Goal: Task Accomplishment & Management: Complete application form

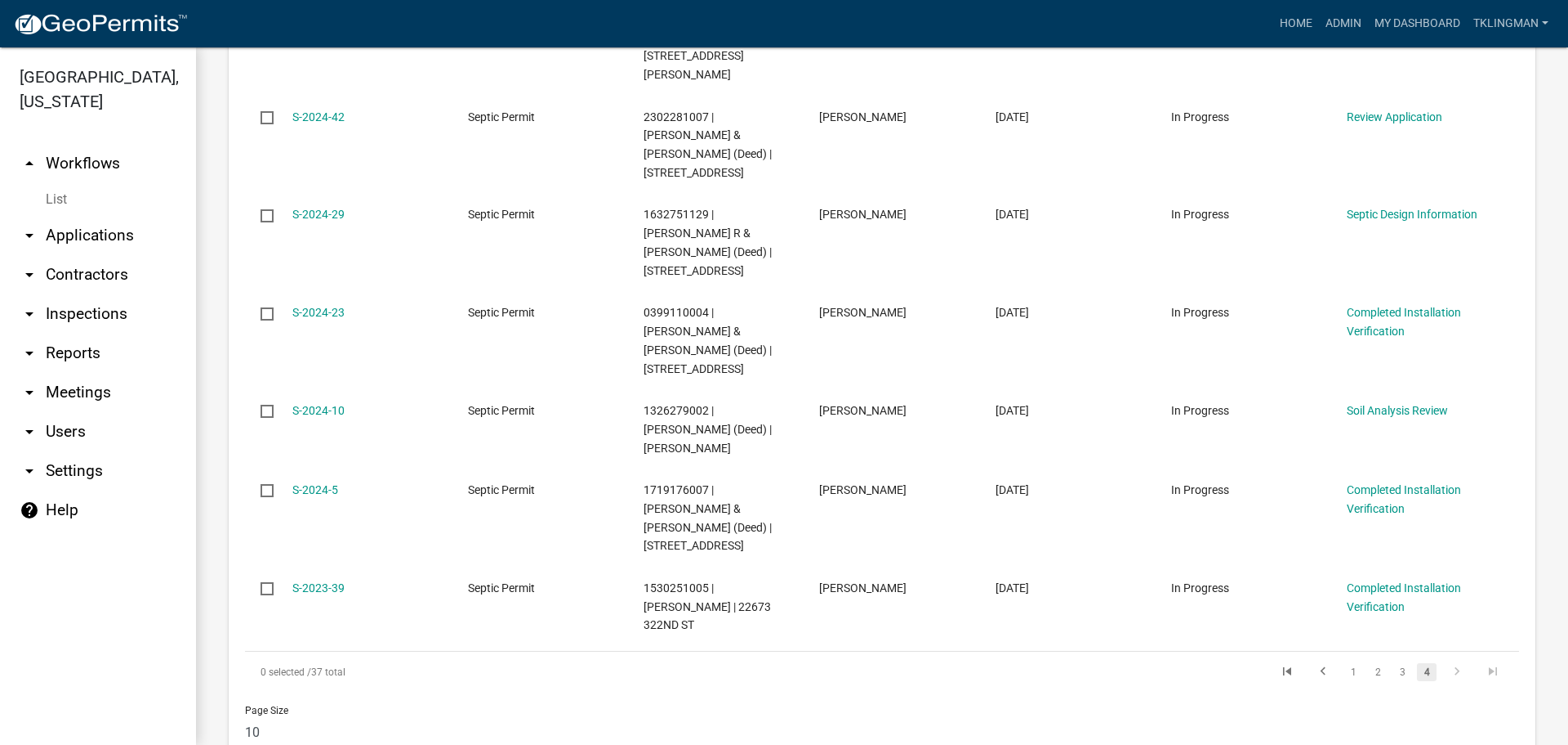
scroll to position [572, 0]
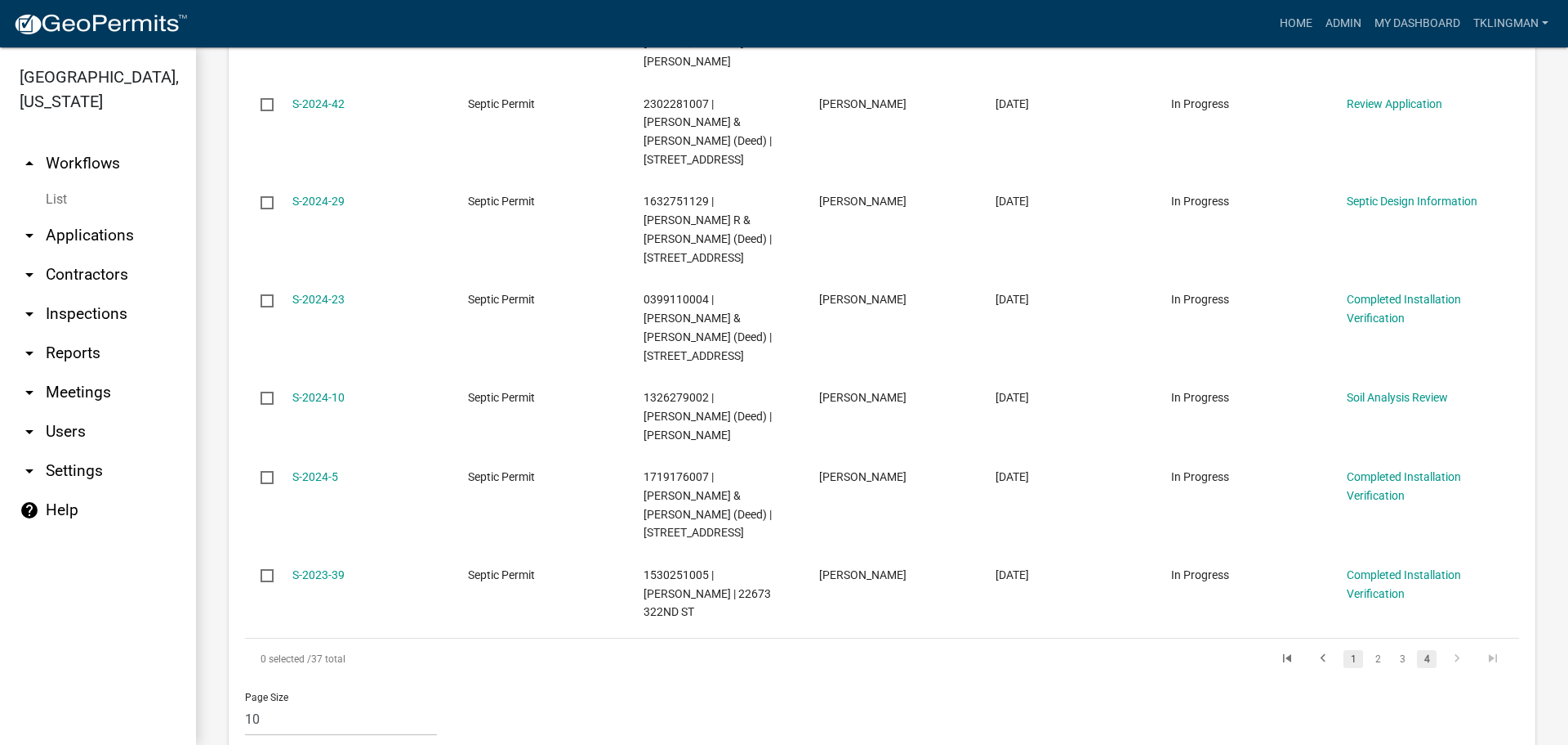
click at [1344, 649] on link "1" at bounding box center [1353, 658] width 19 height 18
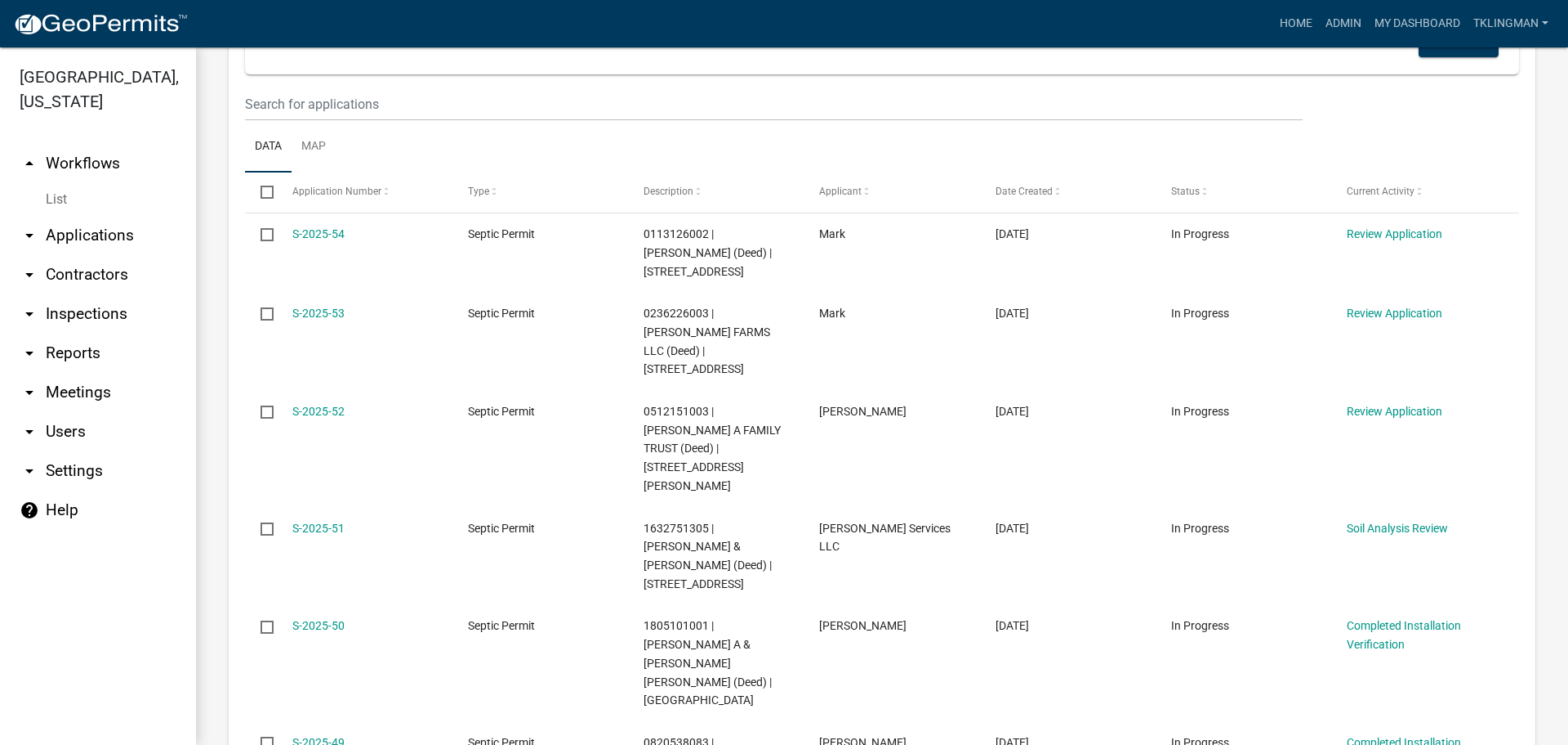
scroll to position [245, 0]
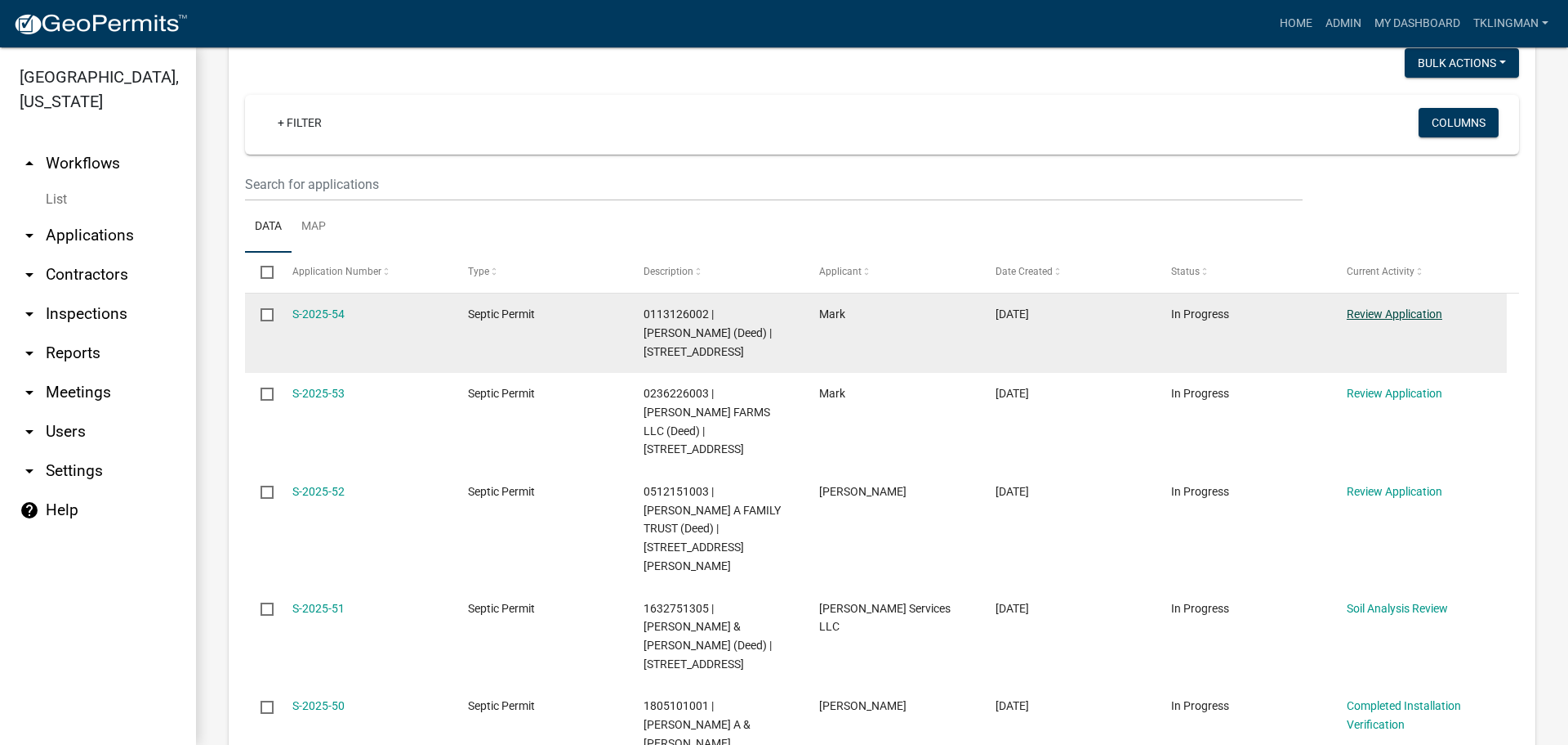
click at [1422, 308] on link "Review Application" at bounding box center [1395, 314] width 96 height 13
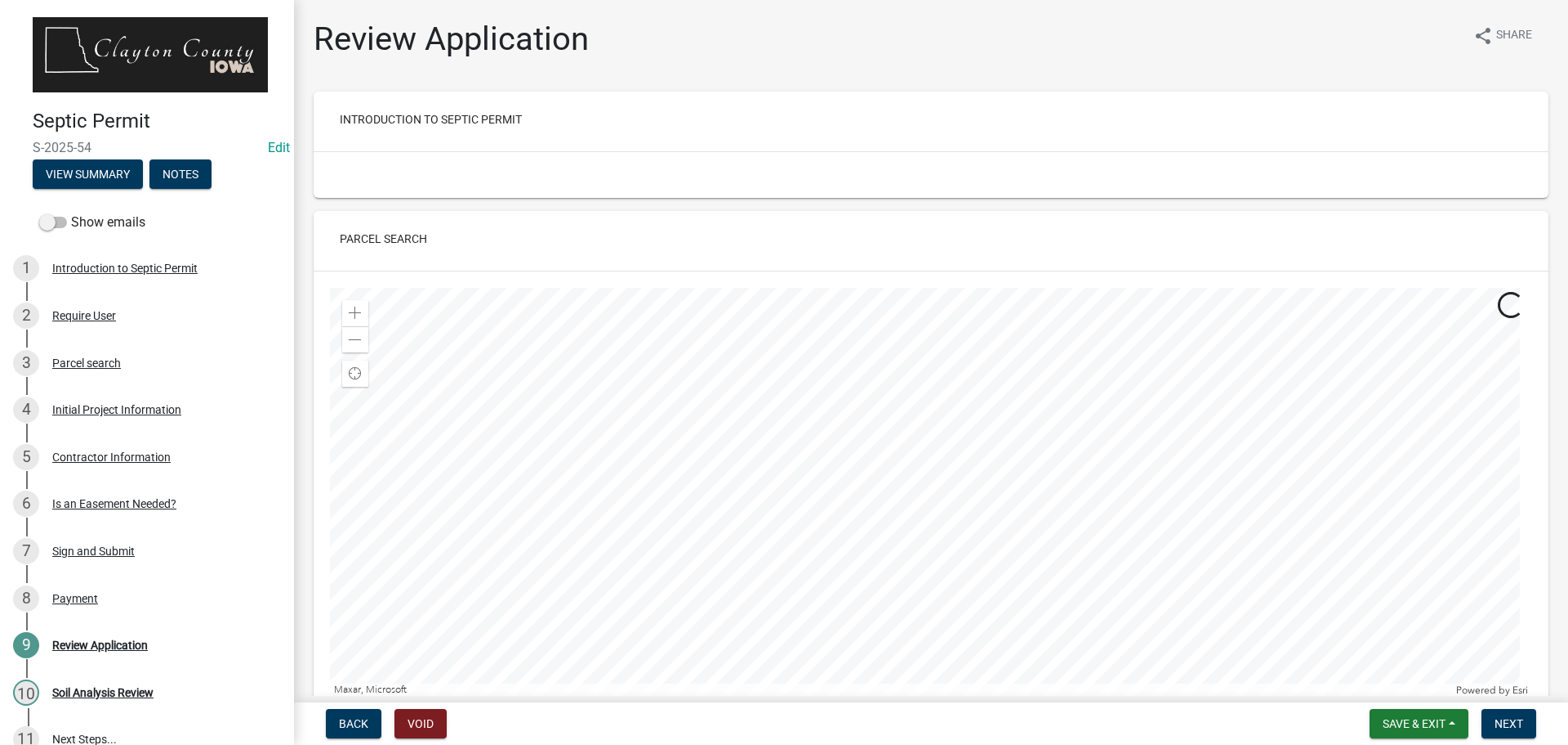
click at [648, 720] on div "Back Void Save & Exit Save Save & Exit Next" at bounding box center [931, 724] width 1248 height 30
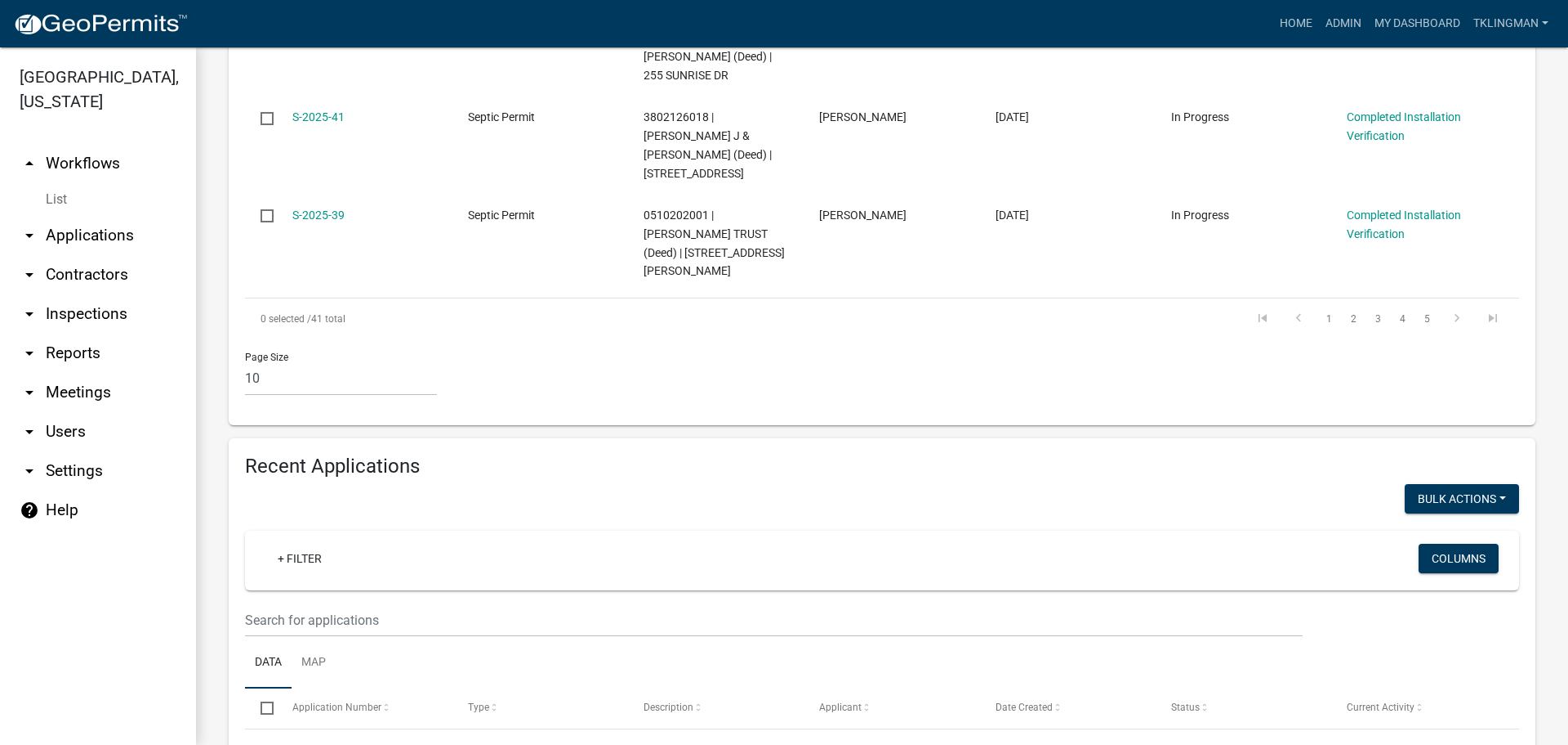
scroll to position [1308, 0]
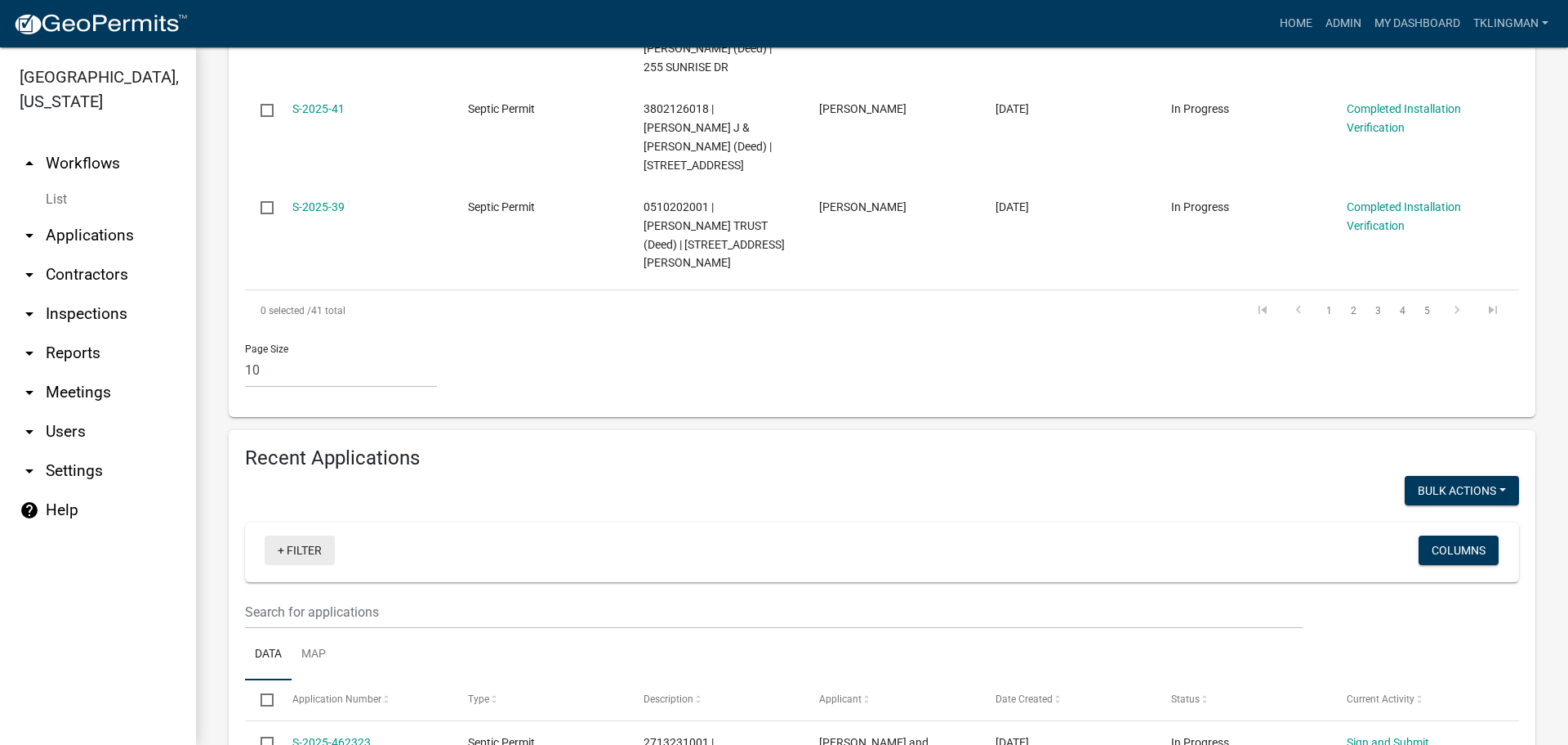
click at [288, 535] on link "+ Filter" at bounding box center [300, 550] width 70 height 30
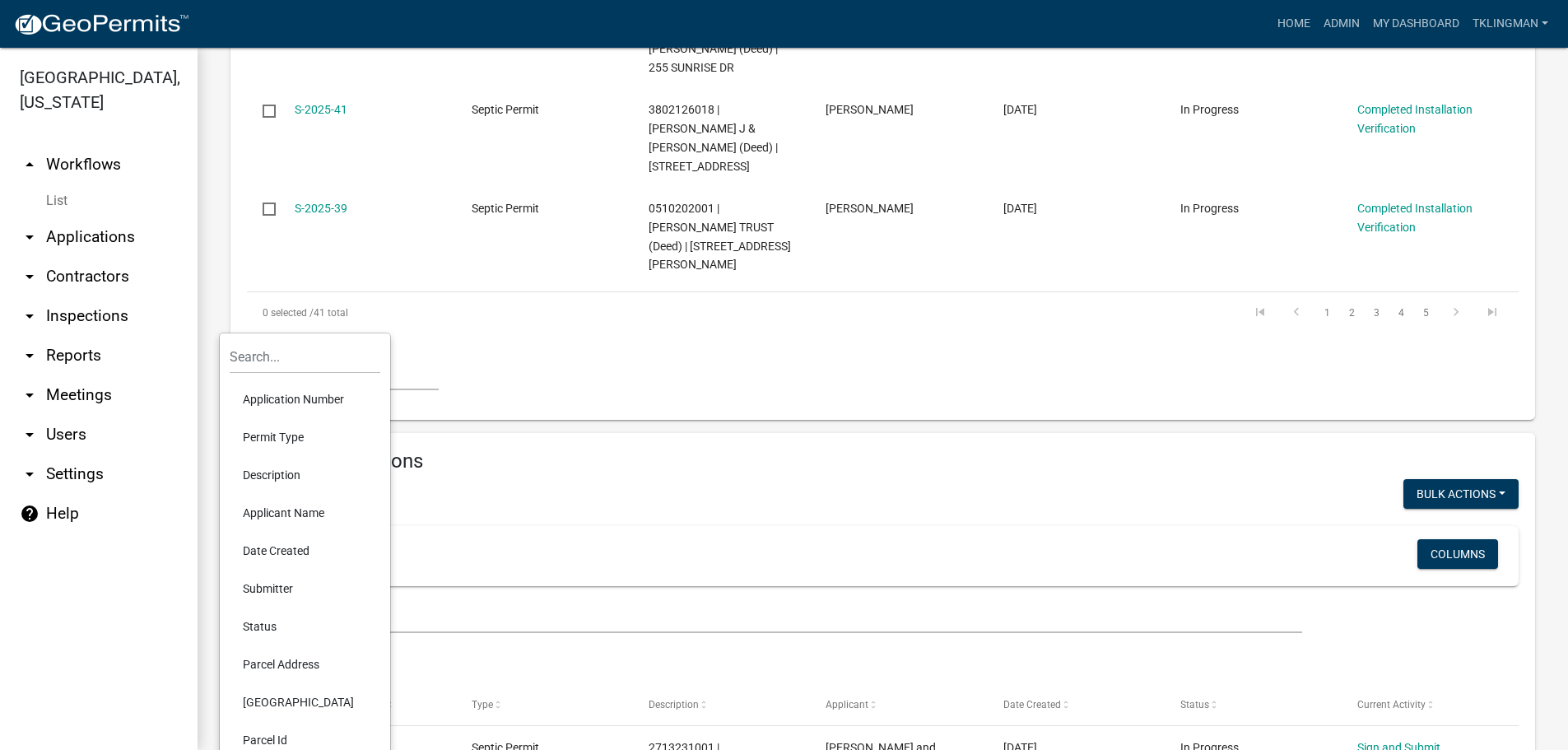
click at [284, 509] on li "Applicant Name" at bounding box center [305, 513] width 150 height 38
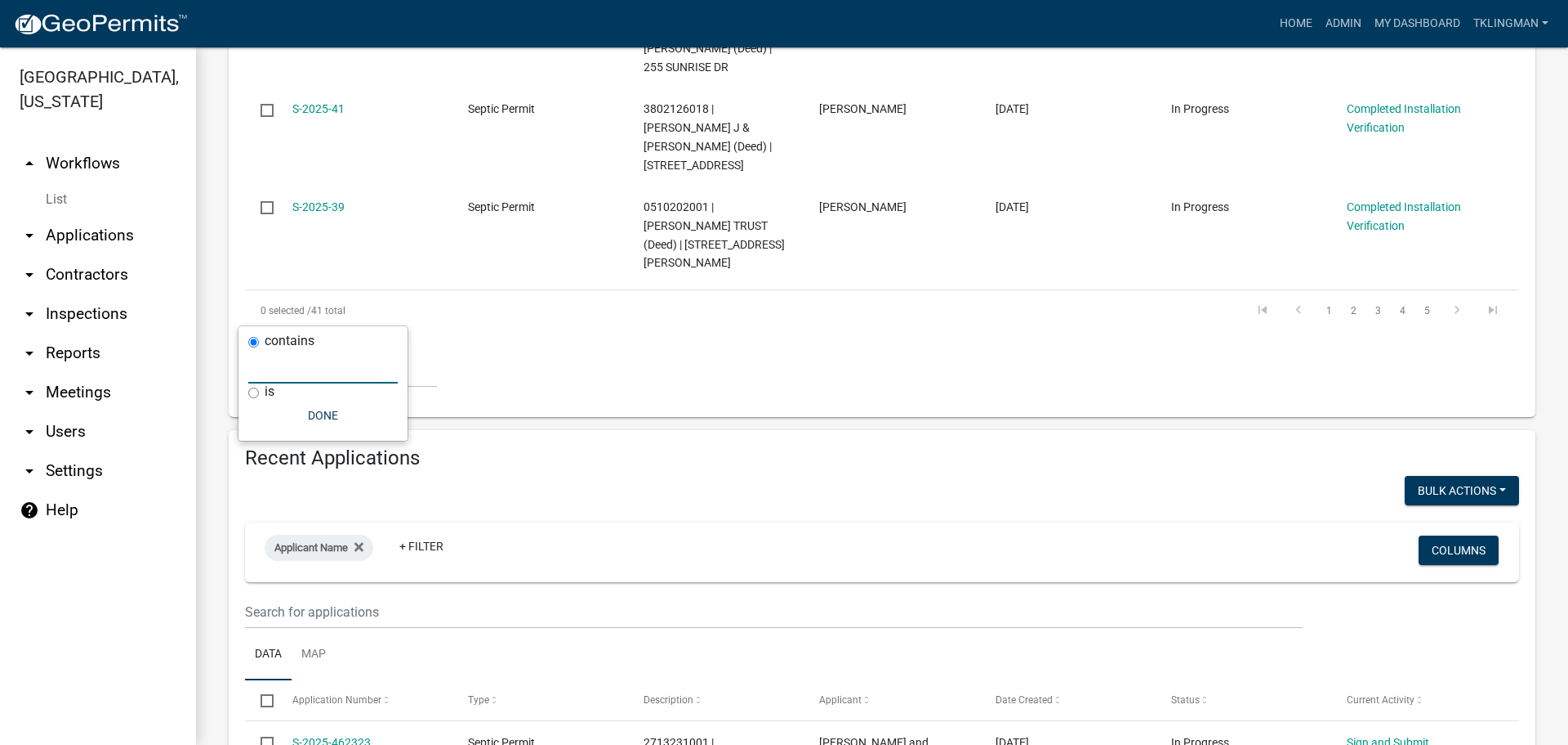
click at [323, 367] on input "text" at bounding box center [323, 366] width 149 height 33
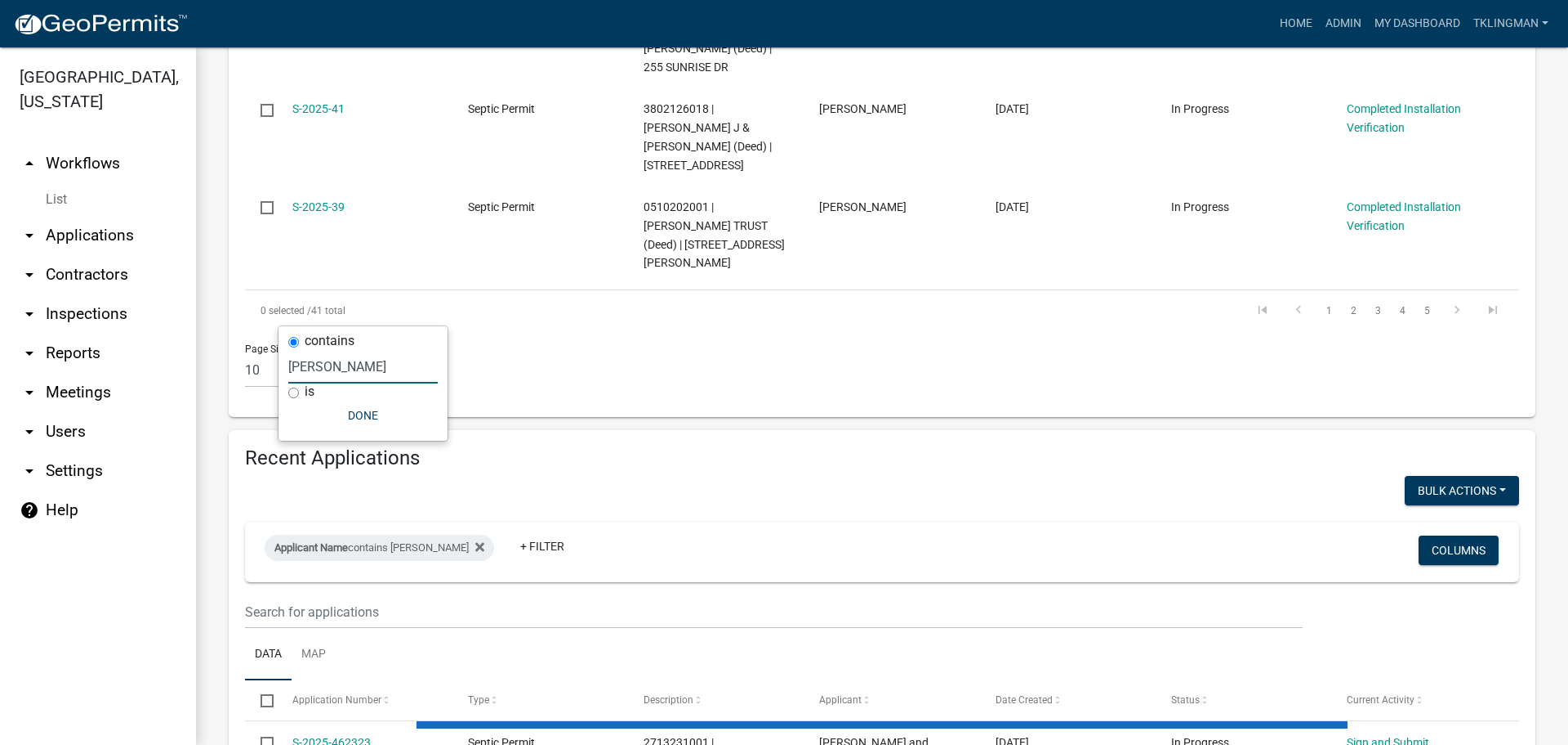
type input "hooper"
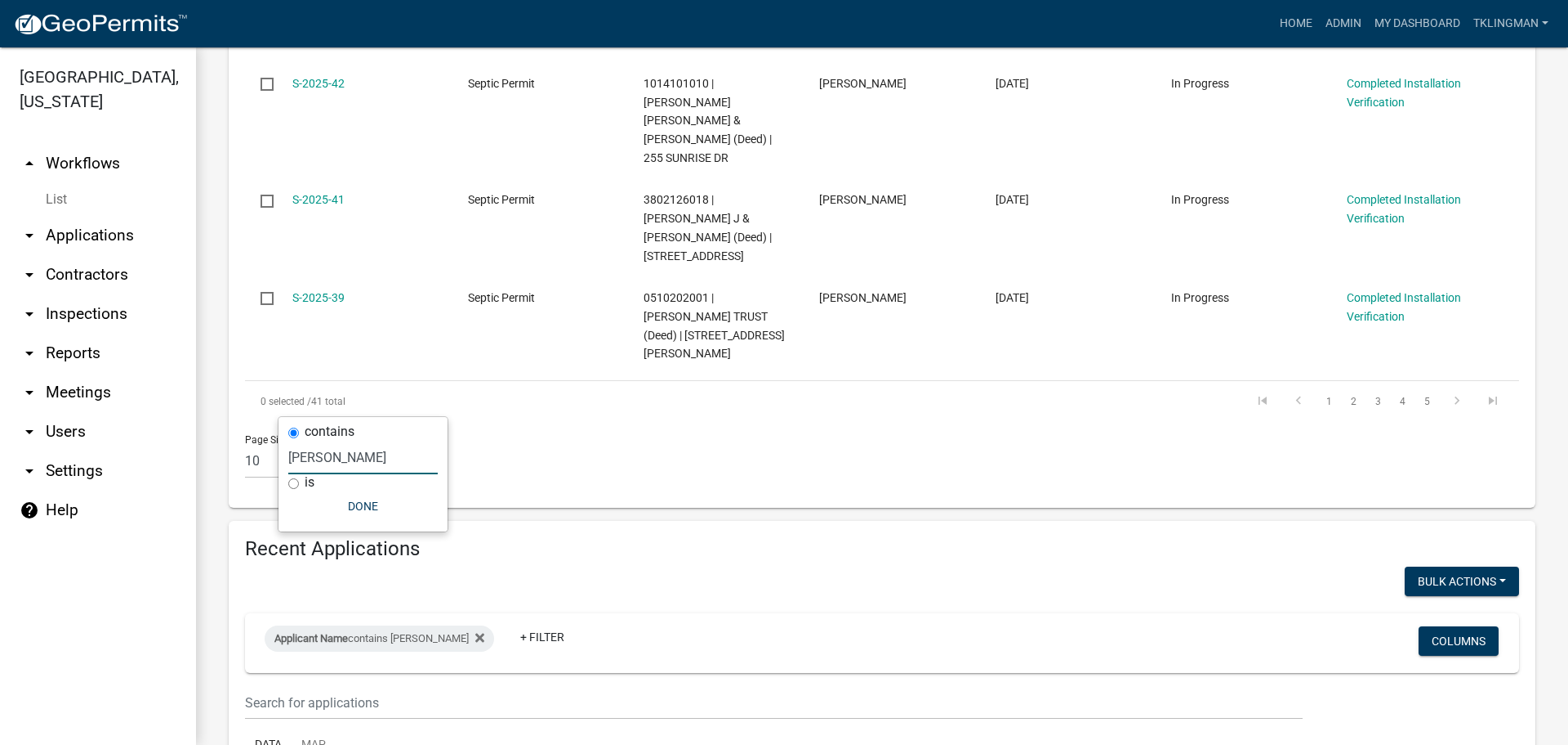
click at [521, 719] on ul "Data Map" at bounding box center [882, 745] width 1274 height 52
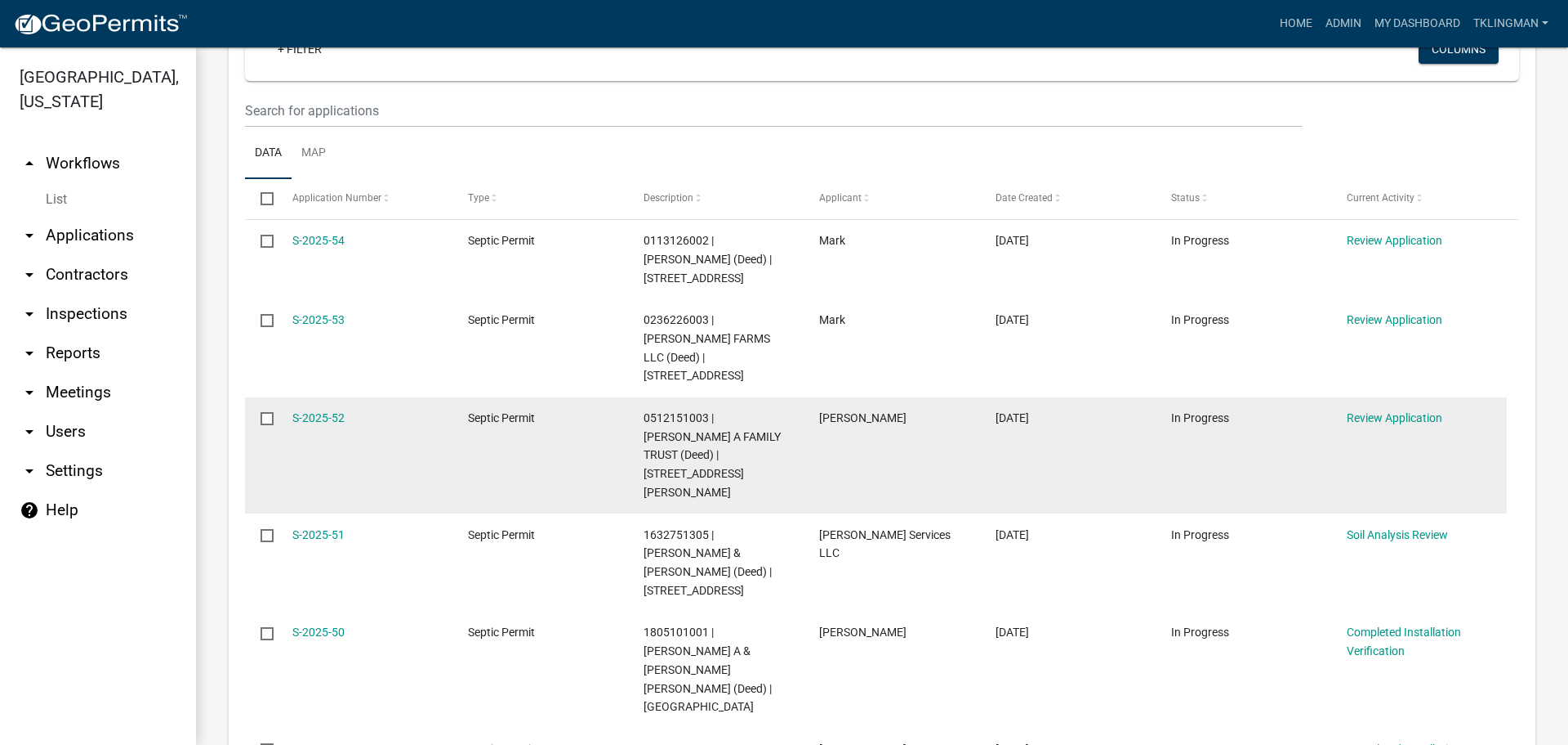
scroll to position [318, 0]
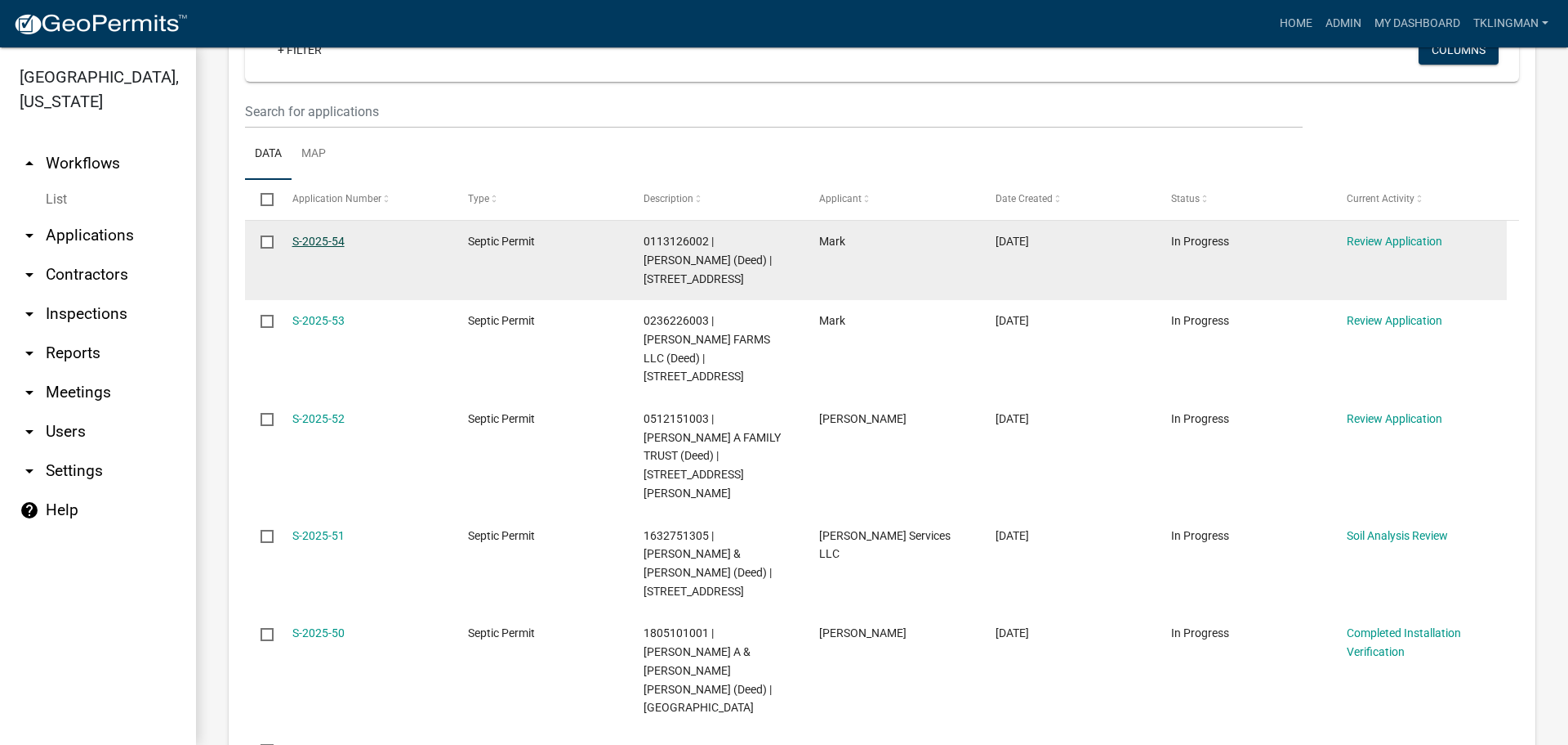
click at [319, 243] on link "S-2025-54" at bounding box center [318, 241] width 52 height 13
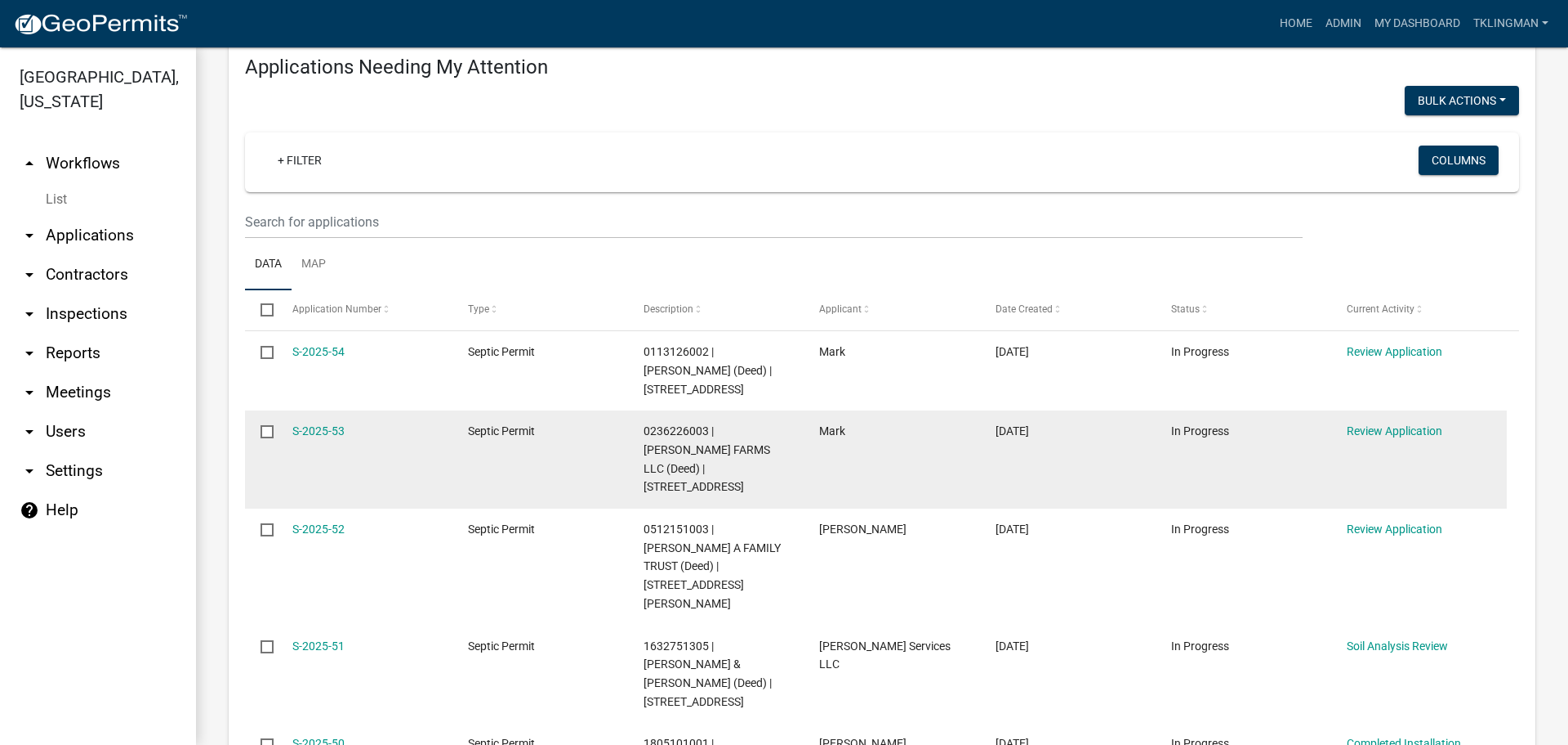
scroll to position [245, 0]
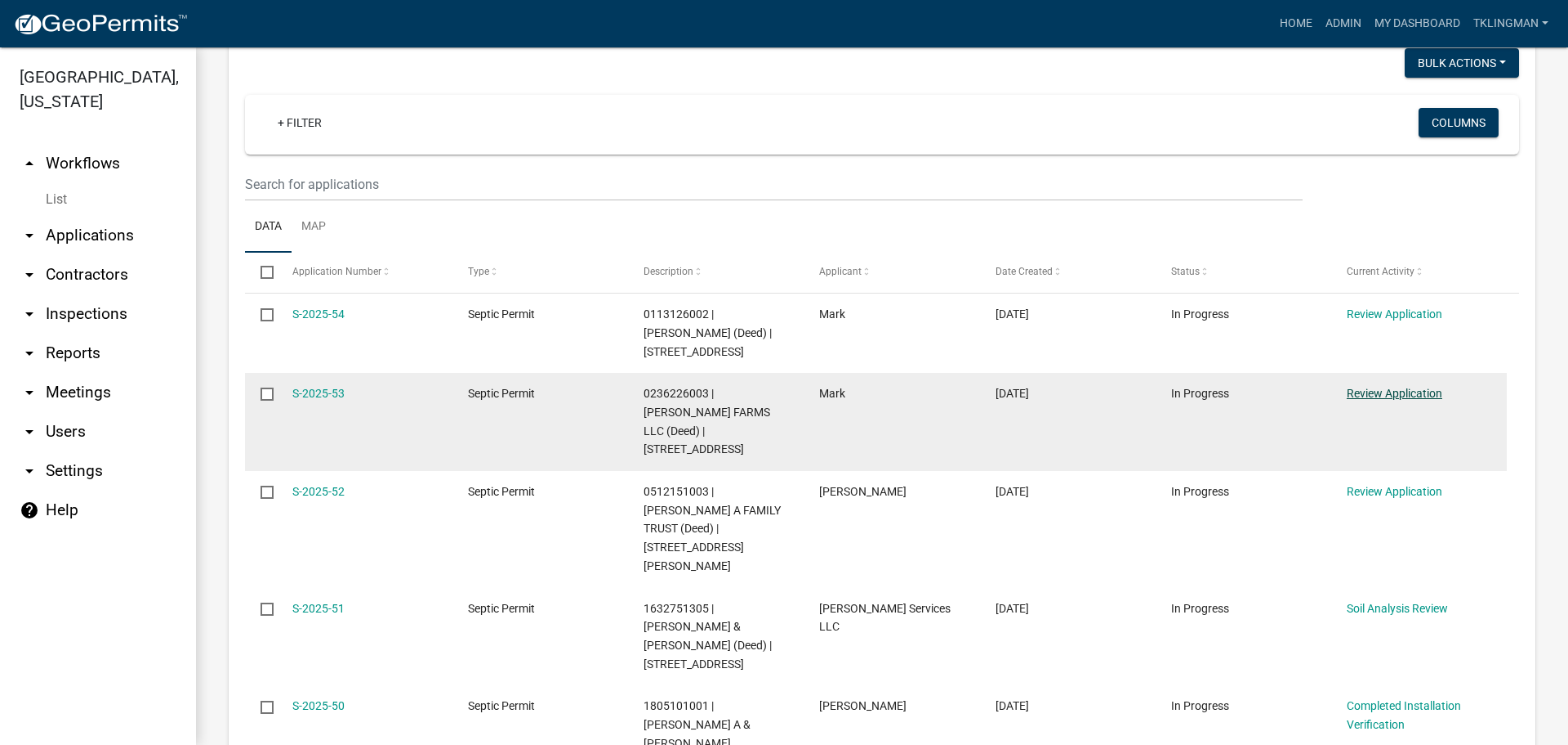
click at [1403, 394] on link "Review Application" at bounding box center [1395, 393] width 96 height 13
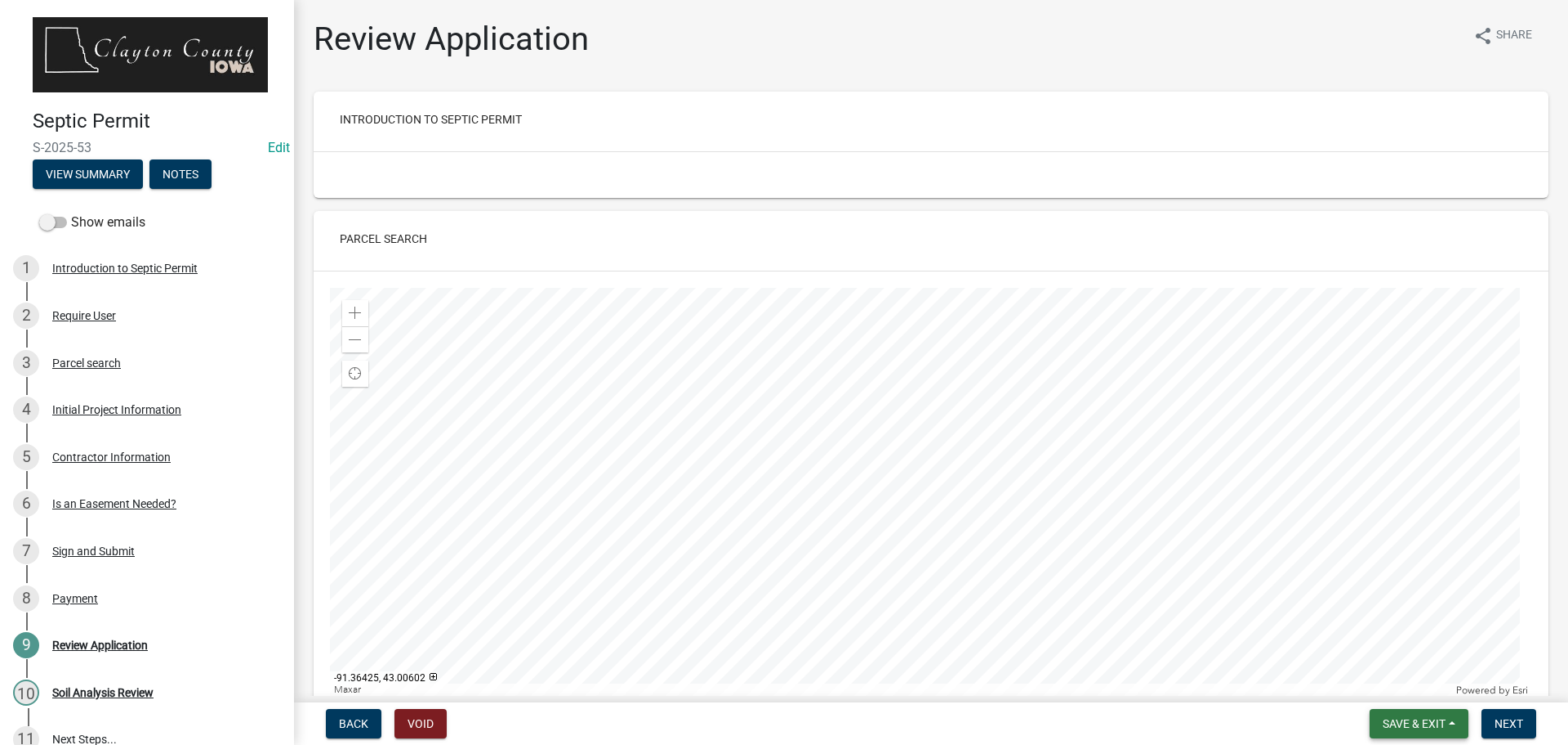
click at [1398, 722] on span "Save & Exit" at bounding box center [1414, 724] width 63 height 13
click at [1495, 710] on button "Next" at bounding box center [1509, 724] width 55 height 30
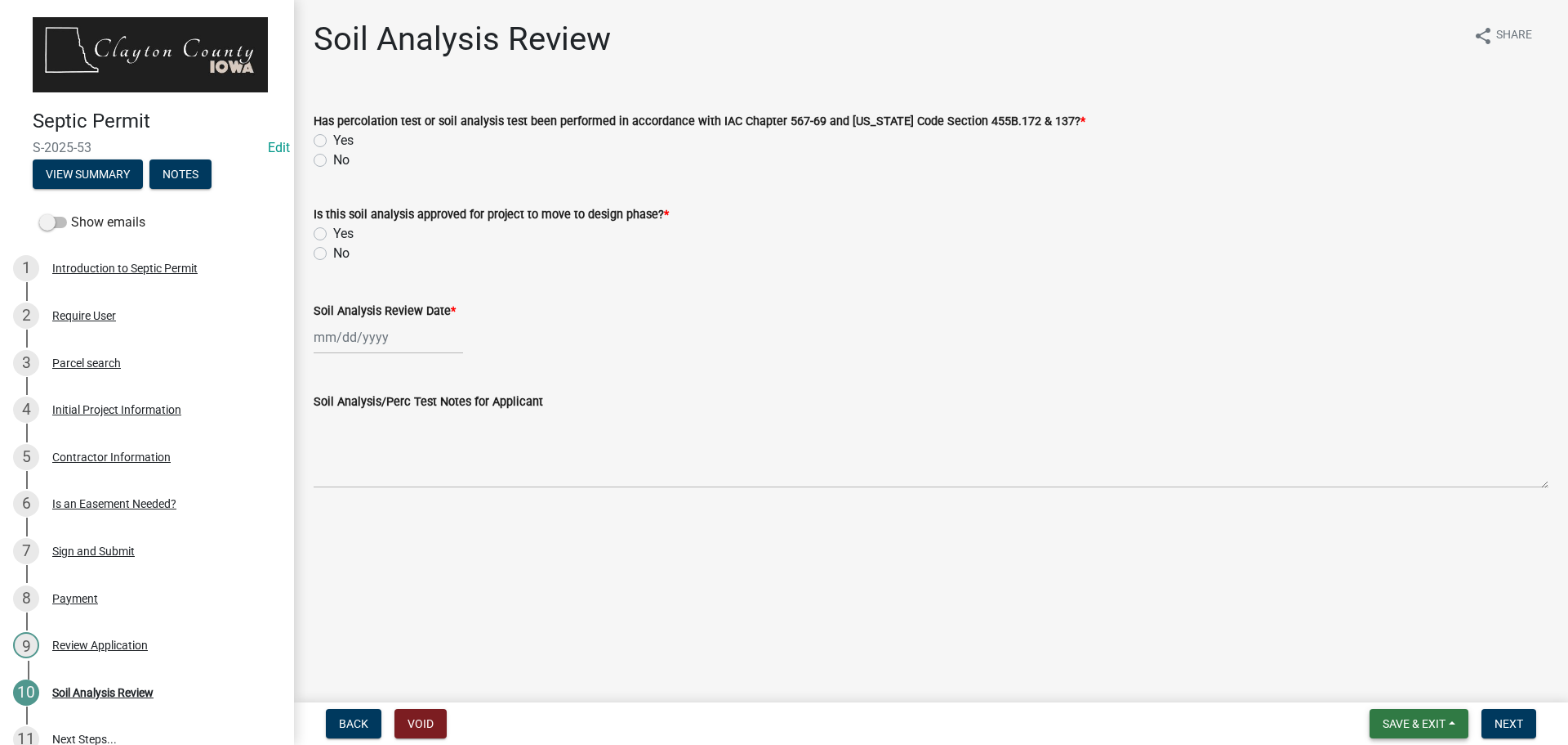
click at [1410, 716] on button "Save & Exit" at bounding box center [1419, 724] width 99 height 30
click at [1386, 678] on button "Save & Exit" at bounding box center [1403, 681] width 131 height 39
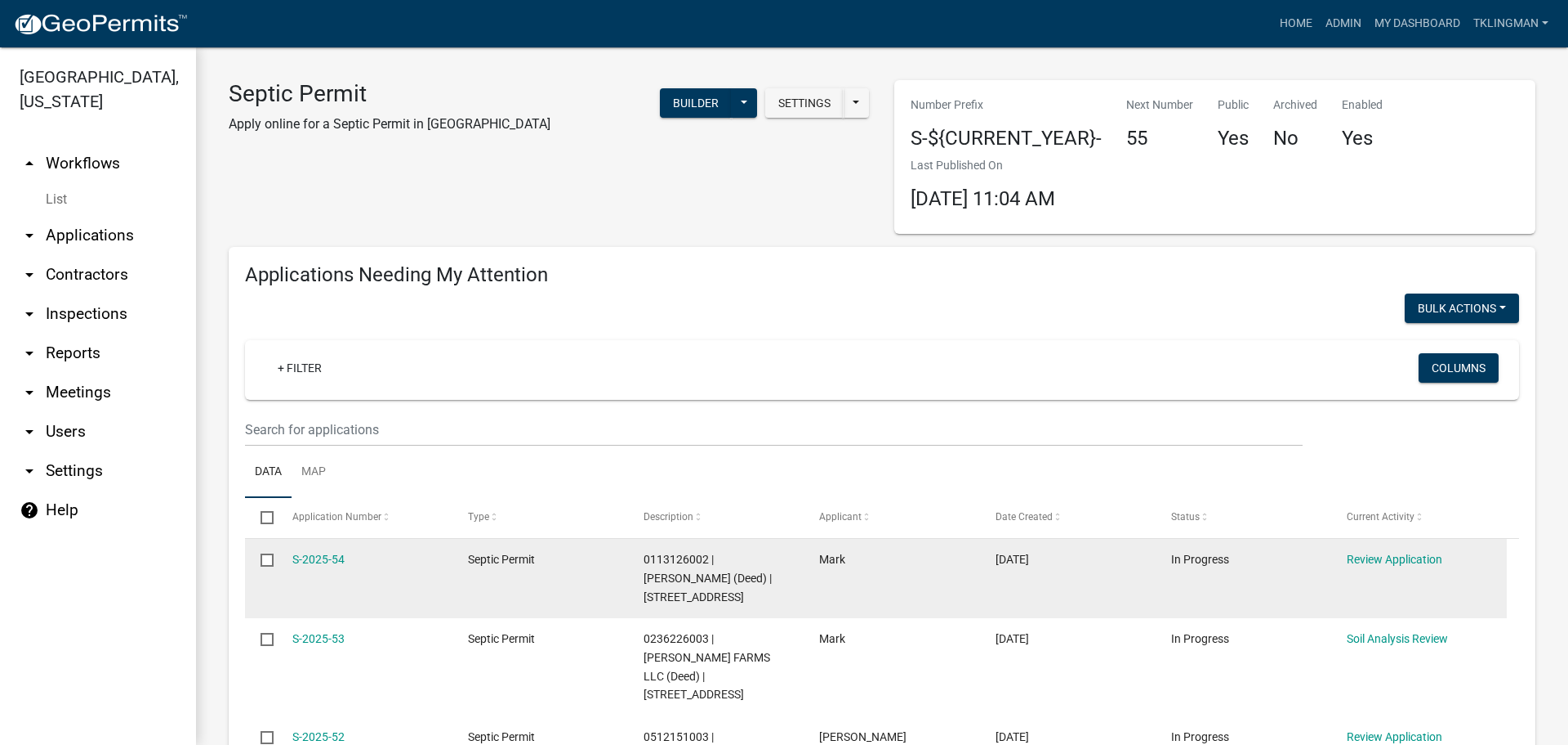
scroll to position [408, 0]
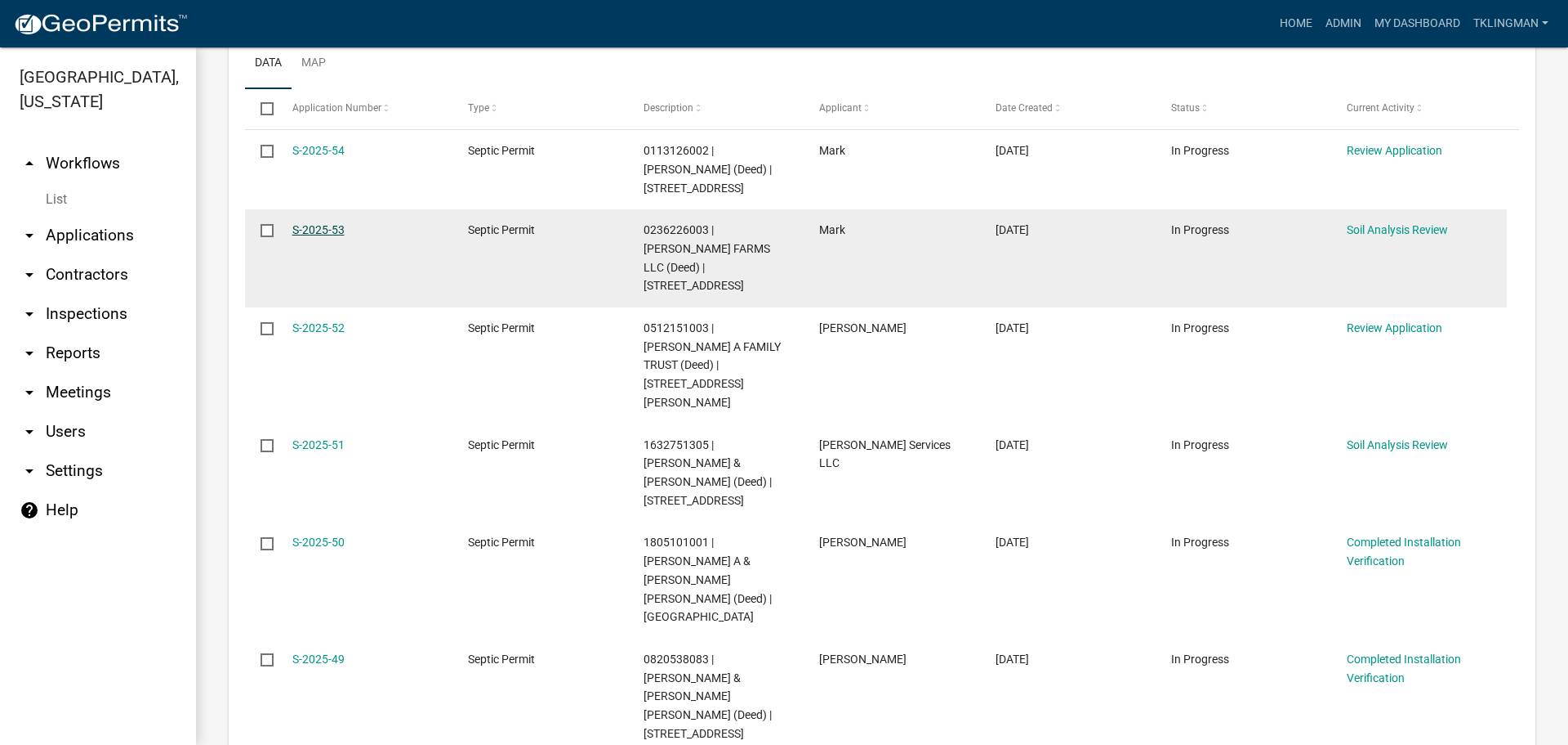
click at [308, 225] on link "S-2025-53" at bounding box center [318, 230] width 52 height 13
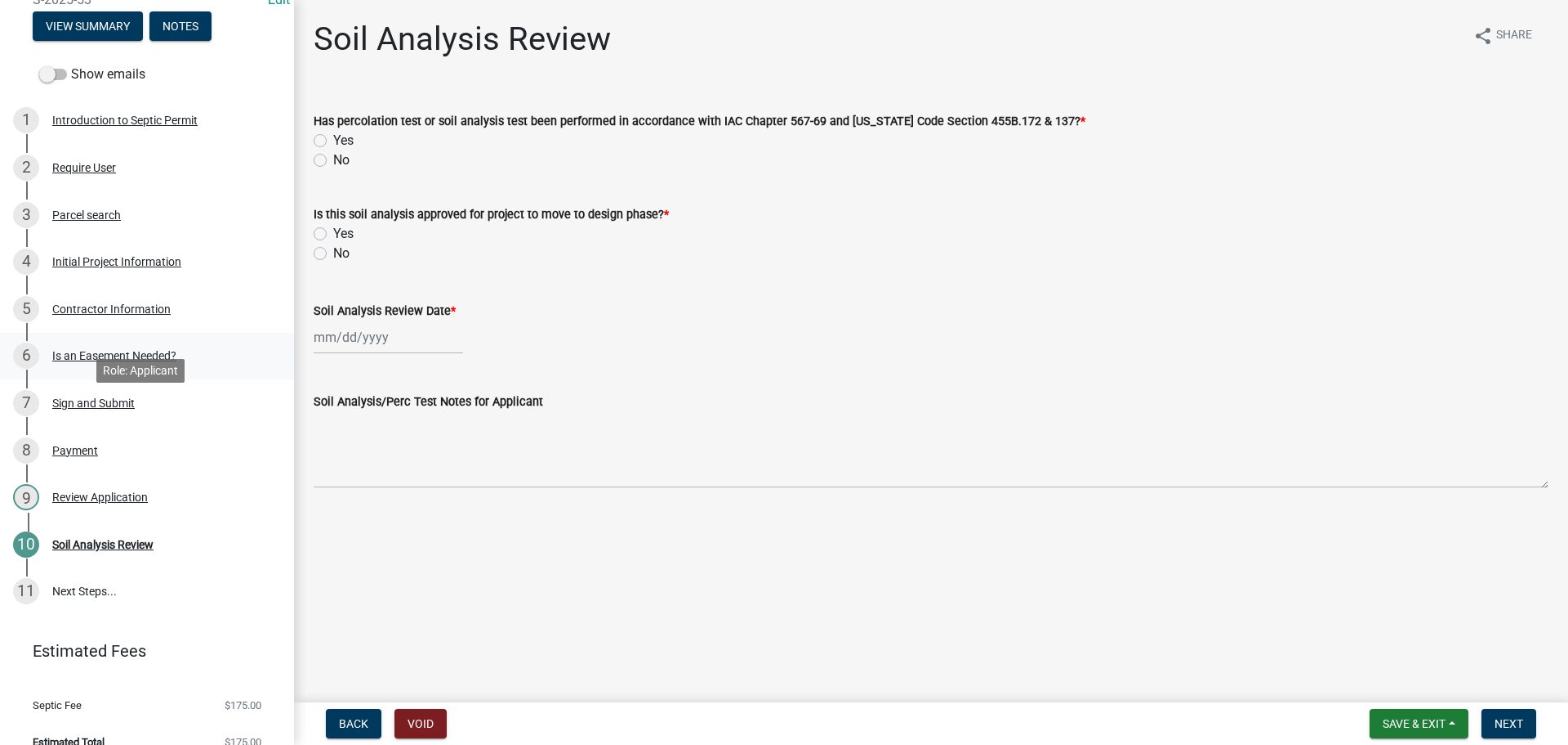
scroll to position [166, 0]
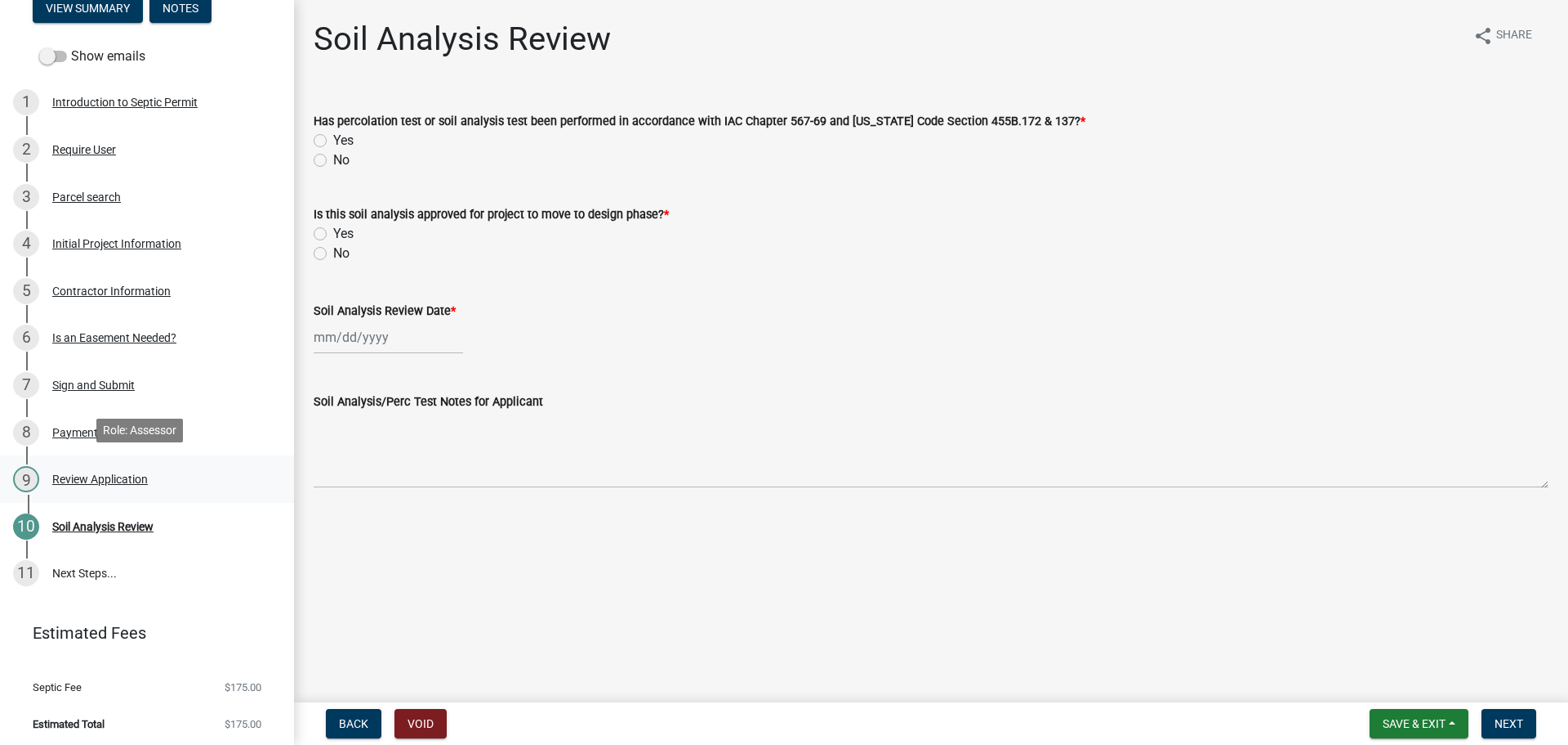
click at [81, 476] on div "Review Application" at bounding box center [99, 479] width 96 height 11
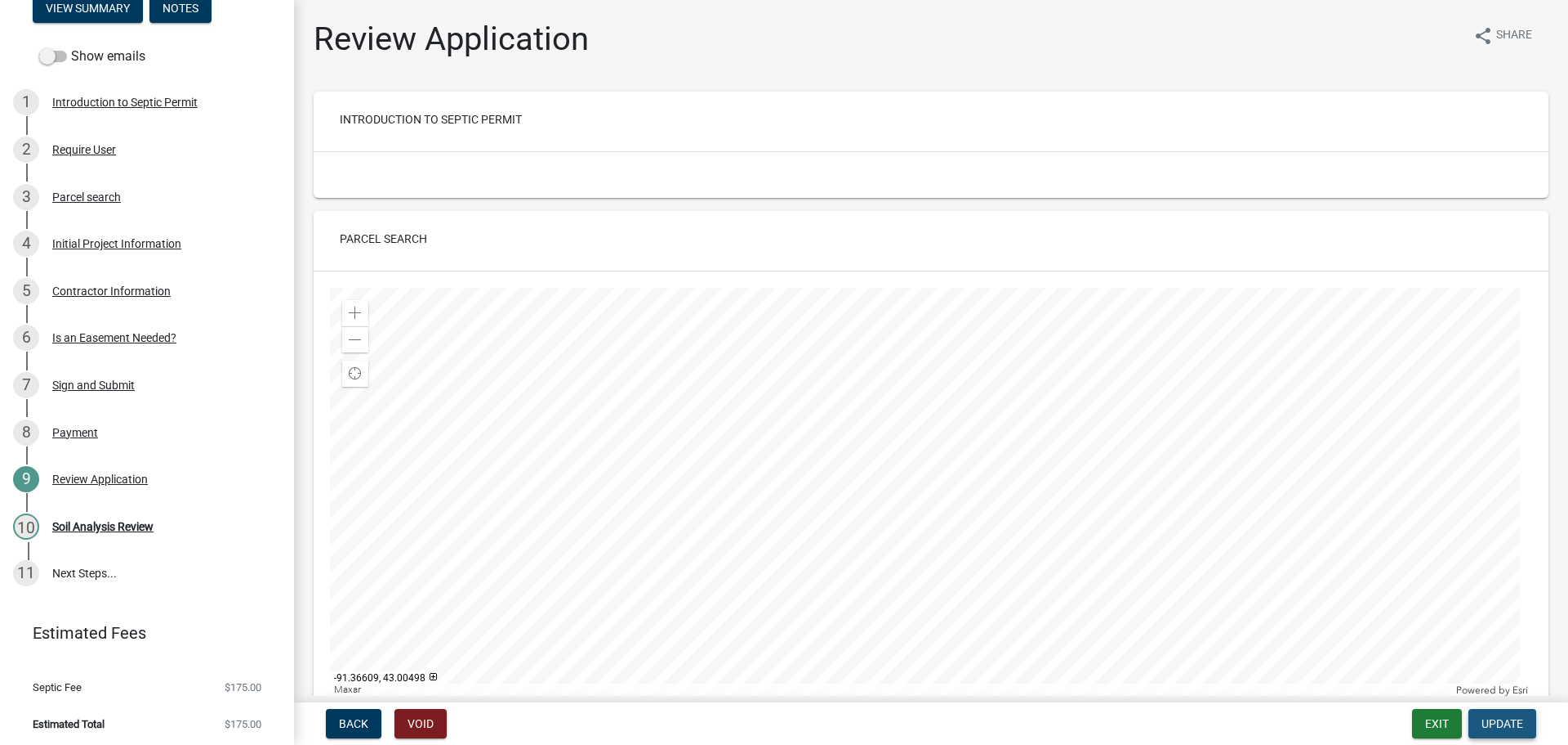
click at [1518, 726] on span "Update" at bounding box center [1502, 724] width 42 height 13
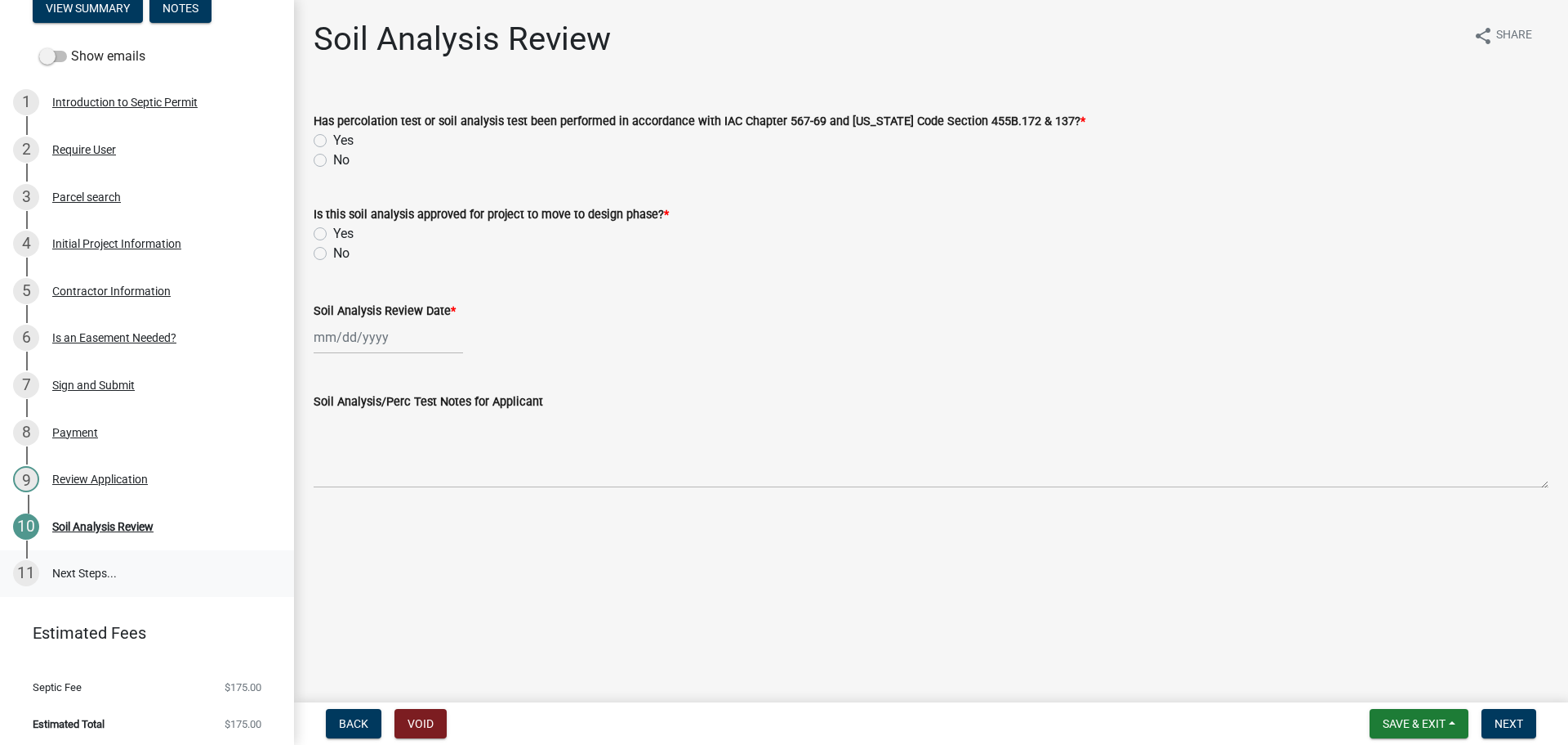
click at [86, 572] on link "11 Next Steps..." at bounding box center [147, 573] width 294 height 47
click at [1434, 734] on button "Save & Exit" at bounding box center [1419, 724] width 99 height 30
click at [1403, 649] on button "Save" at bounding box center [1403, 641] width 131 height 39
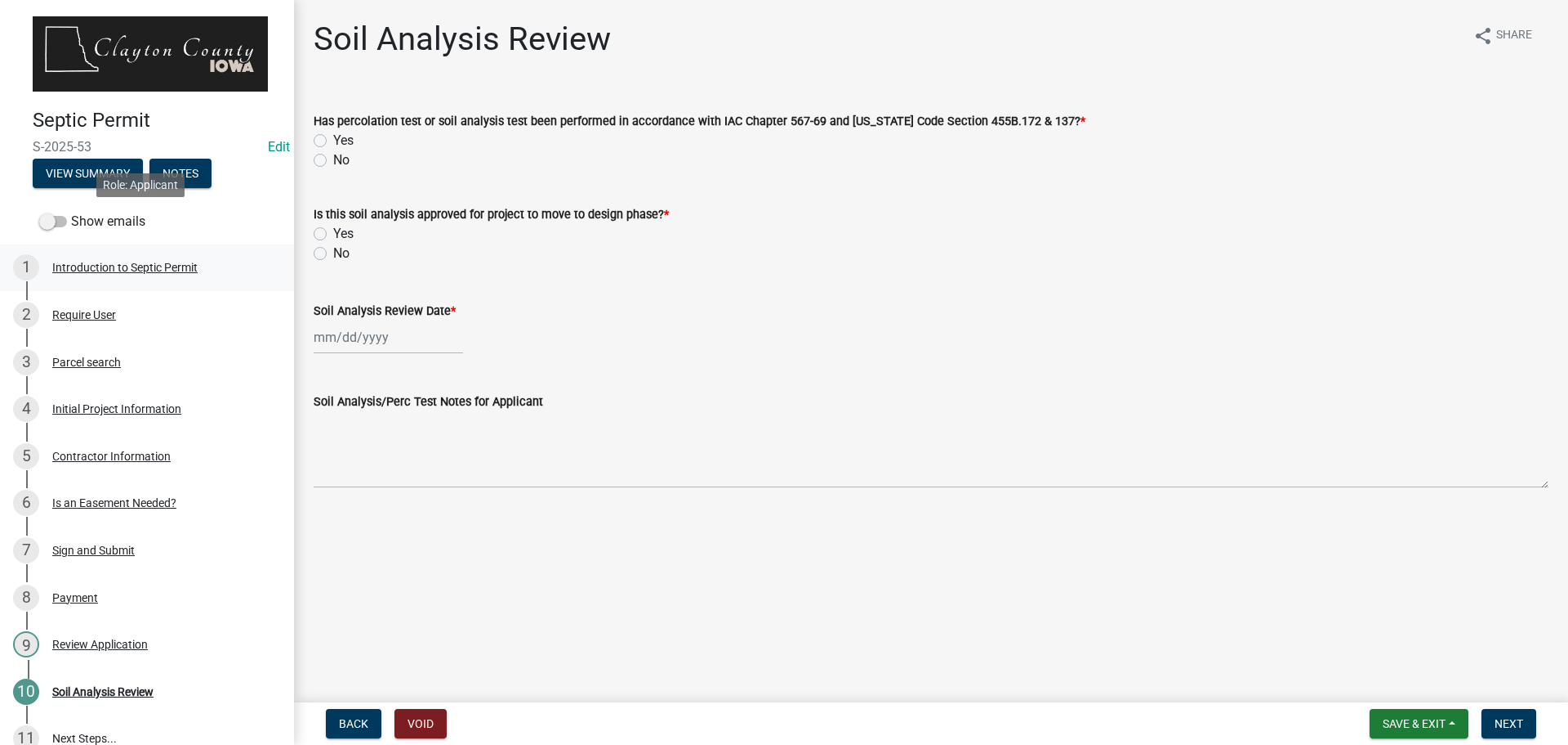
scroll to position [0, 0]
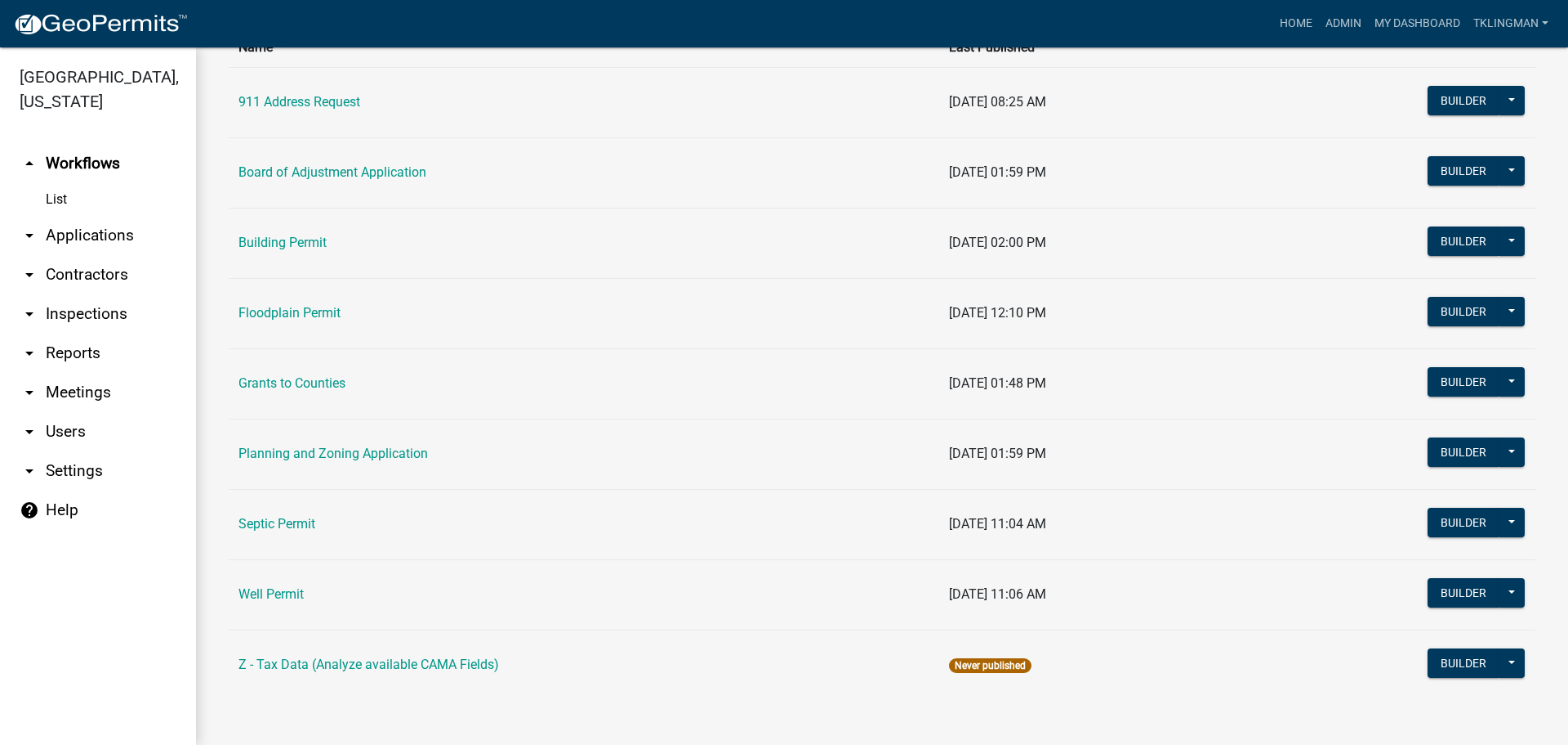
scroll to position [147, 0]
click at [301, 592] on link "Well Permit" at bounding box center [271, 593] width 65 height 16
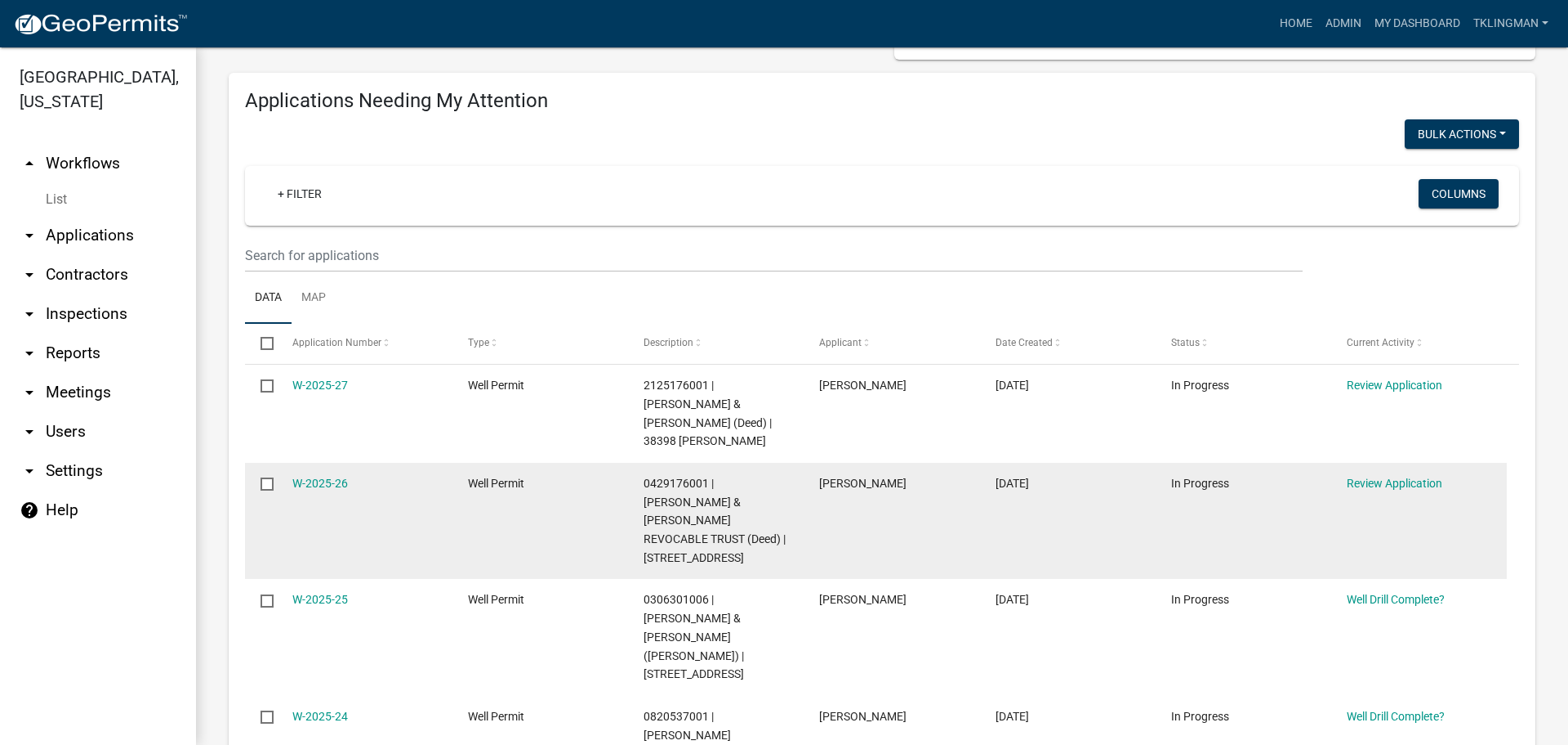
scroll to position [168, 0]
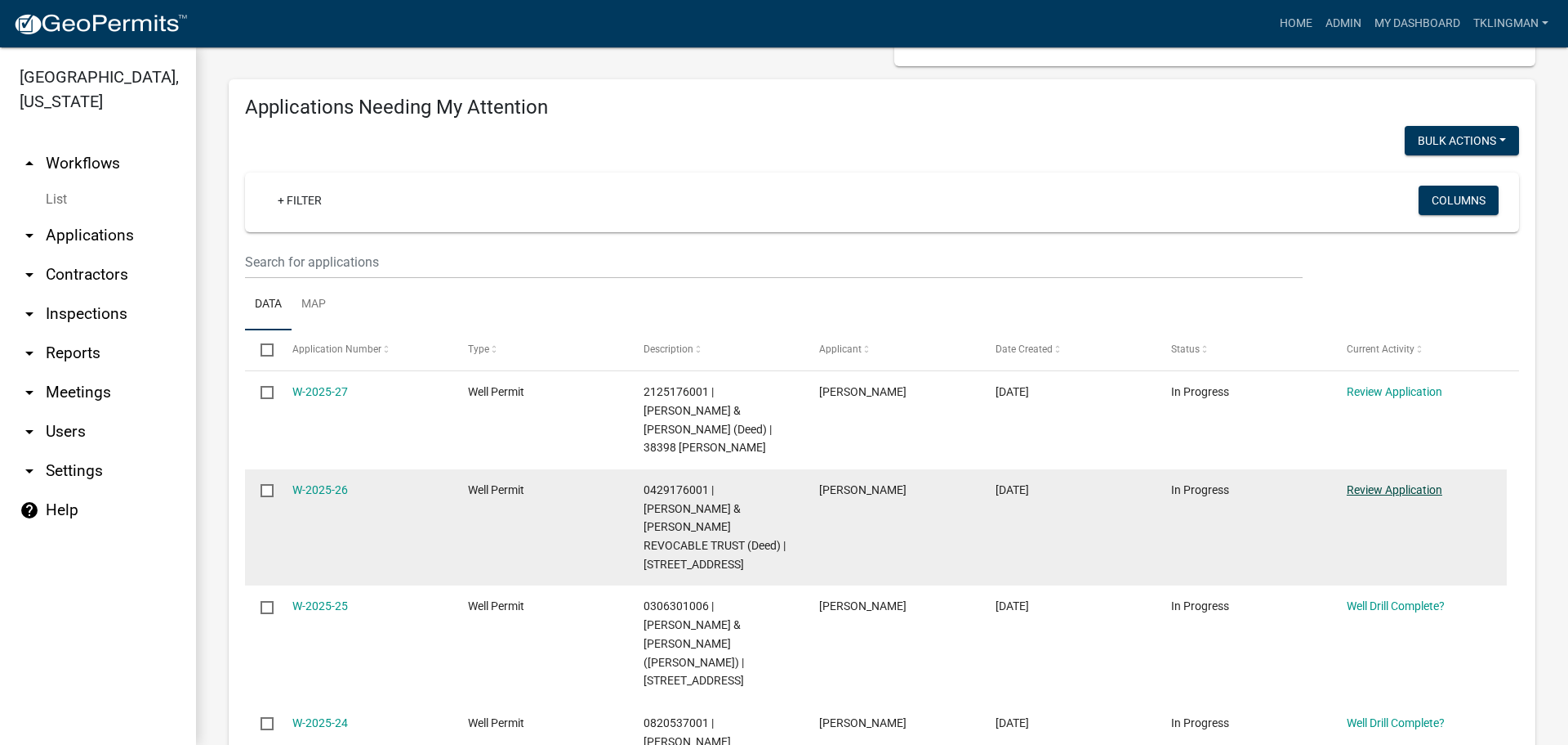
click at [1383, 491] on link "Review Application" at bounding box center [1395, 490] width 96 height 13
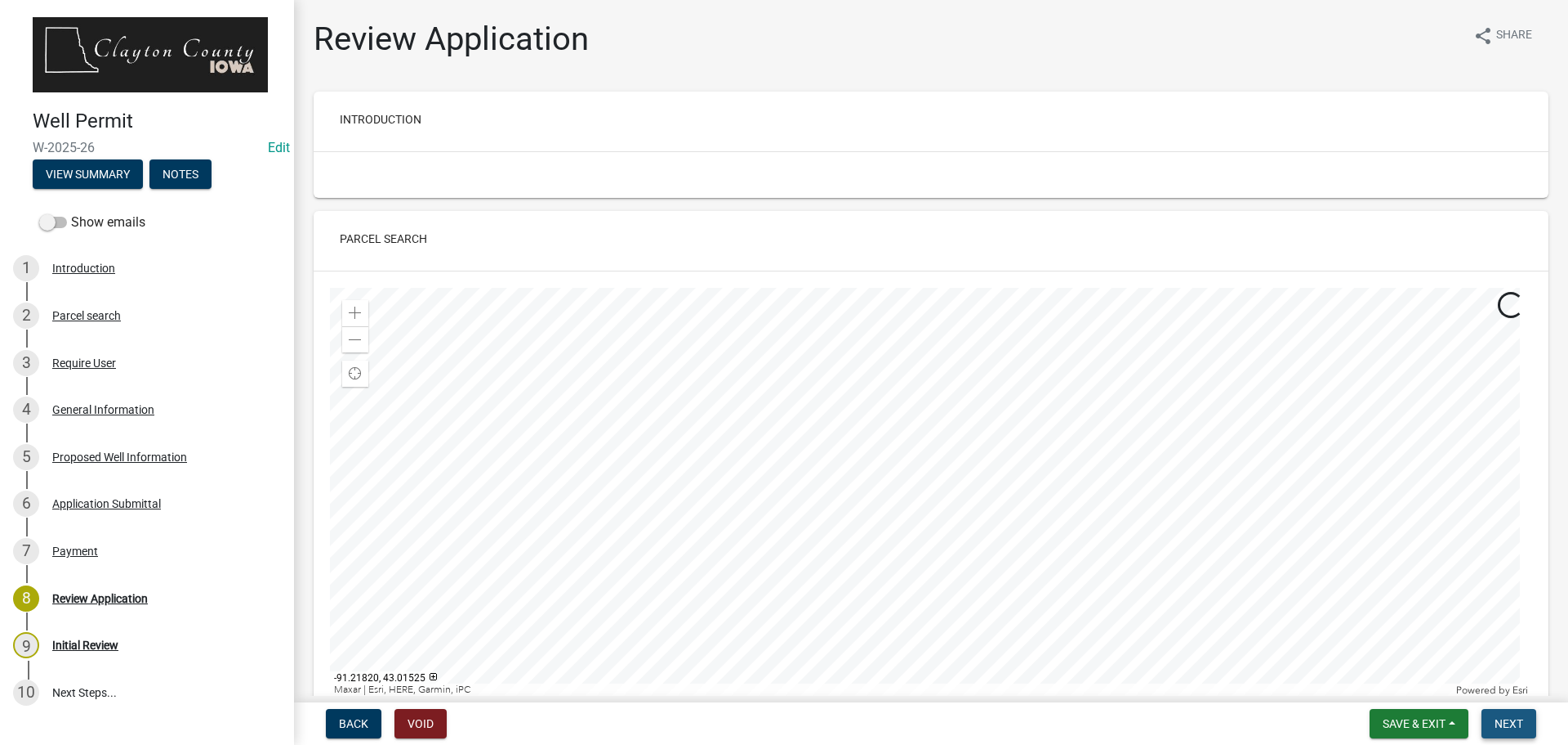
click at [1501, 724] on span "Next" at bounding box center [1509, 724] width 29 height 13
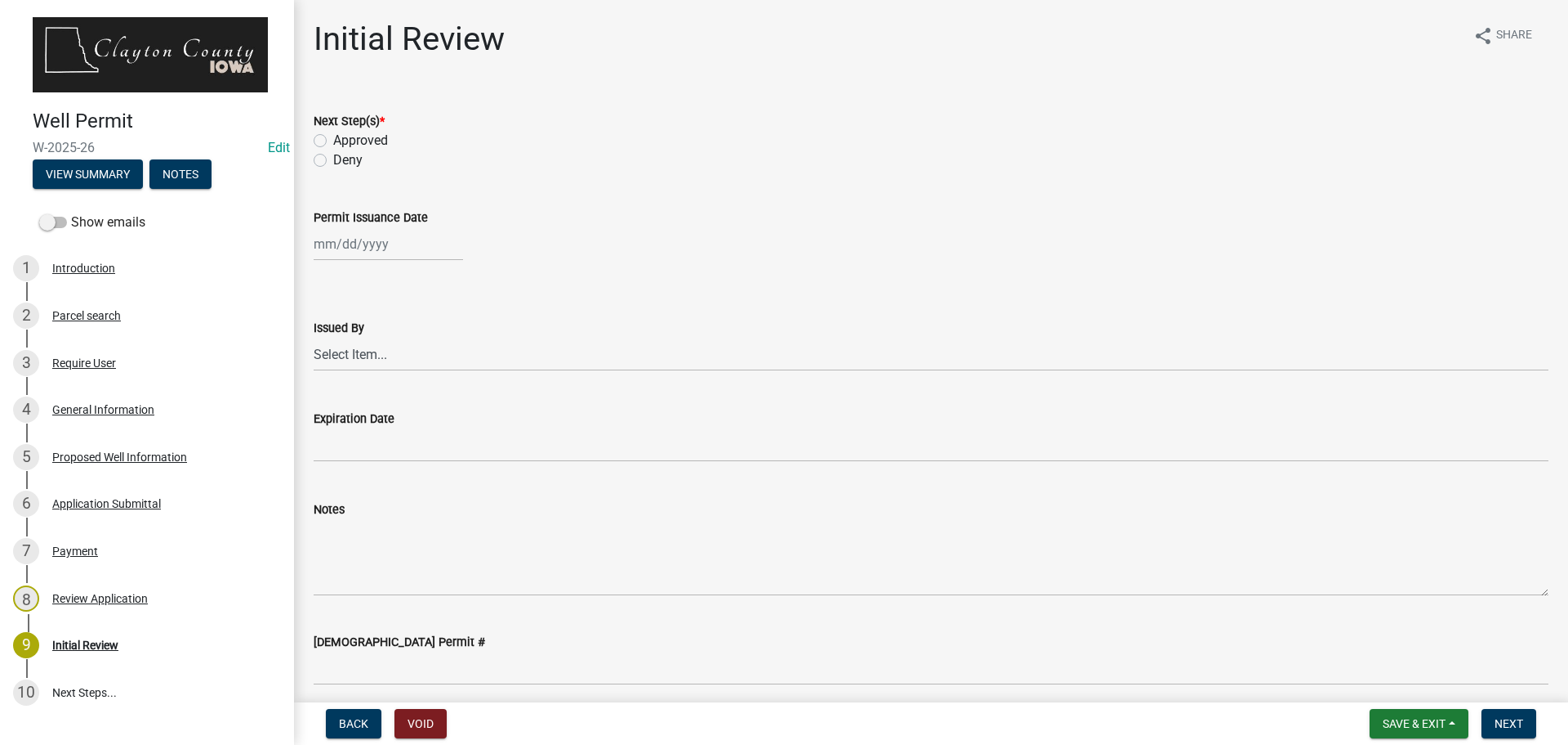
click at [333, 145] on label "Approved" at bounding box center [360, 140] width 55 height 19
click at [333, 141] on input "Approved" at bounding box center [338, 135] width 10 height 10
radio input "true"
click at [393, 238] on div at bounding box center [388, 244] width 149 height 33
select select "8"
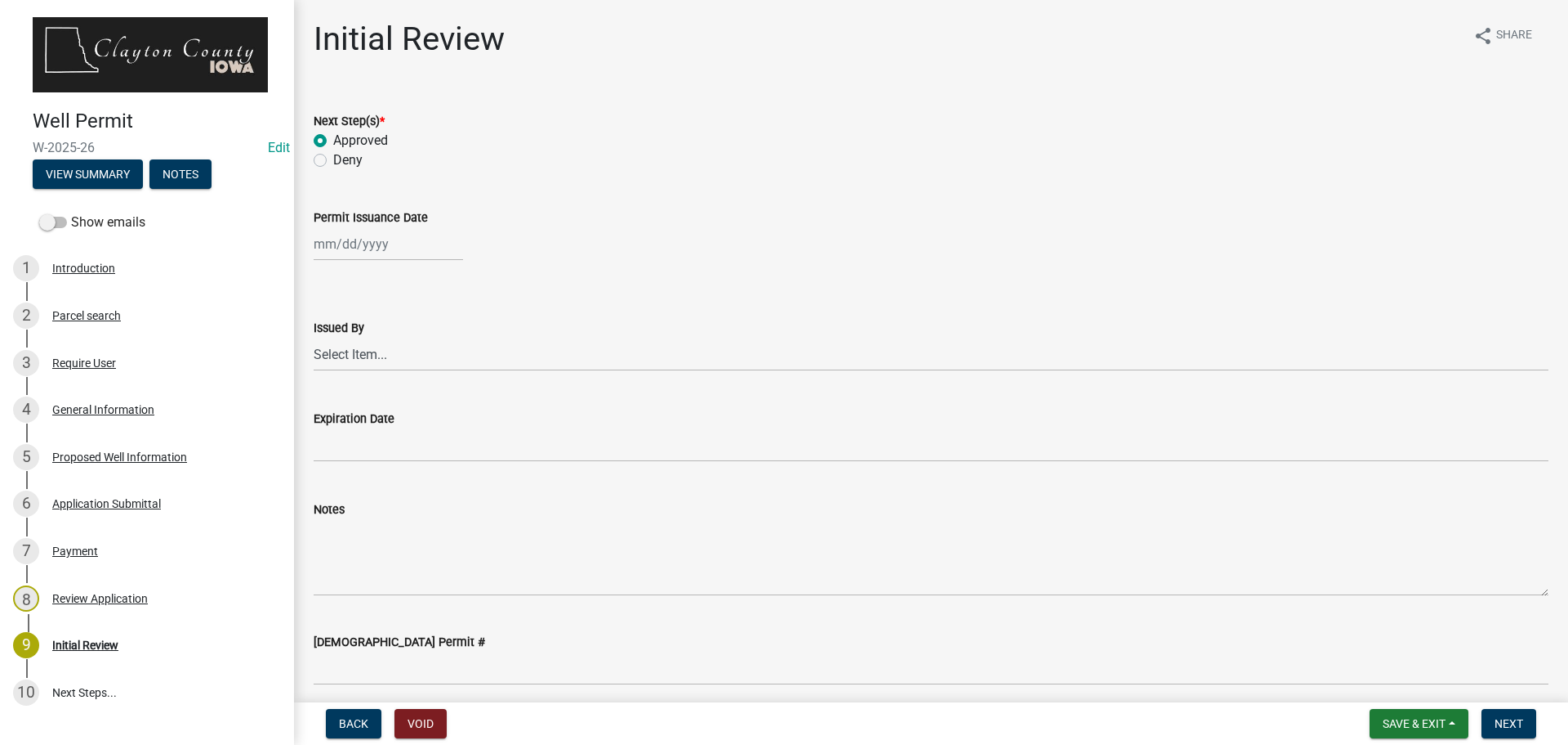
select select "2025"
click at [324, 381] on div "11" at bounding box center [330, 383] width 26 height 26
type input "[DATE]"
click at [408, 364] on select "Select Item... [PERSON_NAME] [PERSON_NAME]" at bounding box center [931, 354] width 1235 height 33
click at [313, 338] on select "Select Item... [PERSON_NAME] [PERSON_NAME]" at bounding box center [931, 354] width 1235 height 33
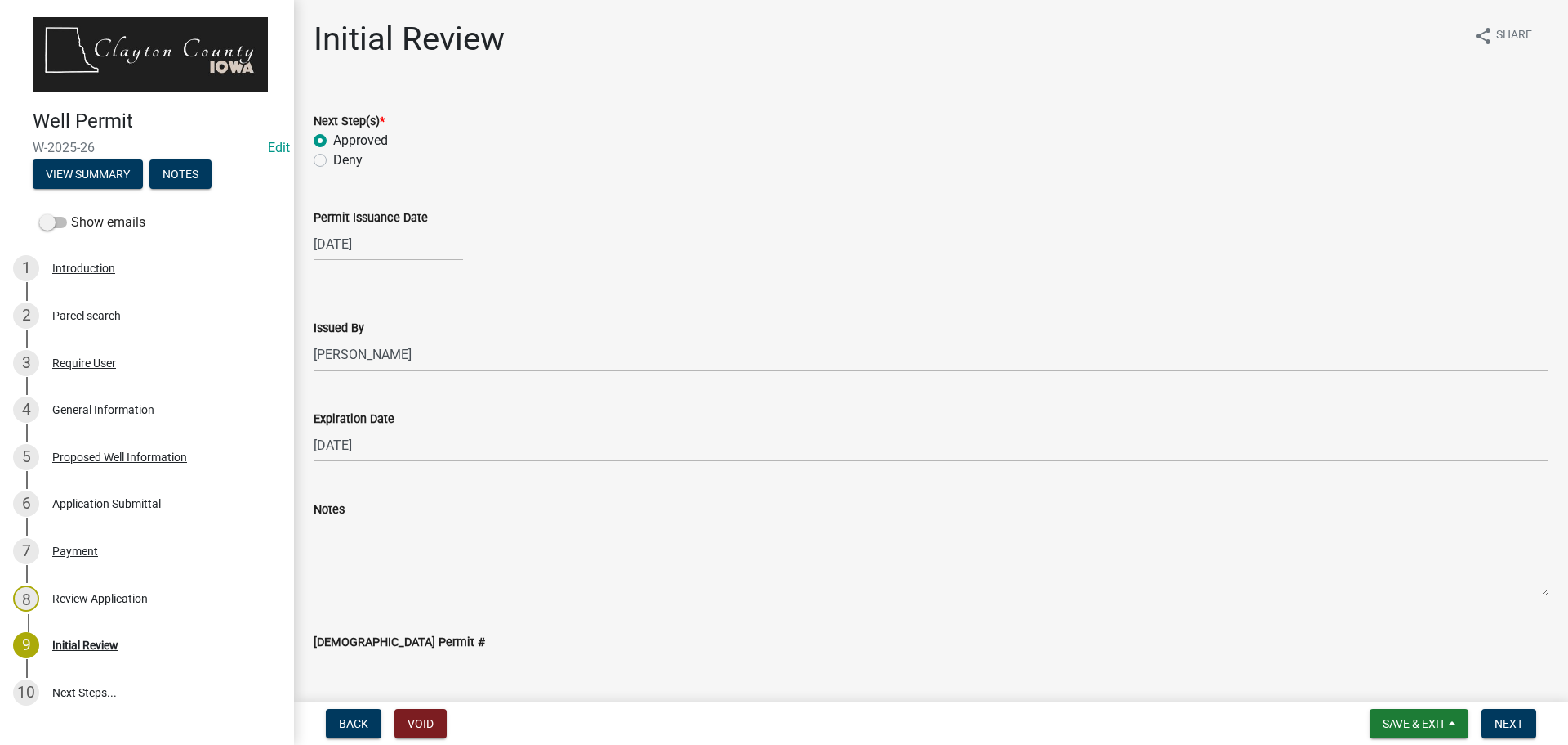
select select "41ff415c-e69d-4efe-9870-abb05f229412"
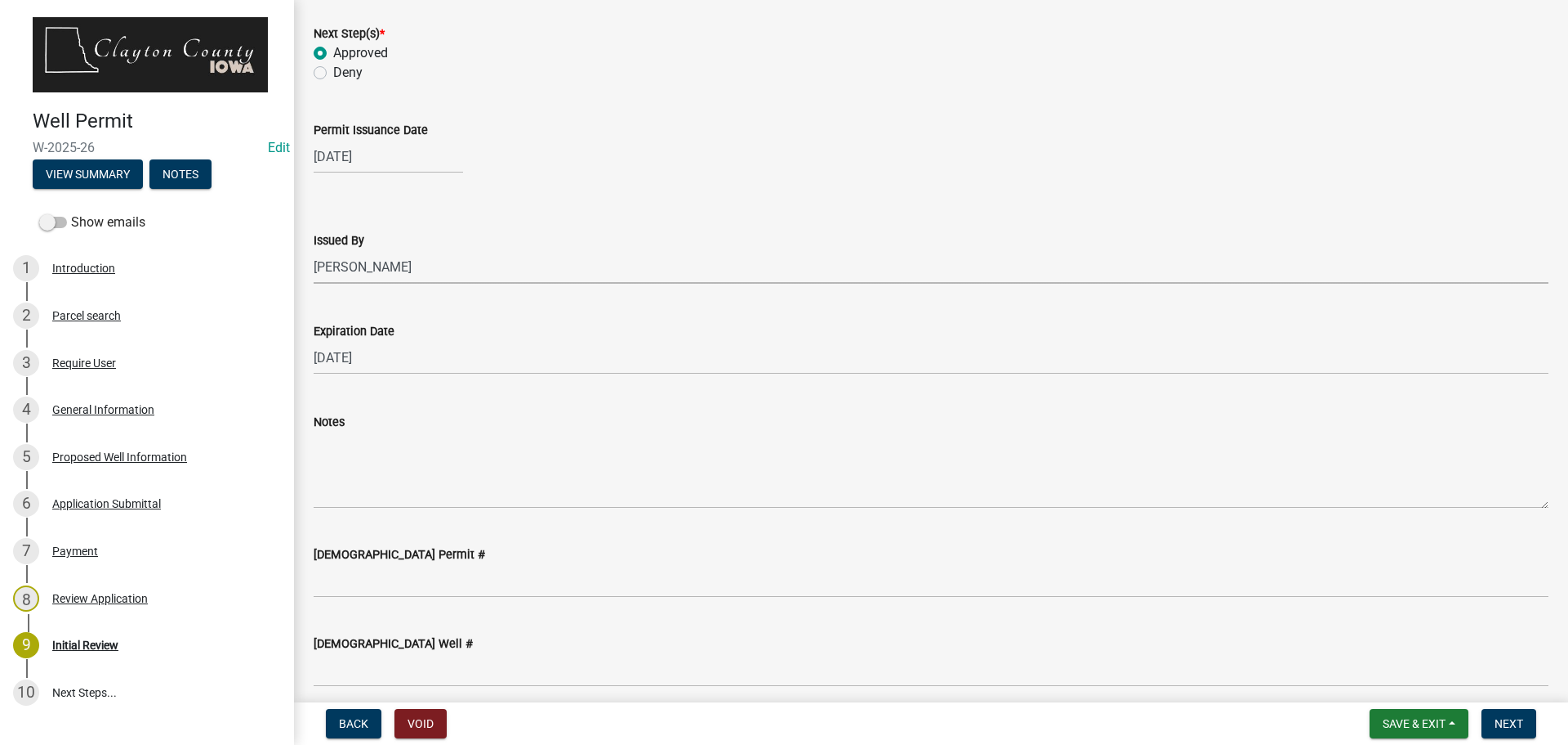
scroll to position [155, 0]
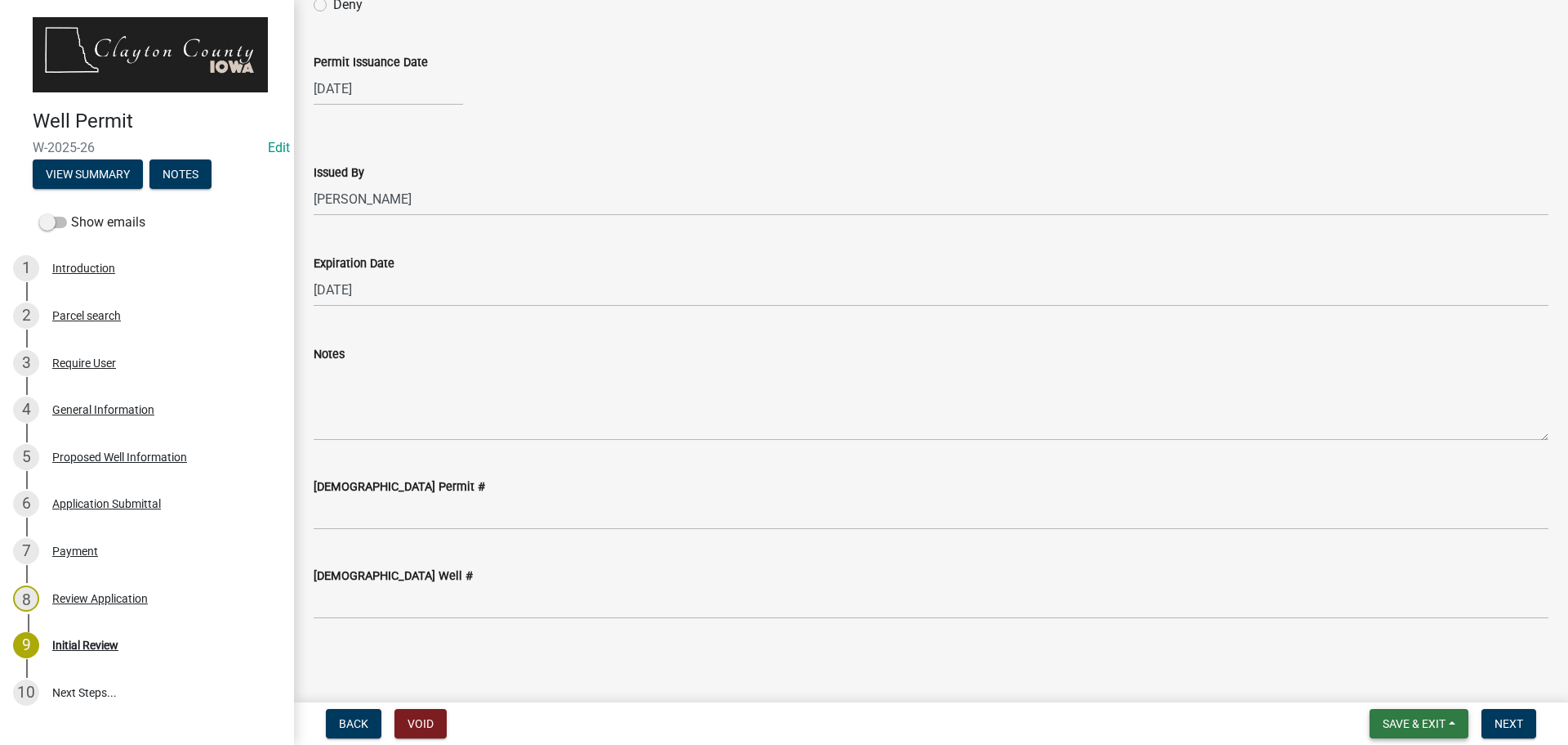
click at [1424, 724] on span "Save & Exit" at bounding box center [1414, 724] width 63 height 13
click at [1405, 678] on button "Save & Exit" at bounding box center [1403, 681] width 131 height 39
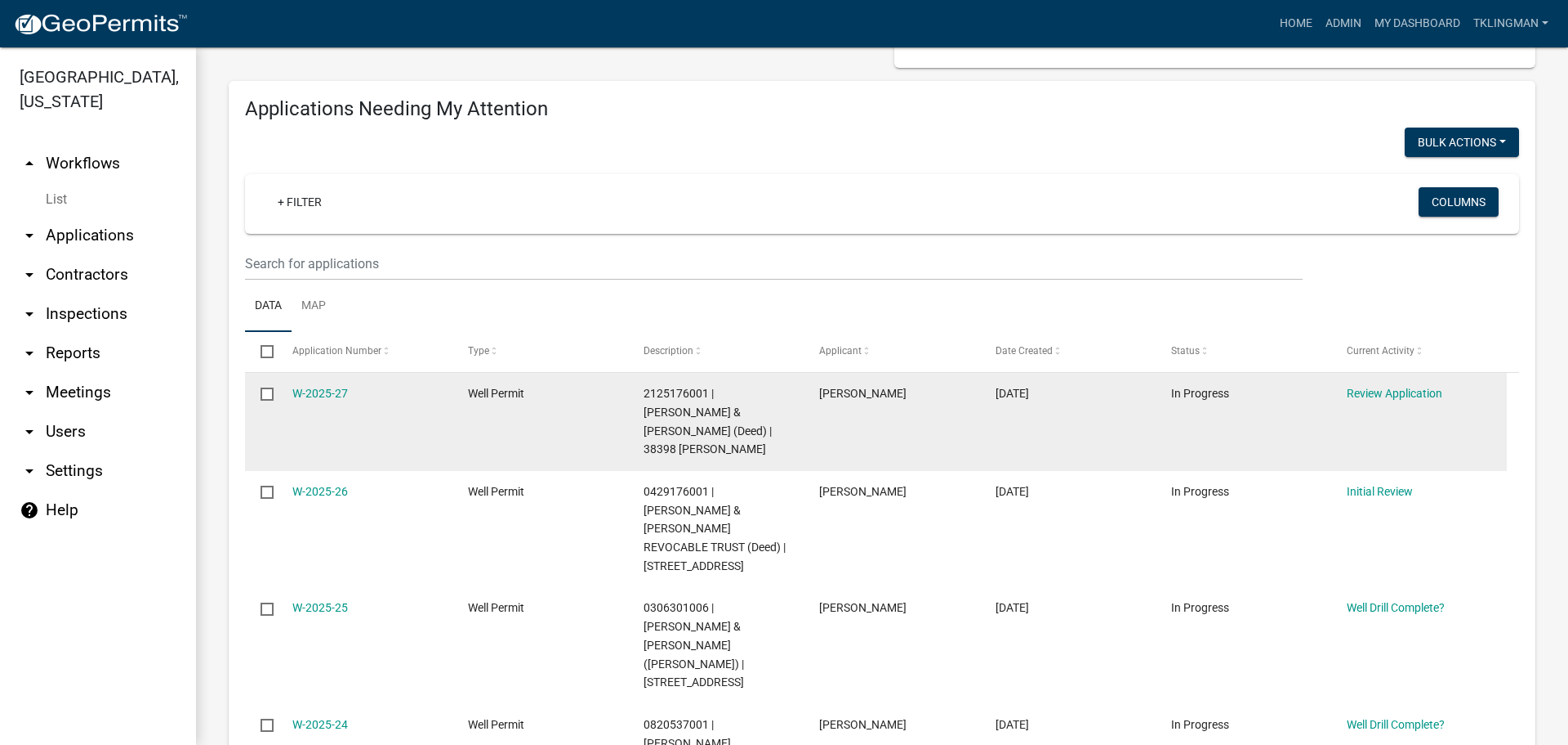
scroll to position [245, 0]
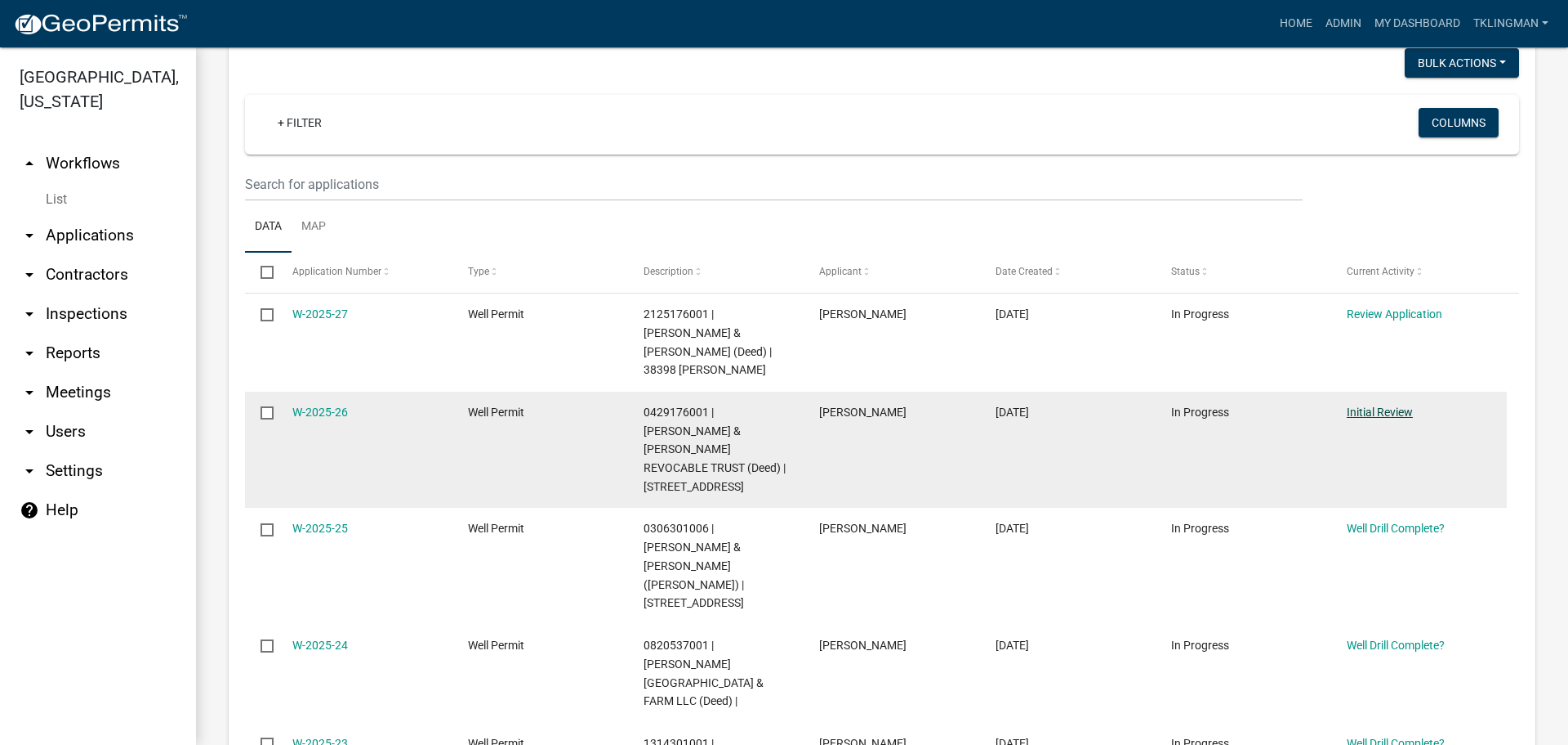
click at [1385, 415] on link "Initial Review" at bounding box center [1380, 412] width 66 height 13
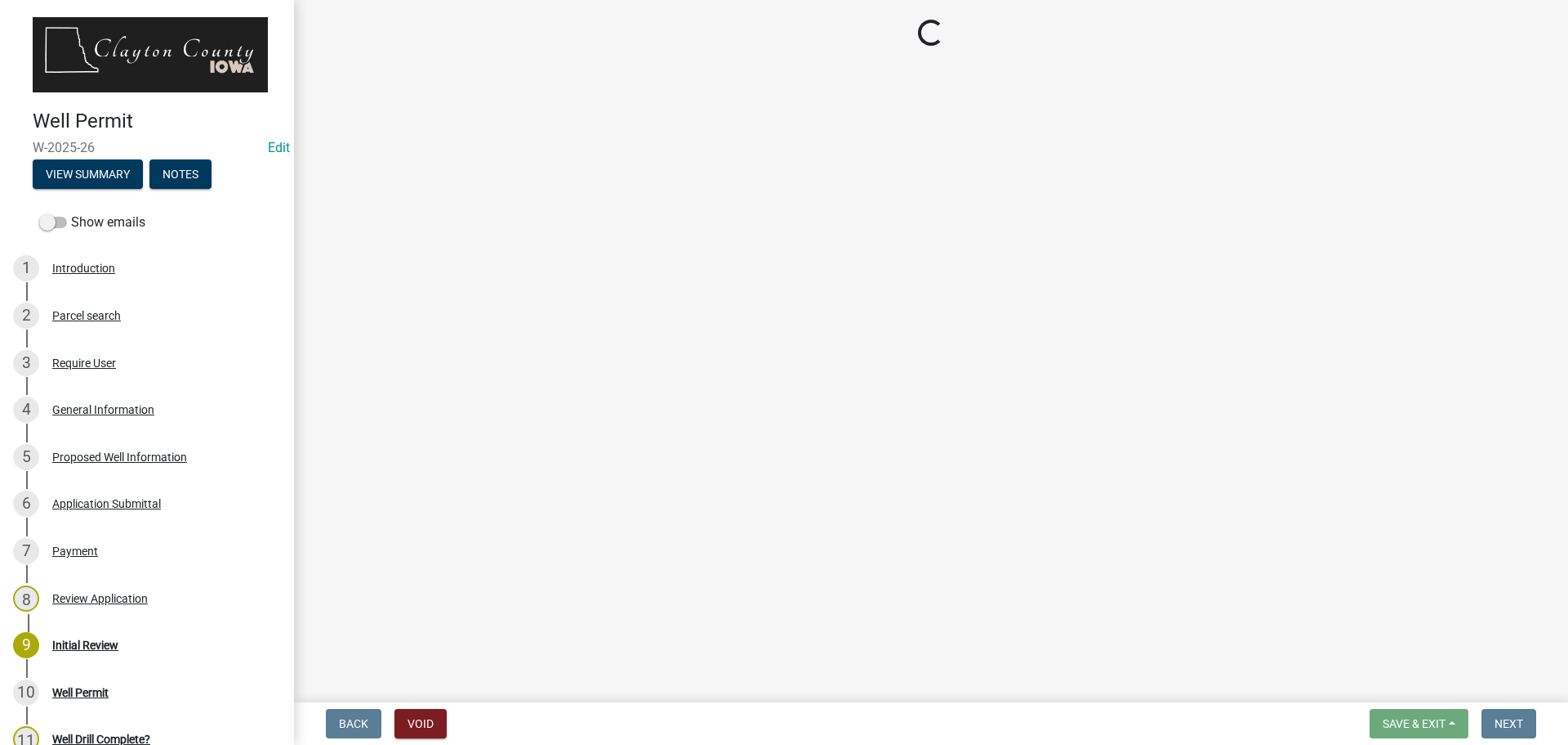
select select "41ff415c-e69d-4efe-9870-abb05f229412"
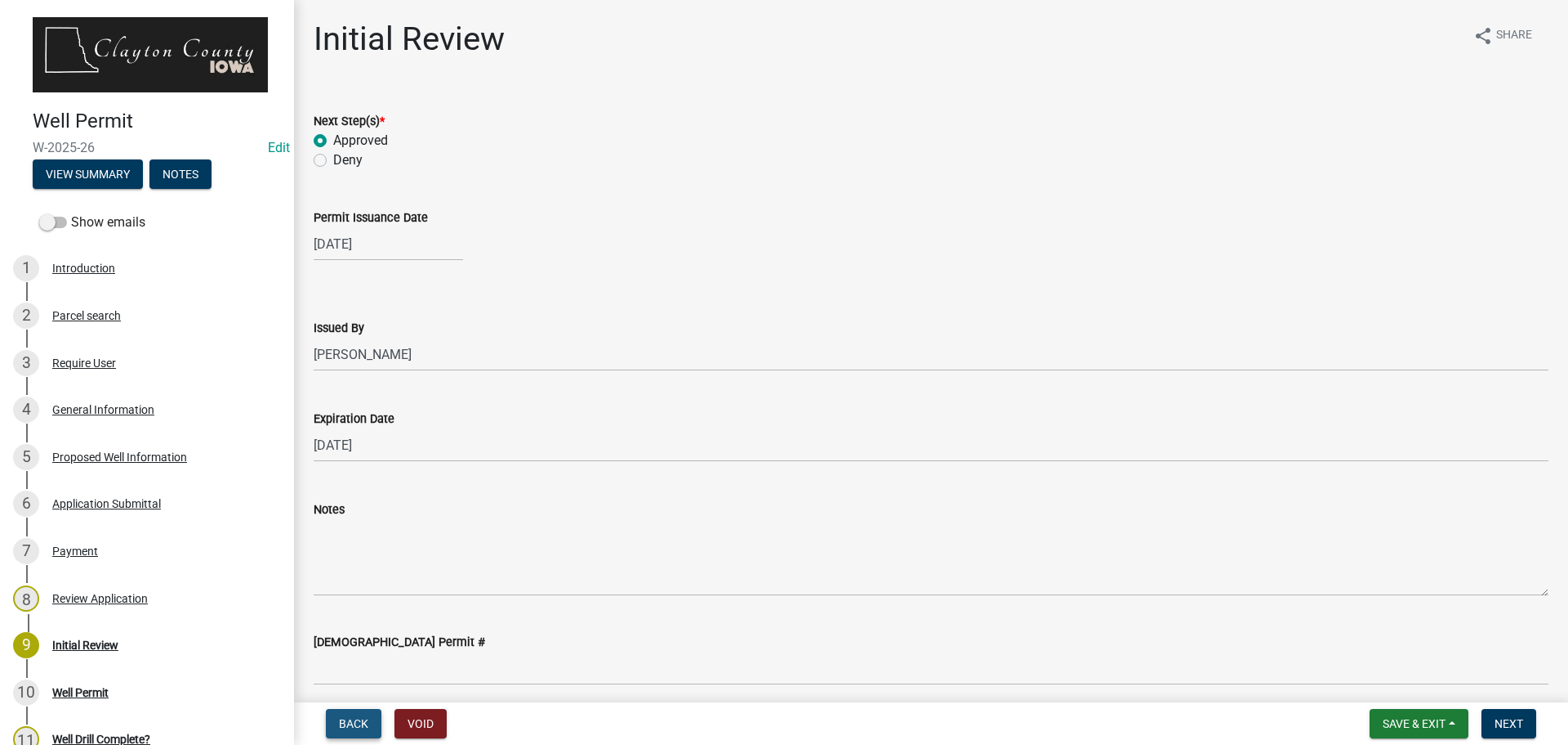
click at [375, 721] on button "Back" at bounding box center [354, 724] width 56 height 30
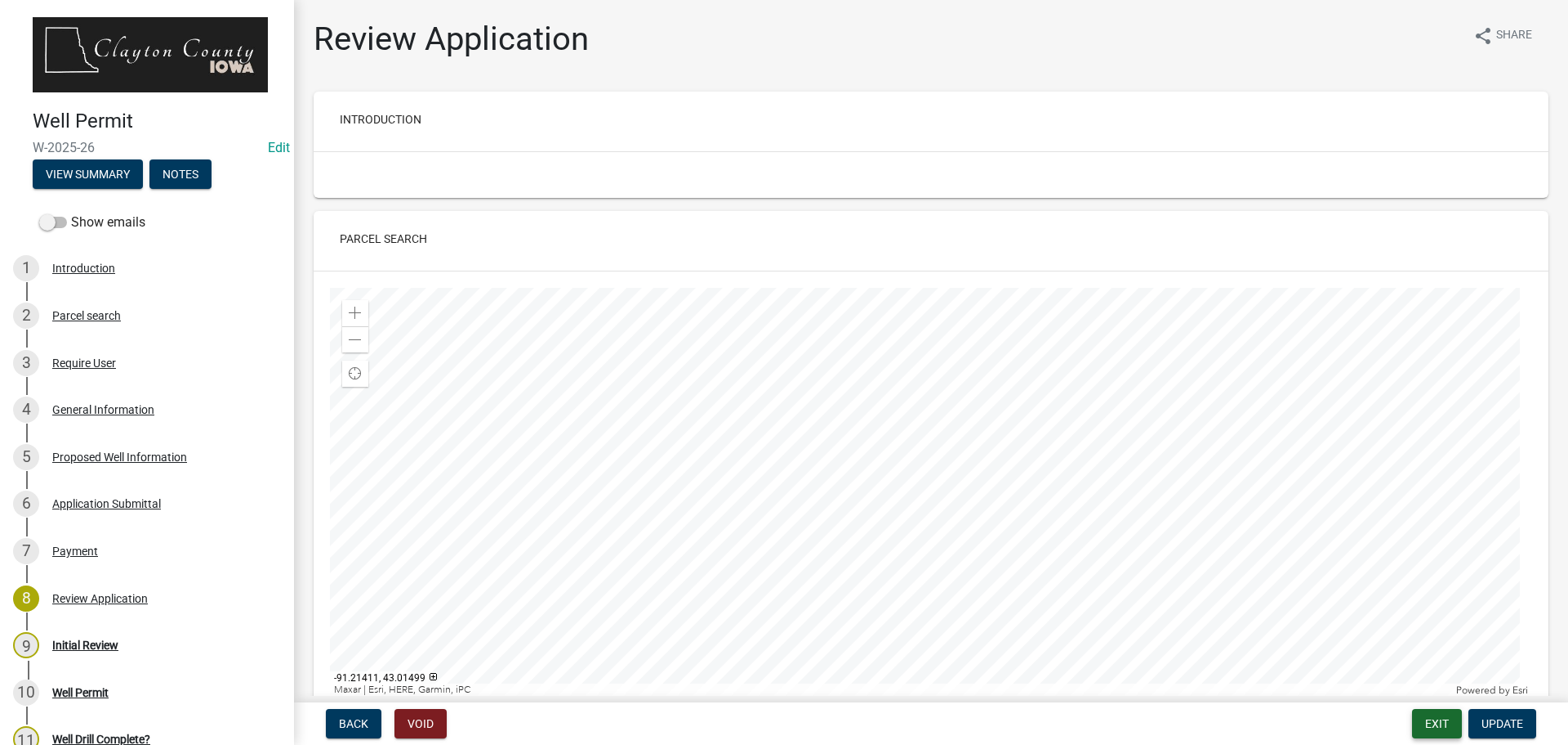
click at [1439, 717] on button "Exit" at bounding box center [1437, 724] width 50 height 30
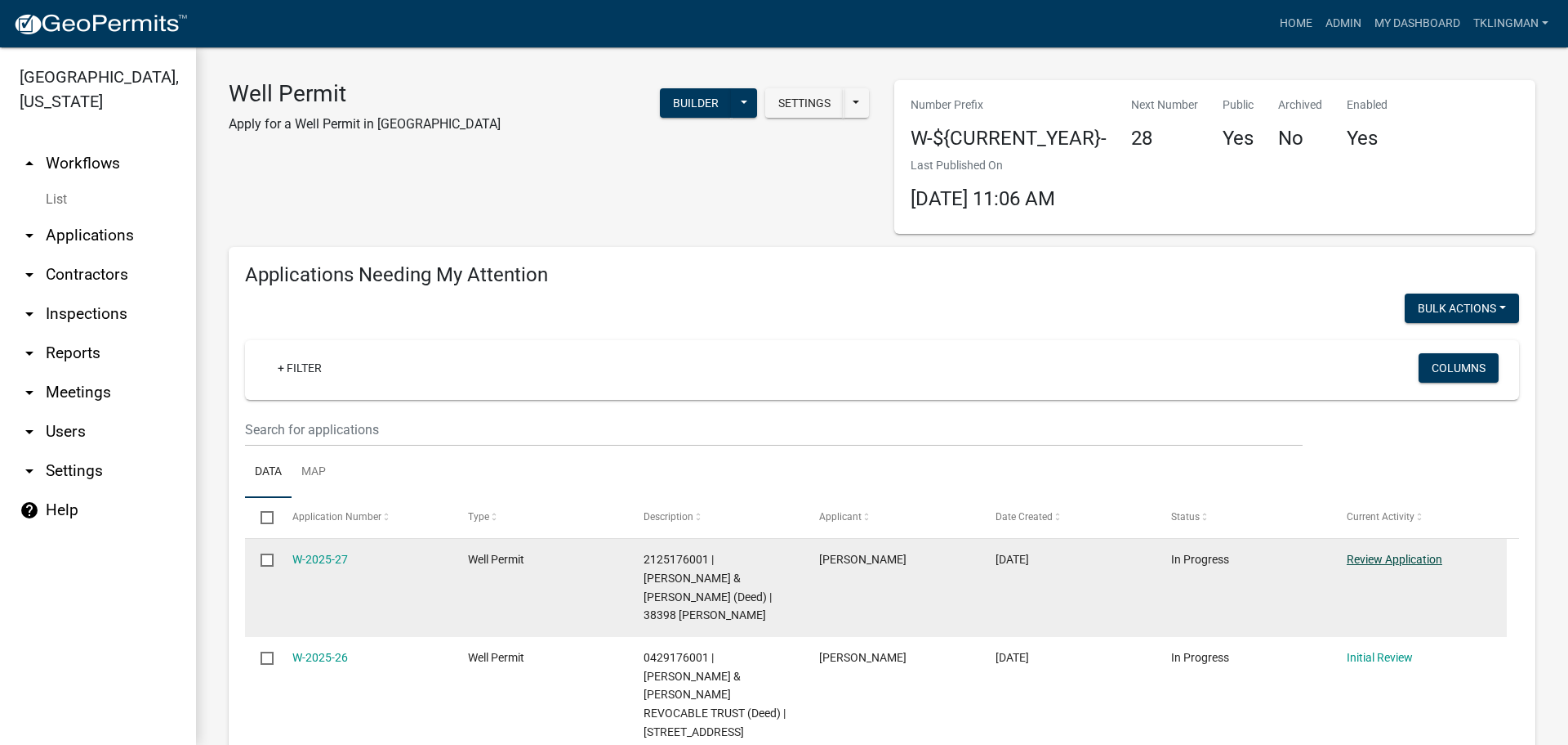
click at [1413, 555] on link "Review Application" at bounding box center [1395, 559] width 96 height 13
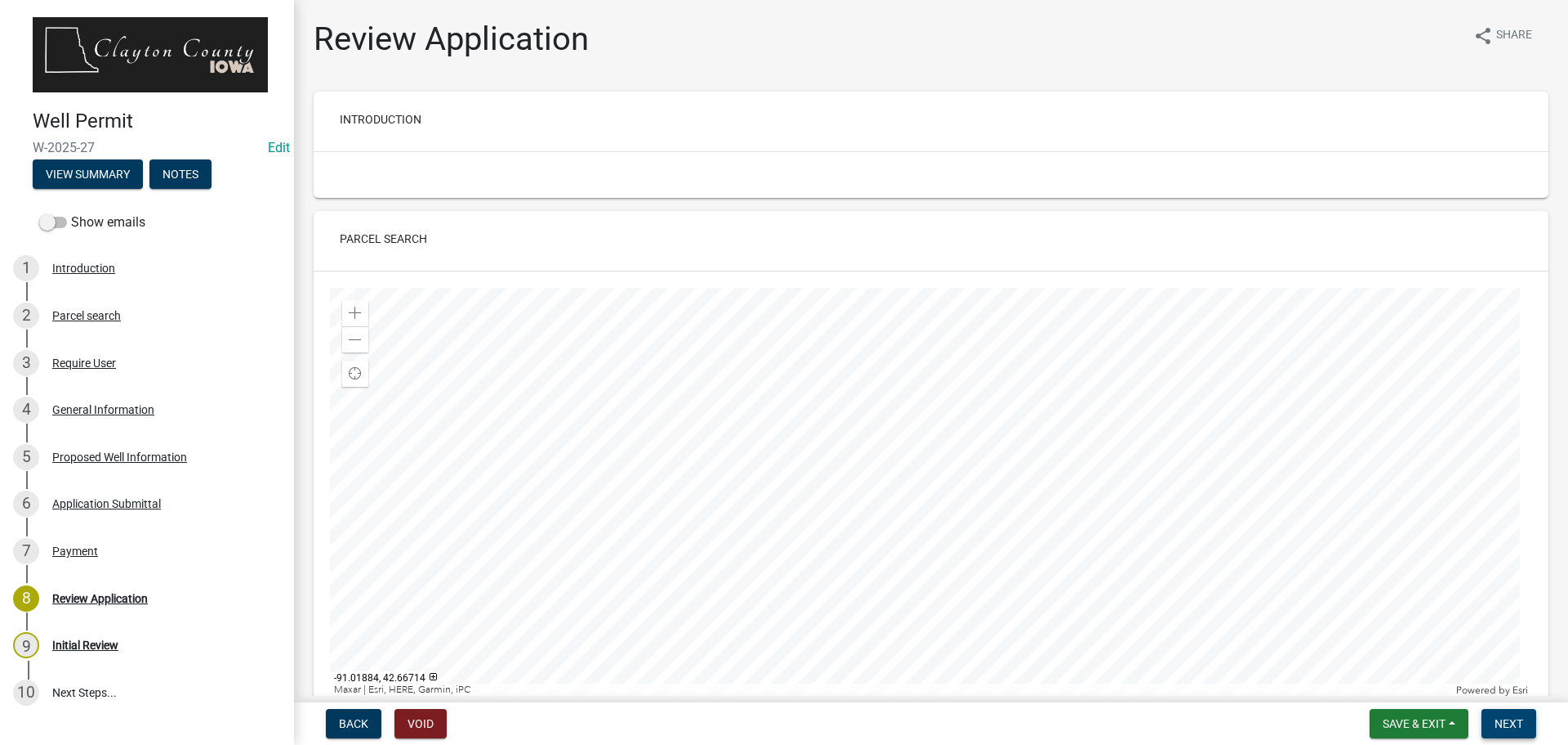
click at [1531, 726] on button "Next" at bounding box center [1509, 724] width 55 height 30
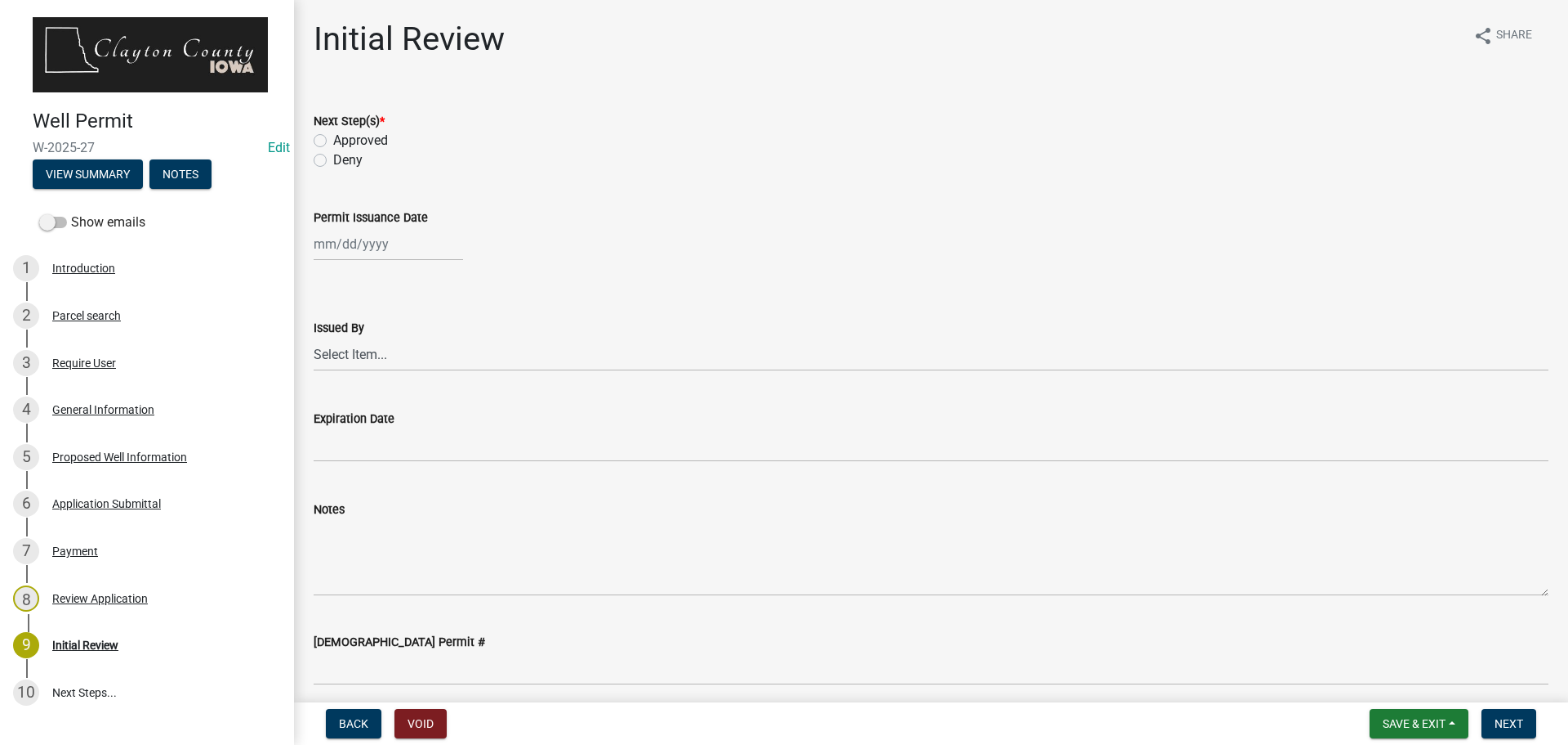
click at [327, 135] on div "Approved" at bounding box center [931, 140] width 1235 height 19
click at [333, 144] on label "Approved" at bounding box center [360, 140] width 55 height 19
click at [333, 141] on input "Approved" at bounding box center [338, 135] width 10 height 10
radio input "true"
click at [359, 253] on div at bounding box center [388, 244] width 149 height 33
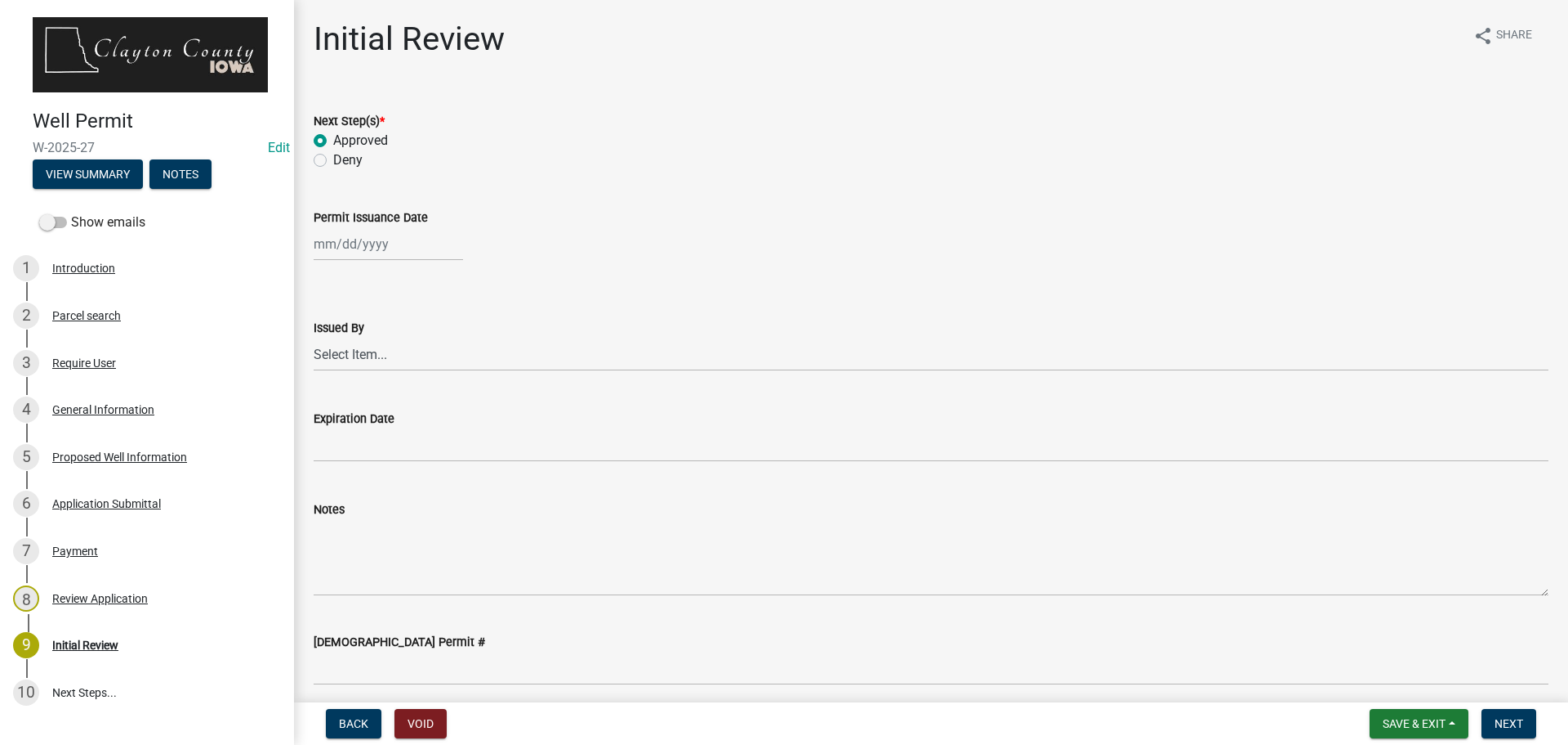
select select "8"
select select "2025"
click at [331, 384] on div "11" at bounding box center [330, 383] width 26 height 26
type input "[DATE]"
click at [402, 352] on select "Select Item... [PERSON_NAME] [PERSON_NAME]" at bounding box center [931, 354] width 1235 height 33
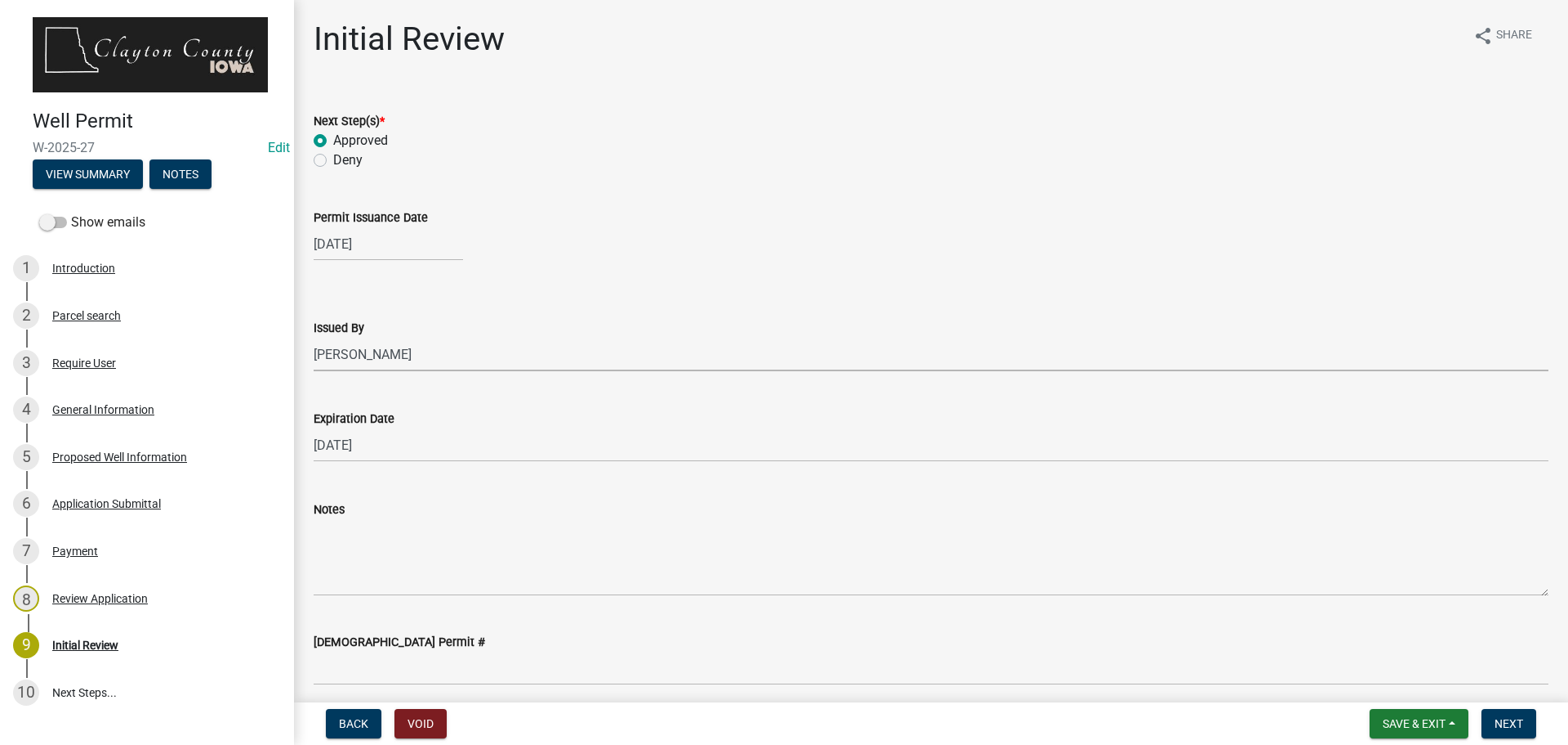
click at [313, 338] on select "Select Item... [PERSON_NAME] [PERSON_NAME]" at bounding box center [931, 354] width 1235 height 33
select select "41ff415c-e69d-4efe-9870-abb05f229412"
click at [1518, 717] on span "Next" at bounding box center [1509, 724] width 29 height 13
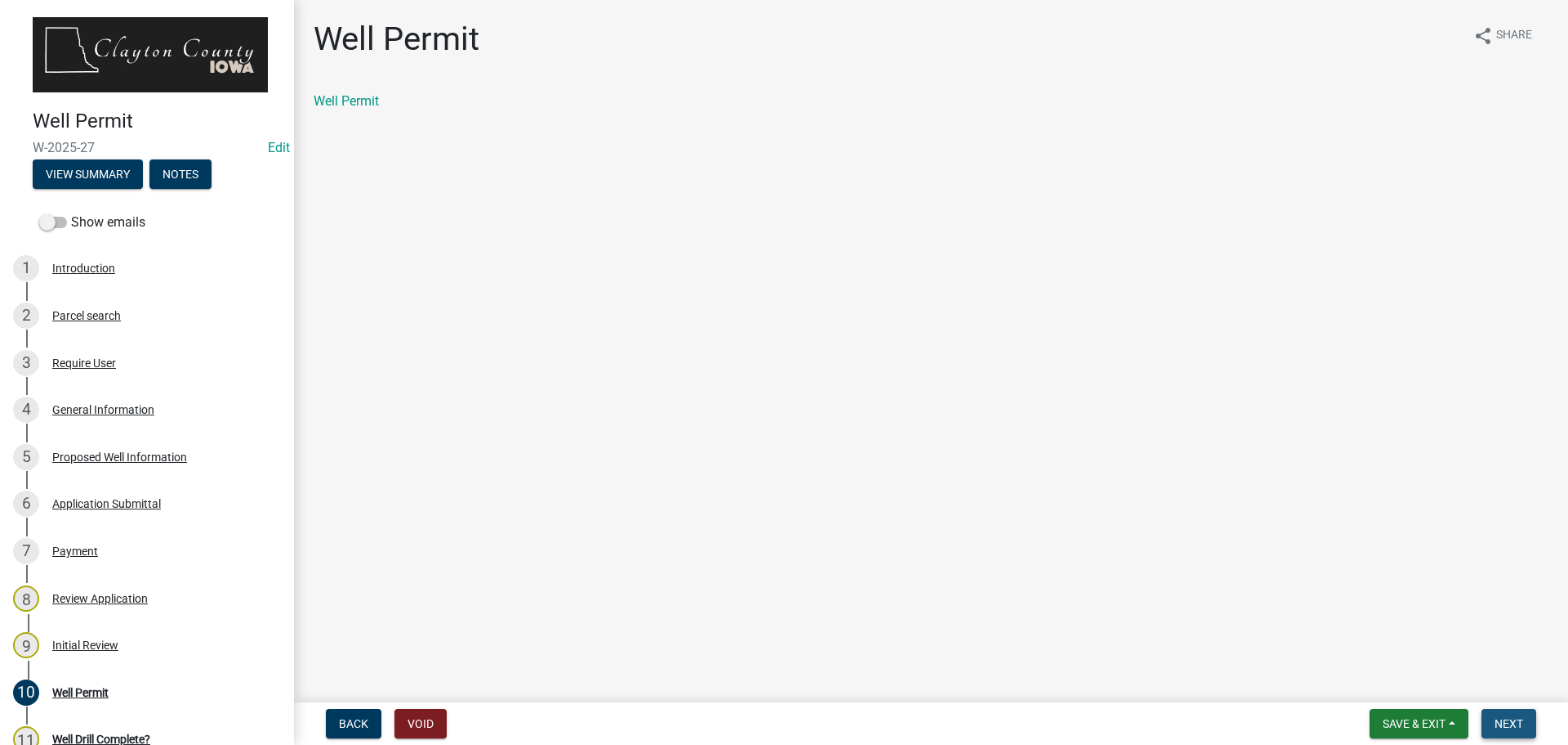
click at [1519, 717] on span "Next" at bounding box center [1509, 724] width 29 height 13
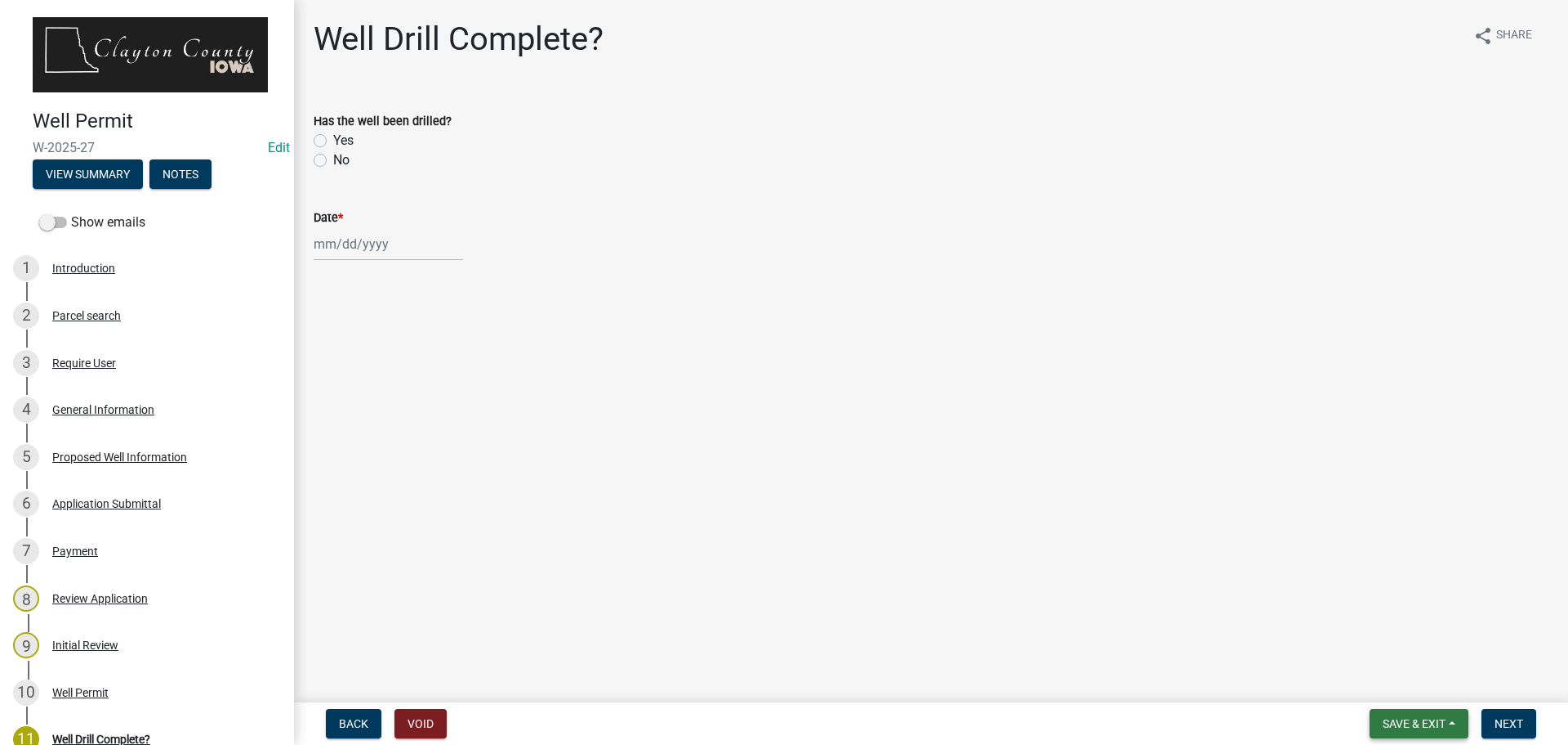
click at [1408, 725] on span "Save & Exit" at bounding box center [1414, 724] width 63 height 13
click at [1404, 681] on button "Save & Exit" at bounding box center [1403, 681] width 131 height 39
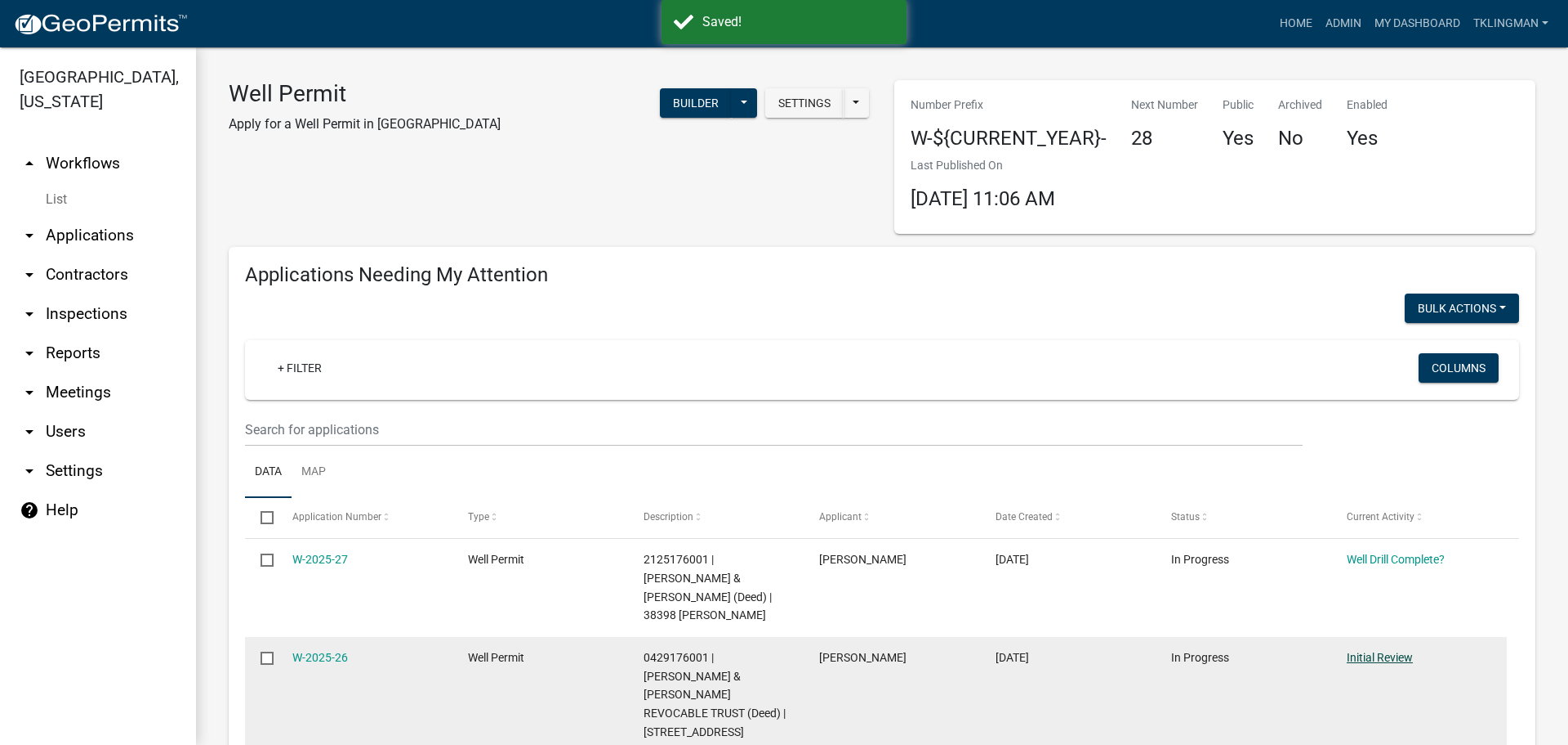
click at [1387, 658] on link "Initial Review" at bounding box center [1380, 657] width 66 height 13
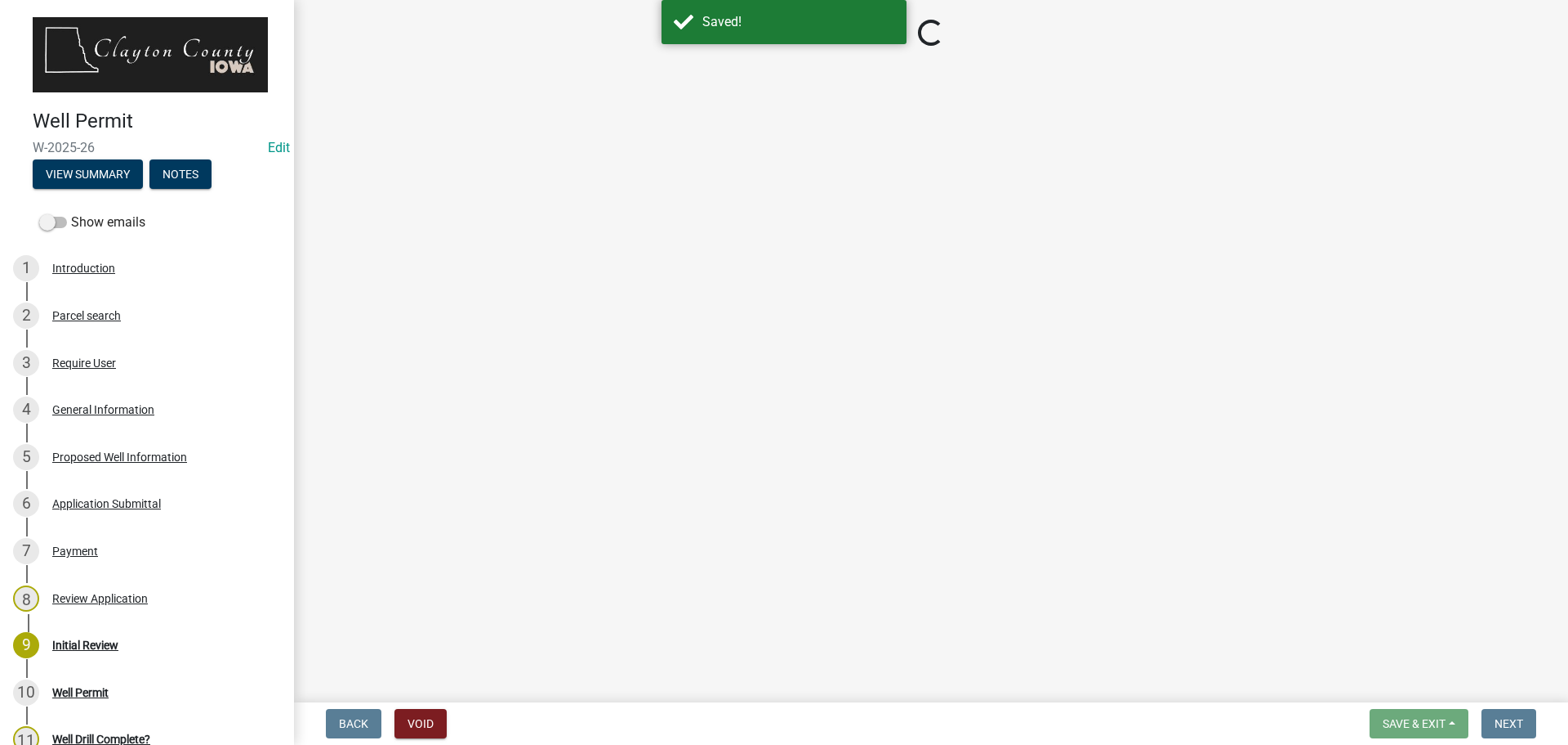
select select "41ff415c-e69d-4efe-9870-abb05f229412"
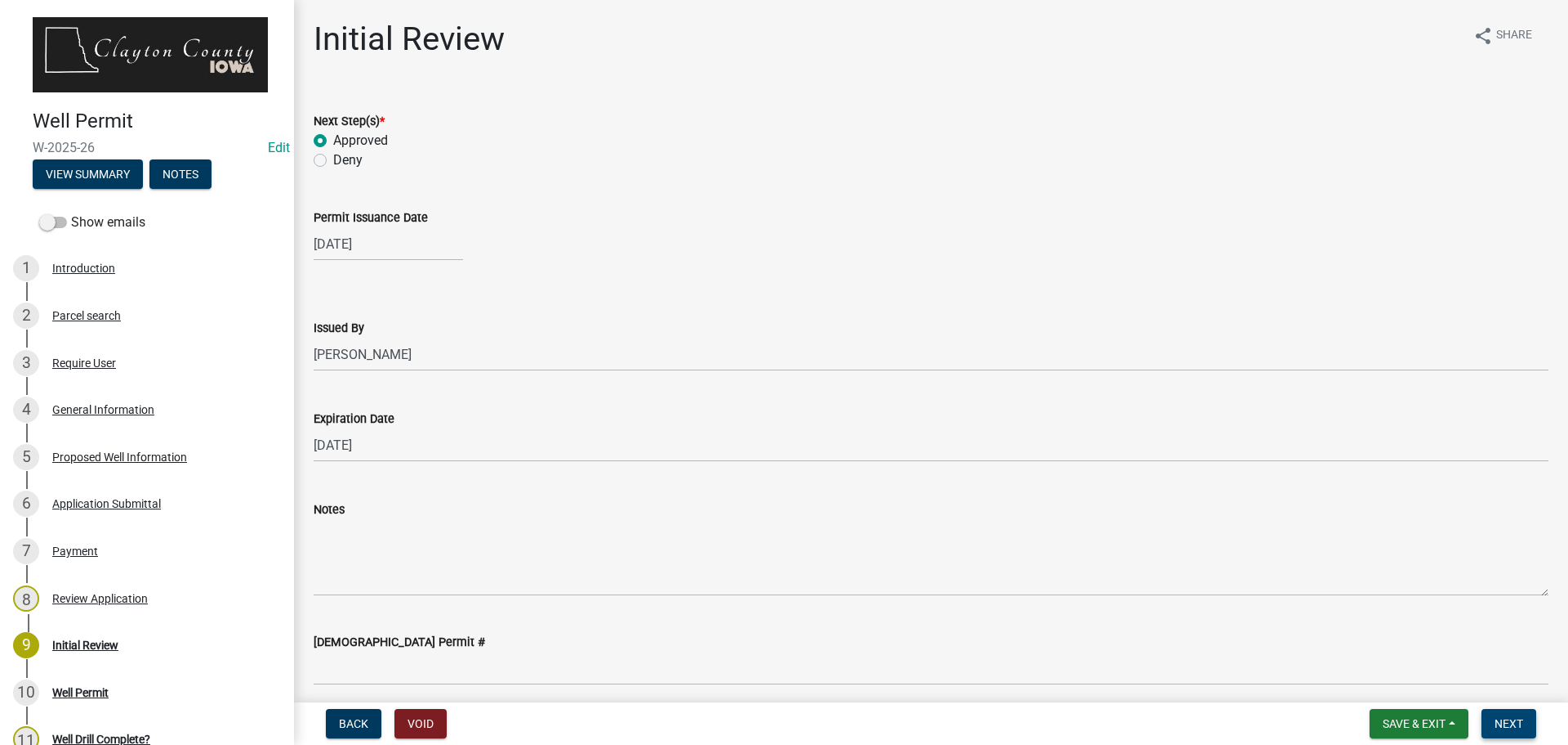
click at [1526, 722] on button "Next" at bounding box center [1509, 724] width 55 height 30
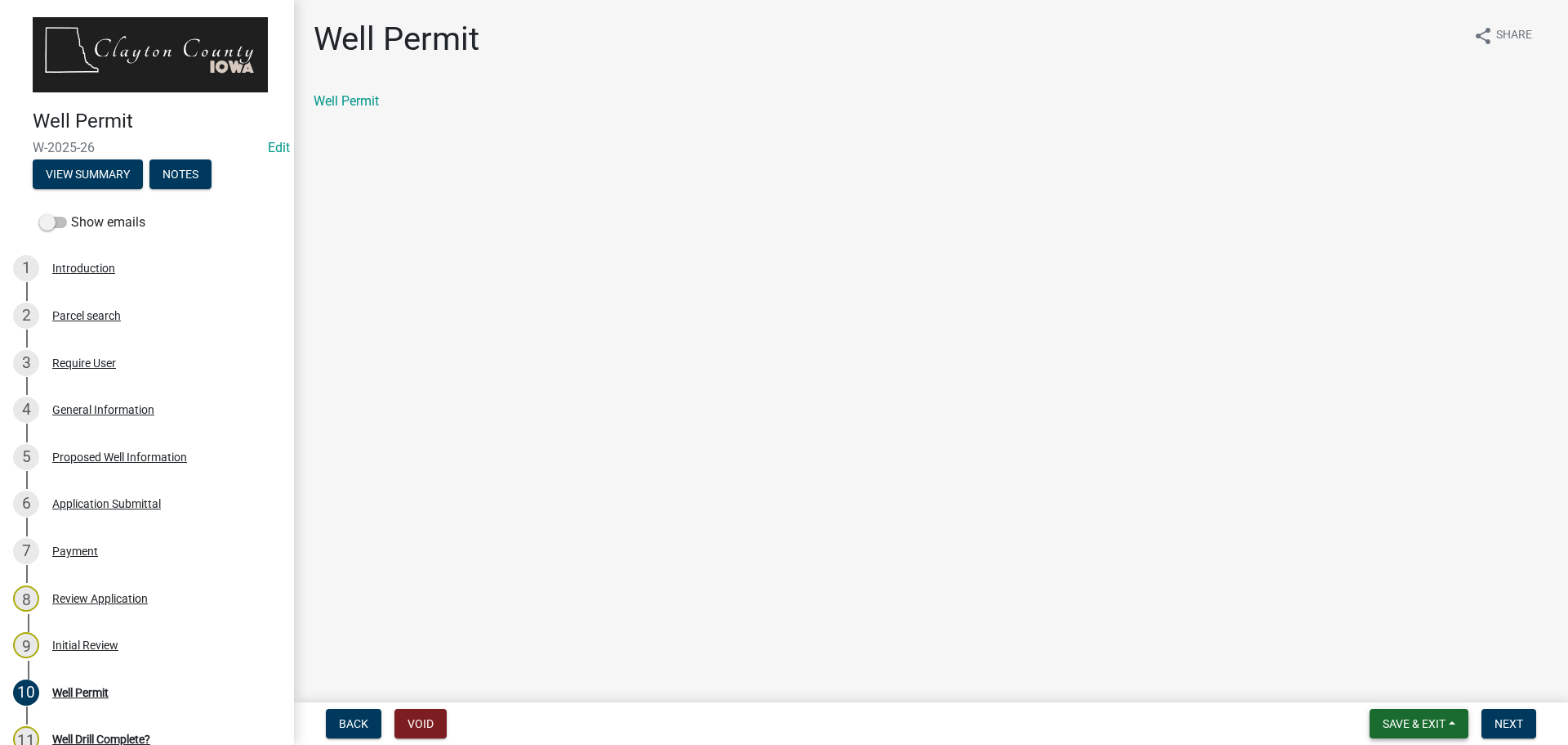
click at [1431, 726] on span "Save & Exit" at bounding box center [1414, 724] width 63 height 13
click at [1410, 686] on button "Save & Exit" at bounding box center [1403, 681] width 131 height 39
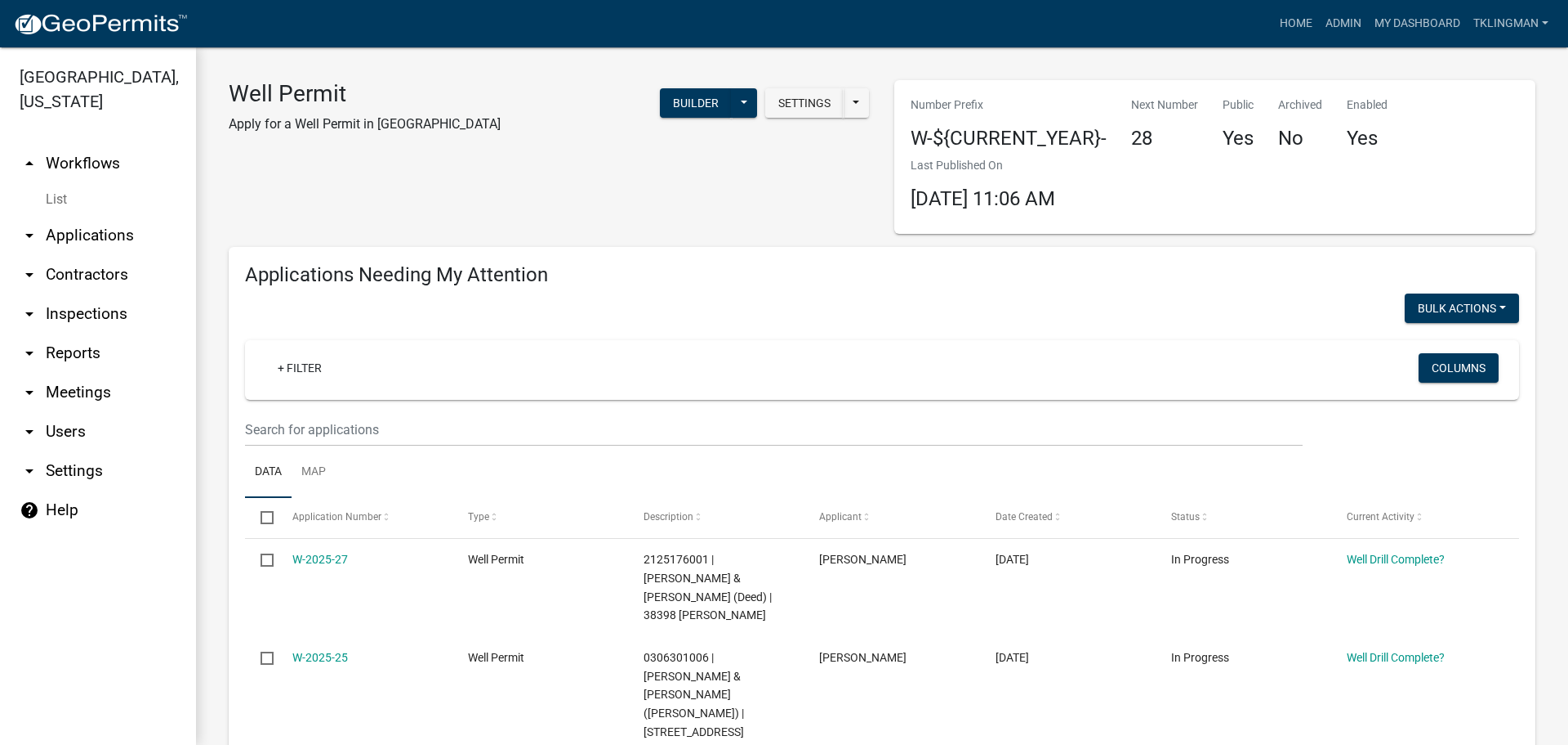
click at [95, 144] on link "arrow_drop_up Workflows" at bounding box center [97, 163] width 196 height 39
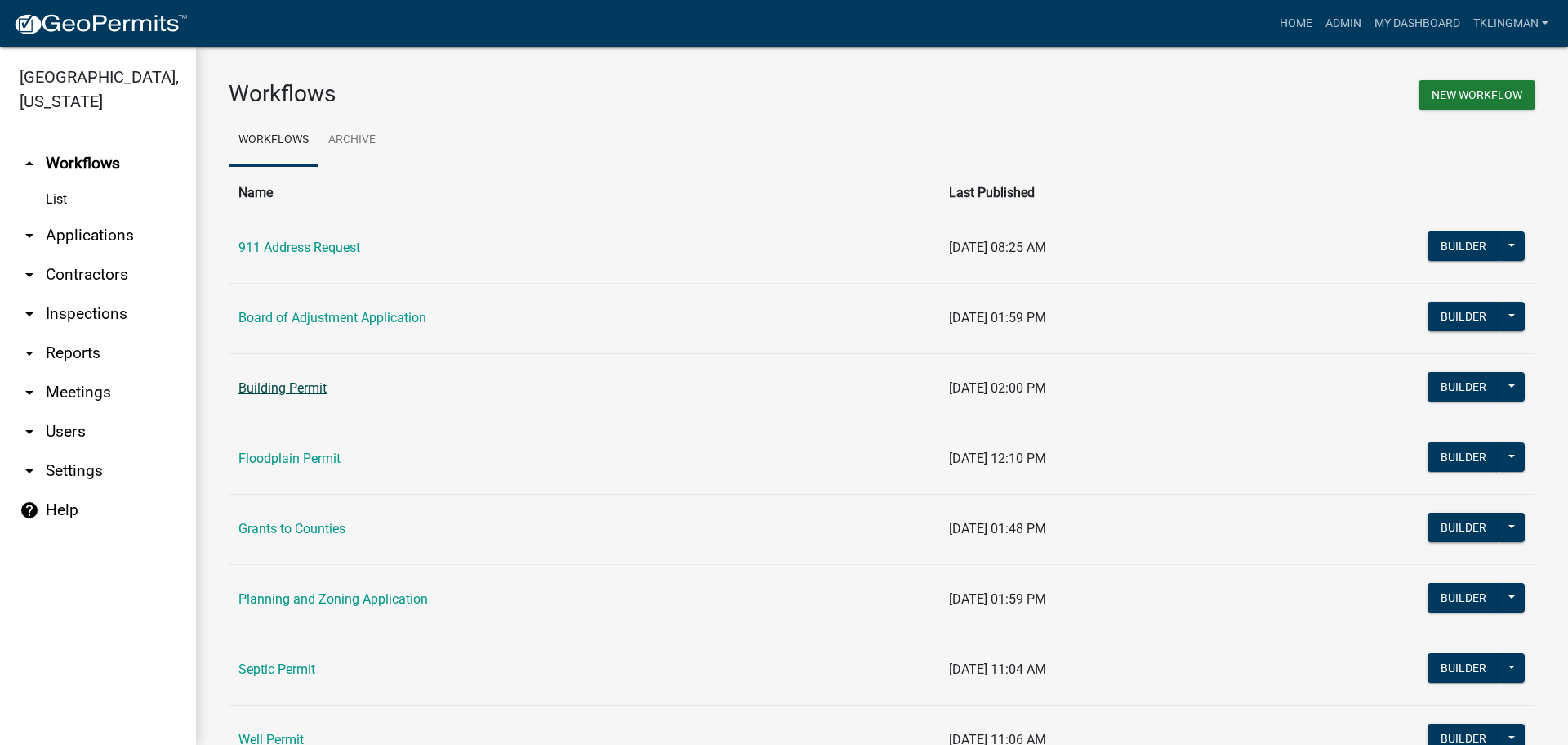
click at [301, 389] on link "Building Permit" at bounding box center [282, 388] width 88 height 16
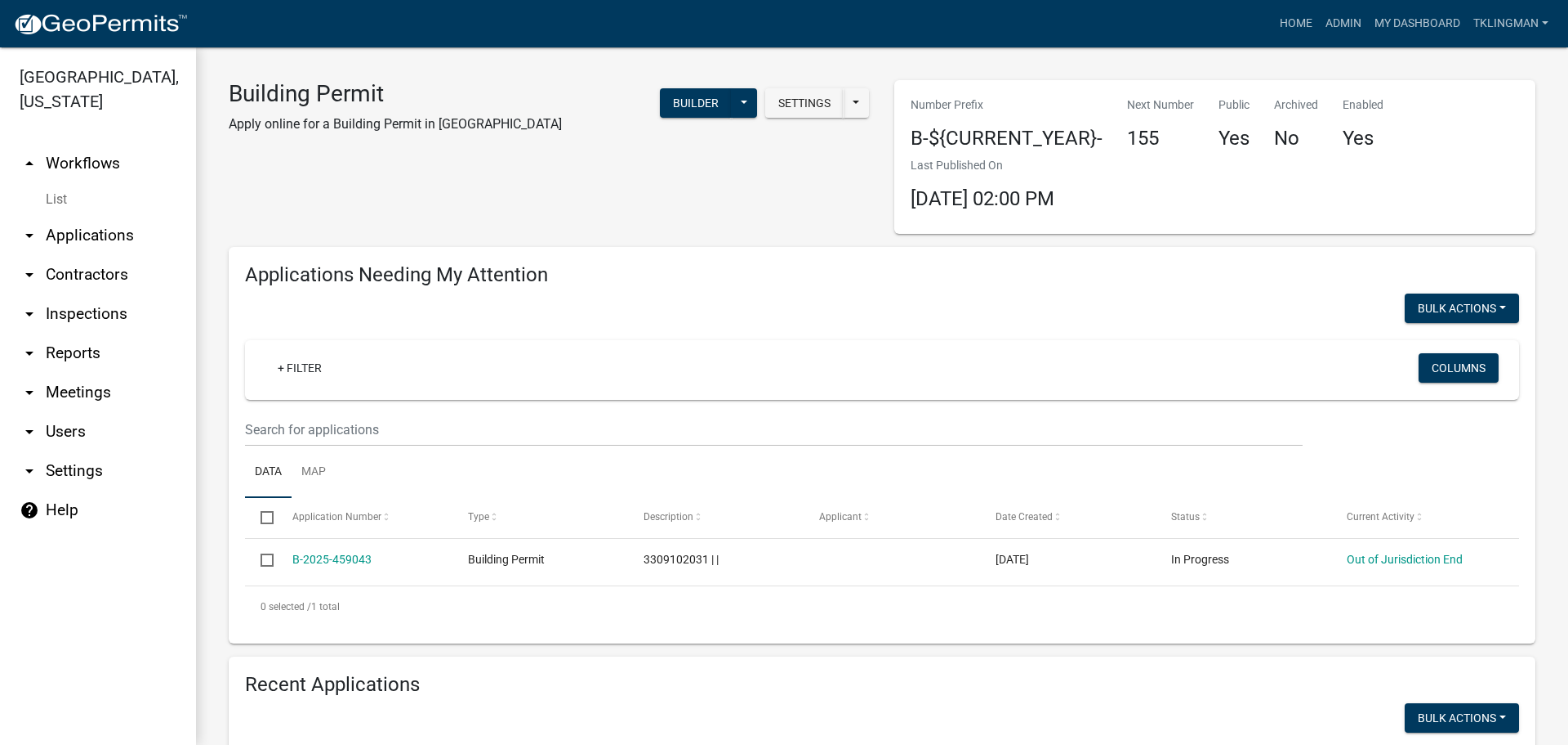
click at [87, 144] on link "arrow_drop_up Workflows" at bounding box center [97, 163] width 196 height 39
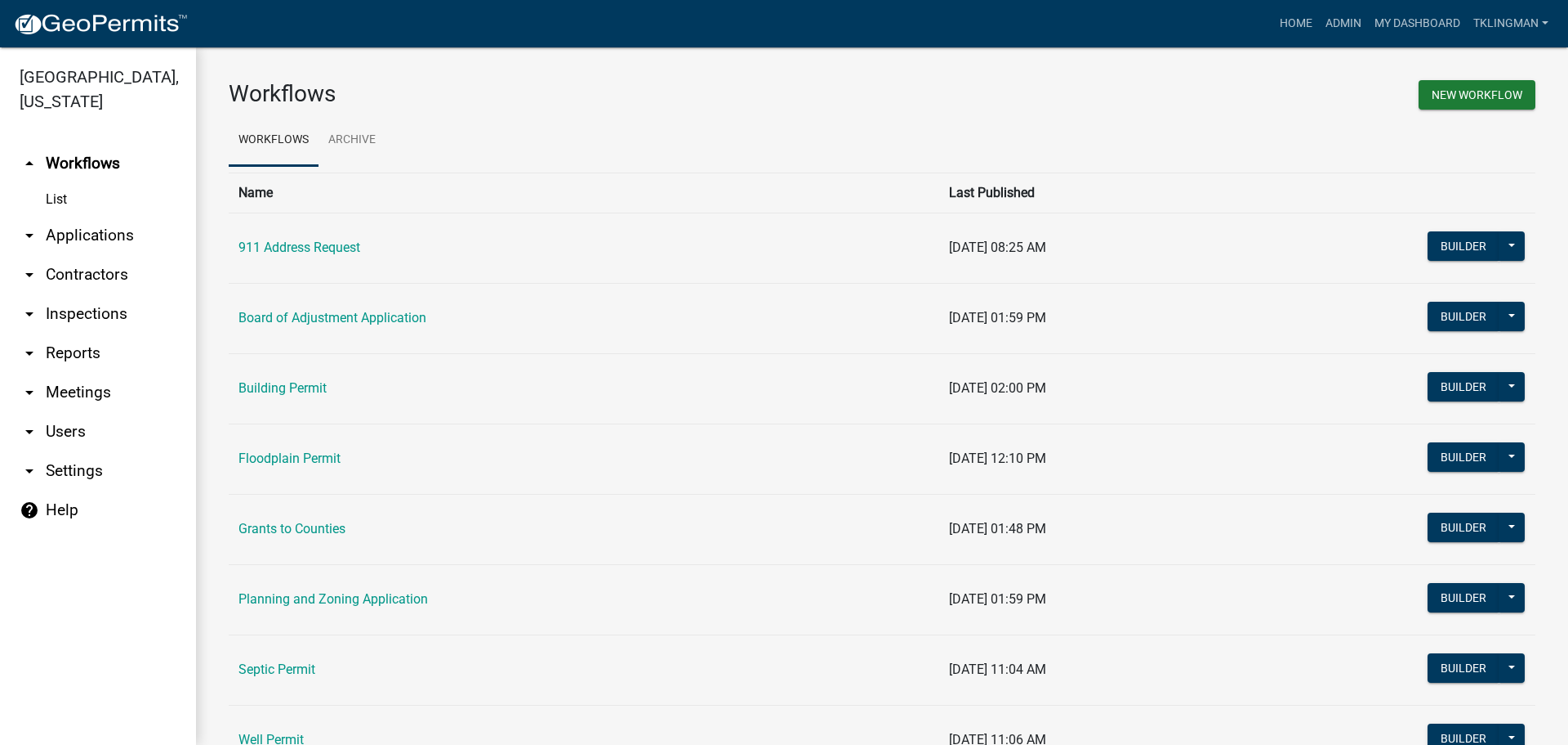
scroll to position [147, 0]
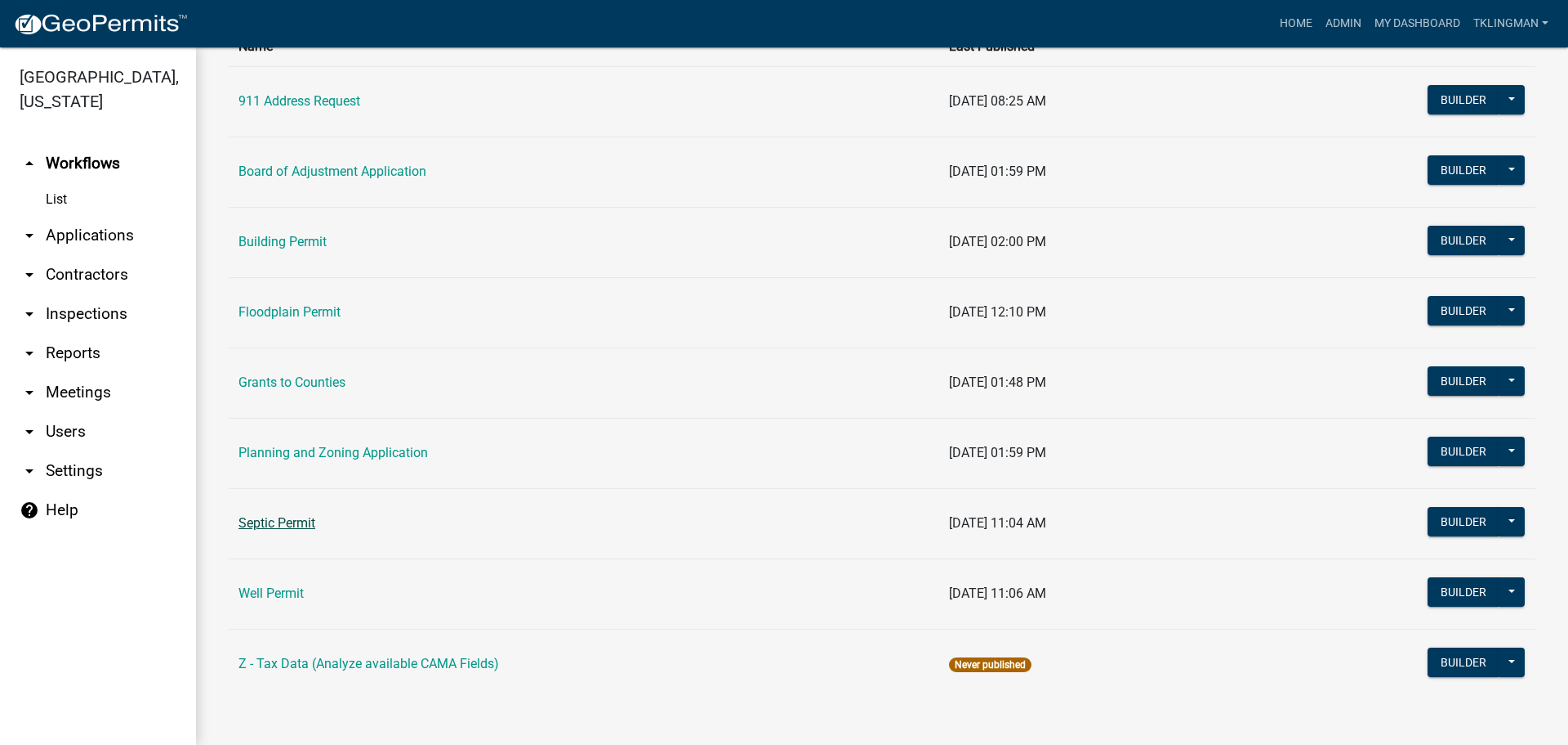
click at [287, 522] on link "Septic Permit" at bounding box center [276, 522] width 77 height 16
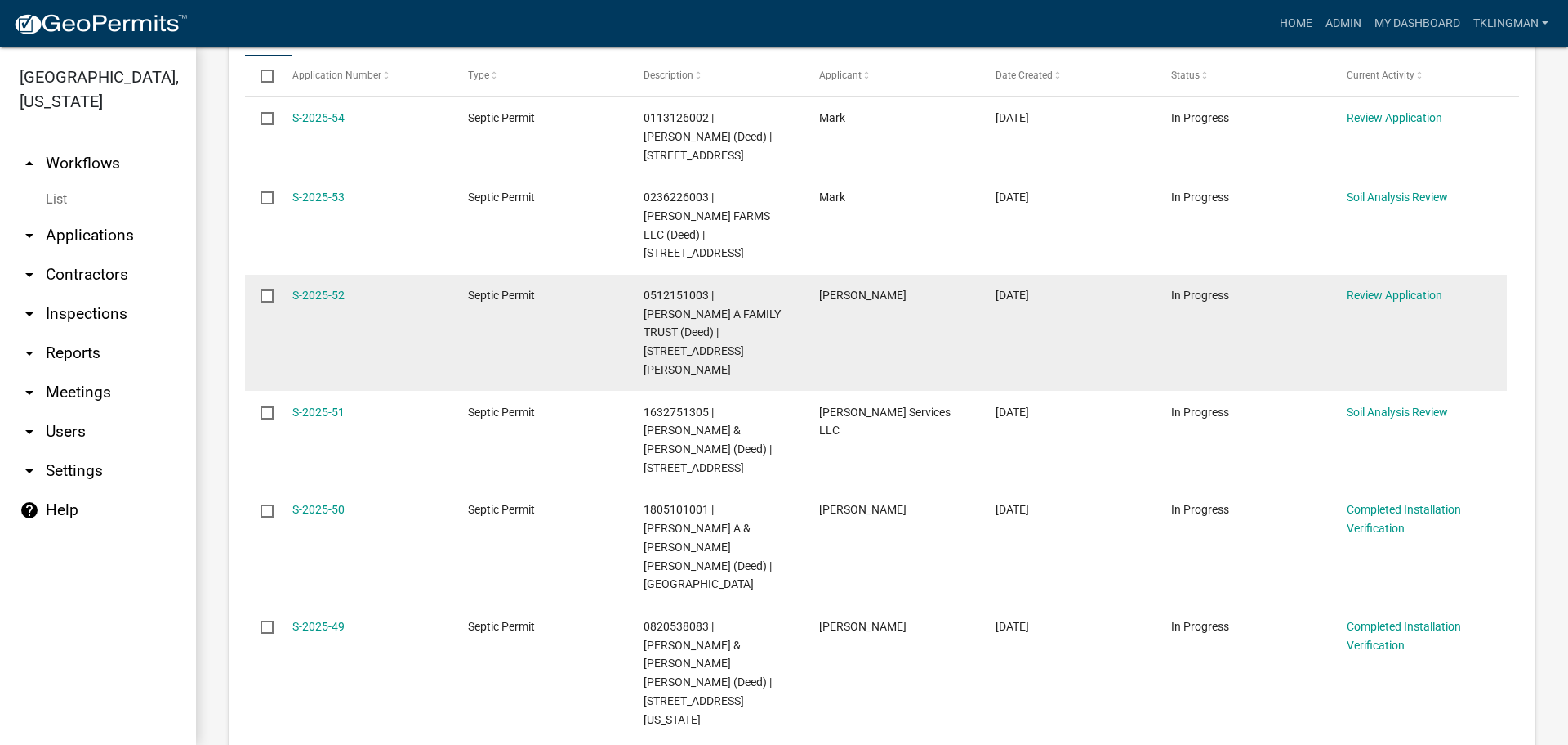
scroll to position [408, 0]
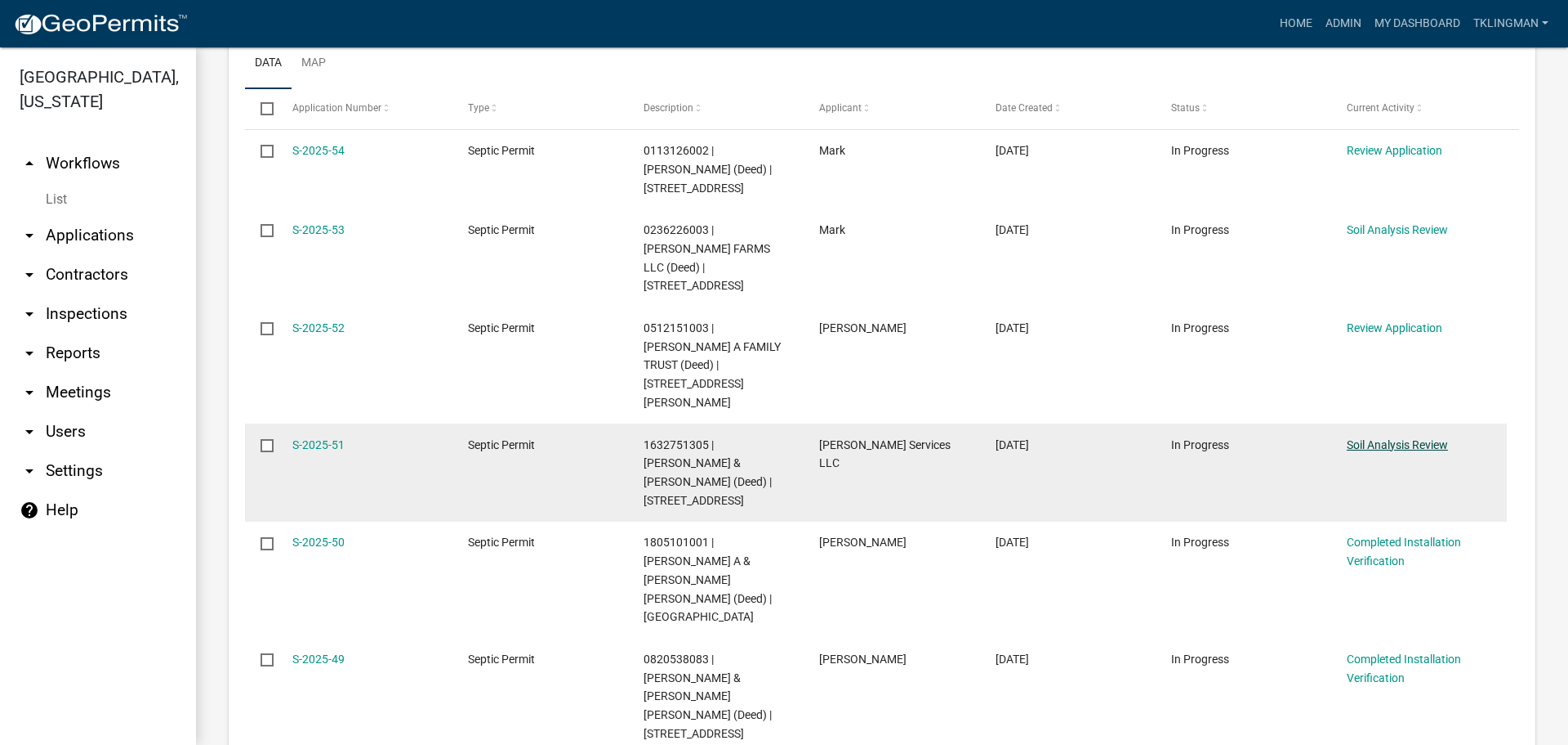
click at [1388, 438] on link "Soil Analysis Review" at bounding box center [1397, 444] width 101 height 13
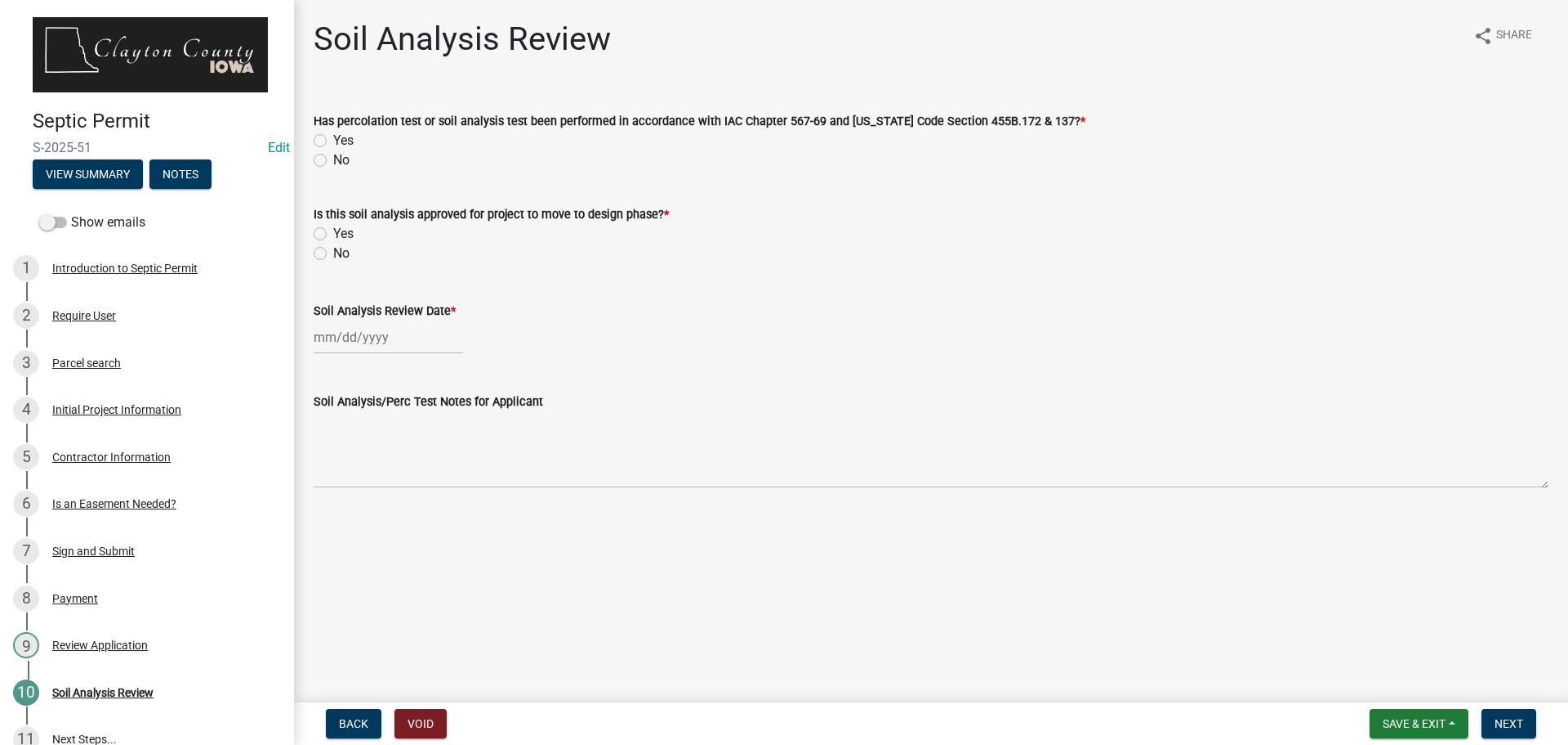
click at [333, 139] on label "Yes" at bounding box center [343, 140] width 20 height 19
click at [333, 139] on input "Yes" at bounding box center [338, 135] width 10 height 10
radio input "true"
click at [333, 232] on label "Yes" at bounding box center [343, 233] width 20 height 19
click at [333, 232] on input "Yes" at bounding box center [338, 228] width 10 height 10
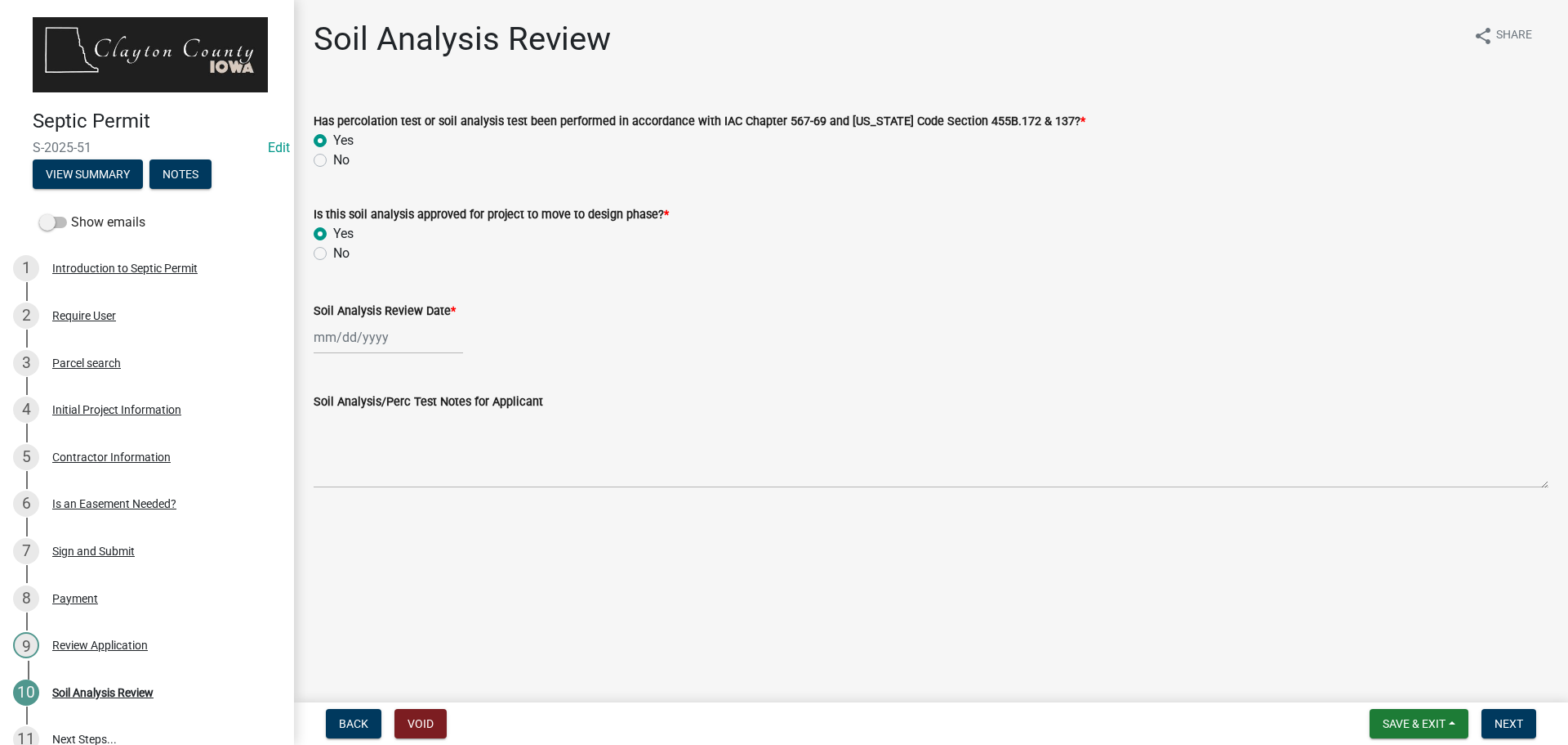
radio input "true"
click at [347, 340] on div at bounding box center [388, 337] width 149 height 33
select select "8"
select select "2025"
click at [326, 478] on div "11" at bounding box center [330, 477] width 26 height 26
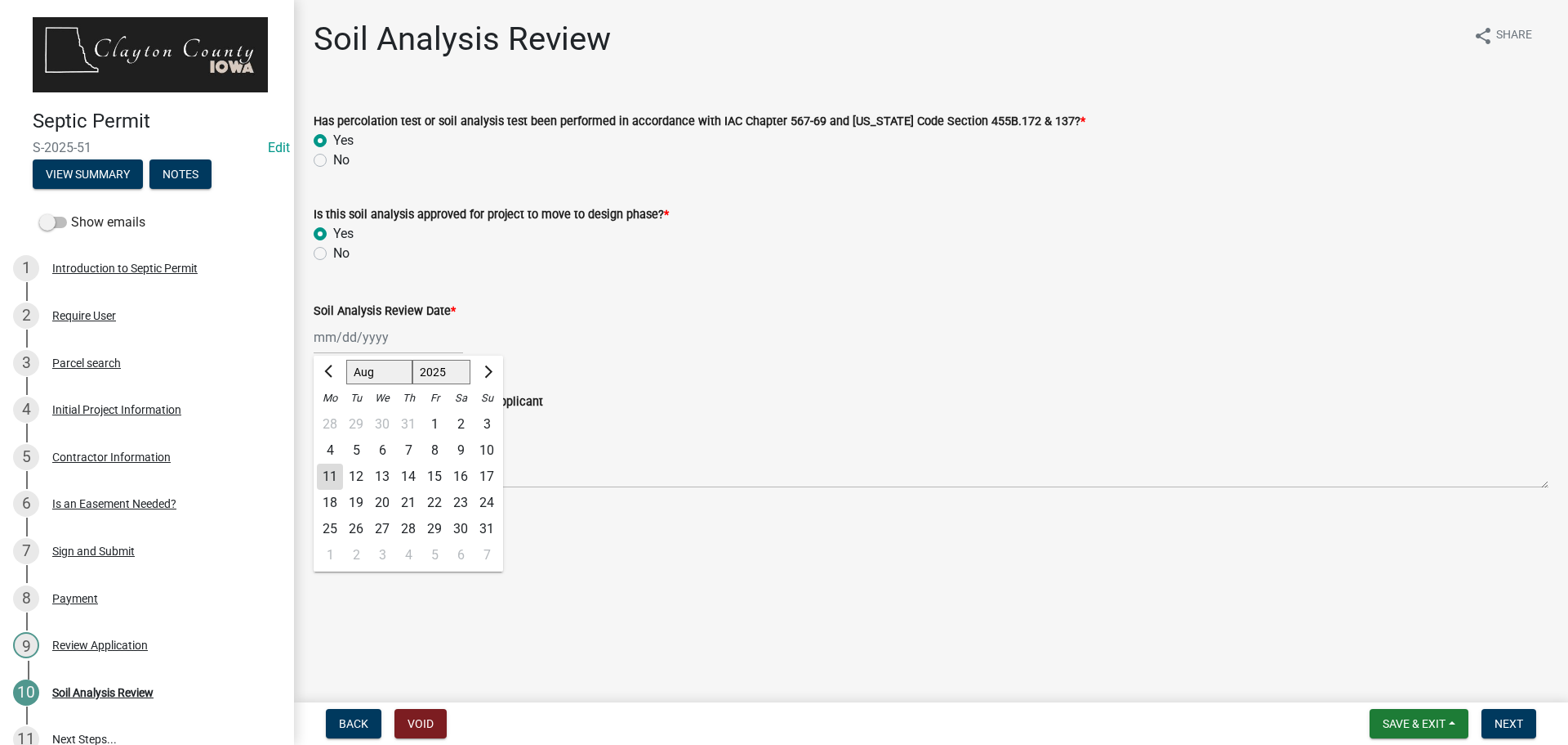
type input "[DATE]"
click at [1499, 721] on span "Next" at bounding box center [1509, 724] width 29 height 13
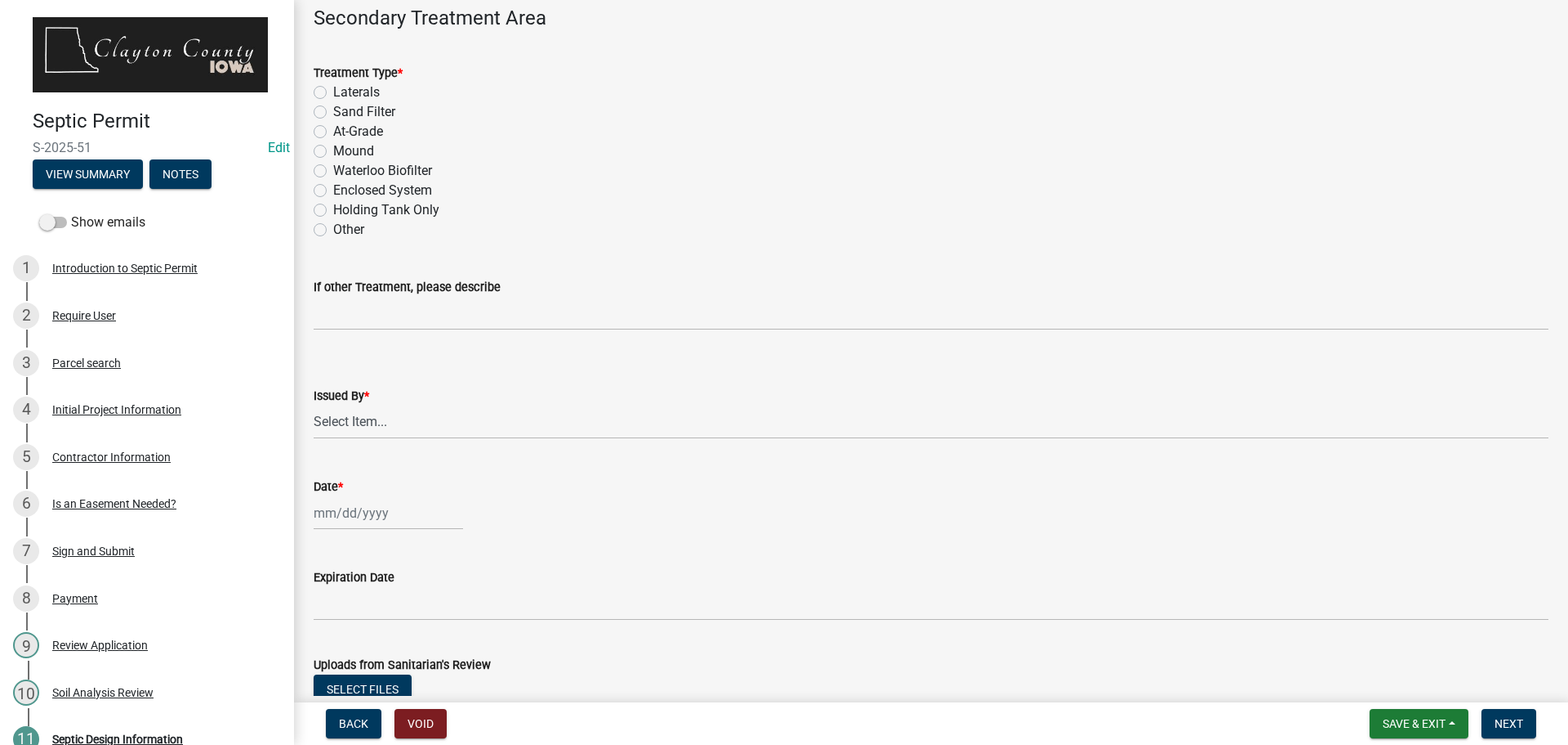
scroll to position [1716, 0]
click at [1195, 416] on select "Select Item... [PERSON_NAME] [PERSON_NAME]" at bounding box center [931, 419] width 1235 height 33
click at [1193, 422] on select "Select Item... [PERSON_NAME] [PERSON_NAME]" at bounding box center [931, 419] width 1235 height 33
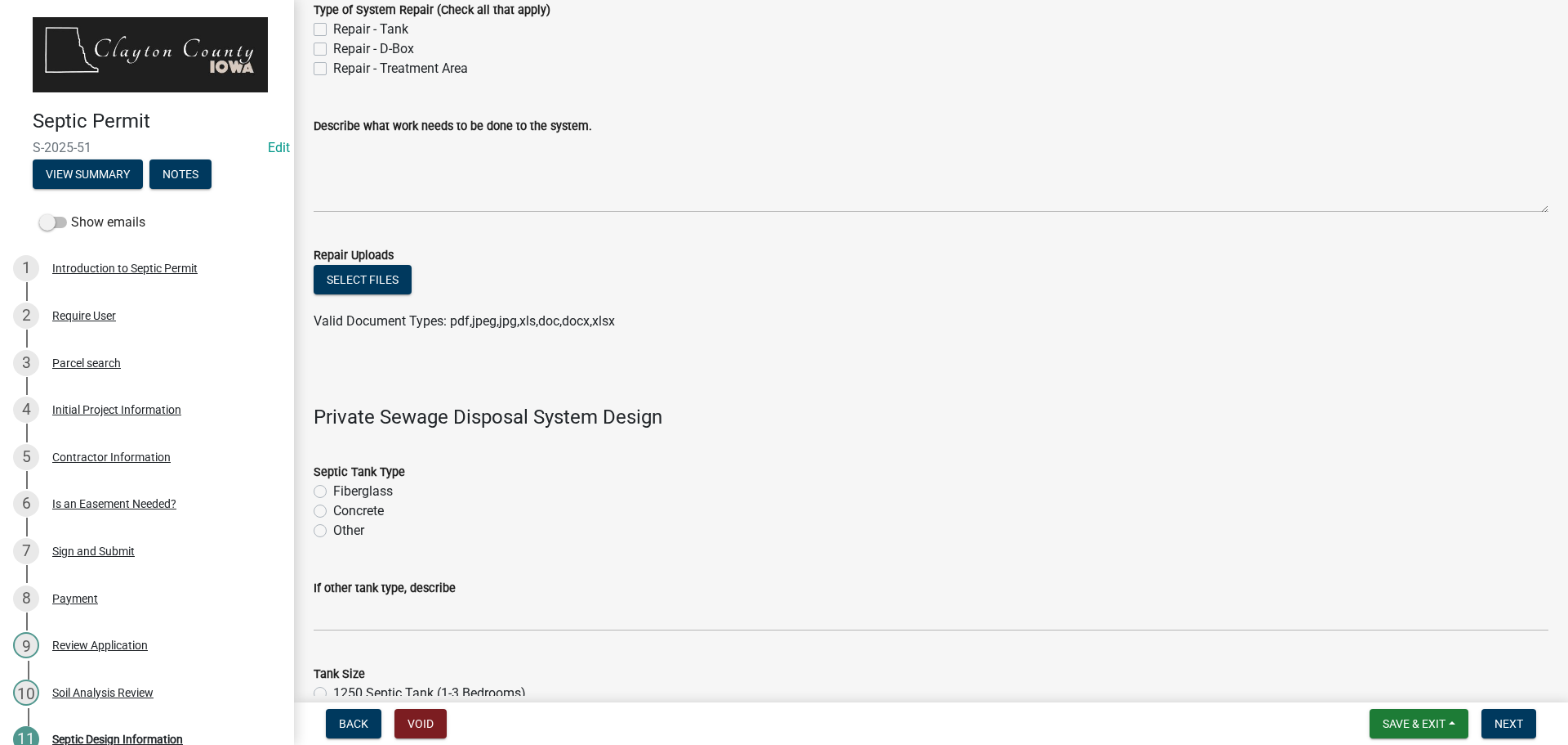
scroll to position [0, 0]
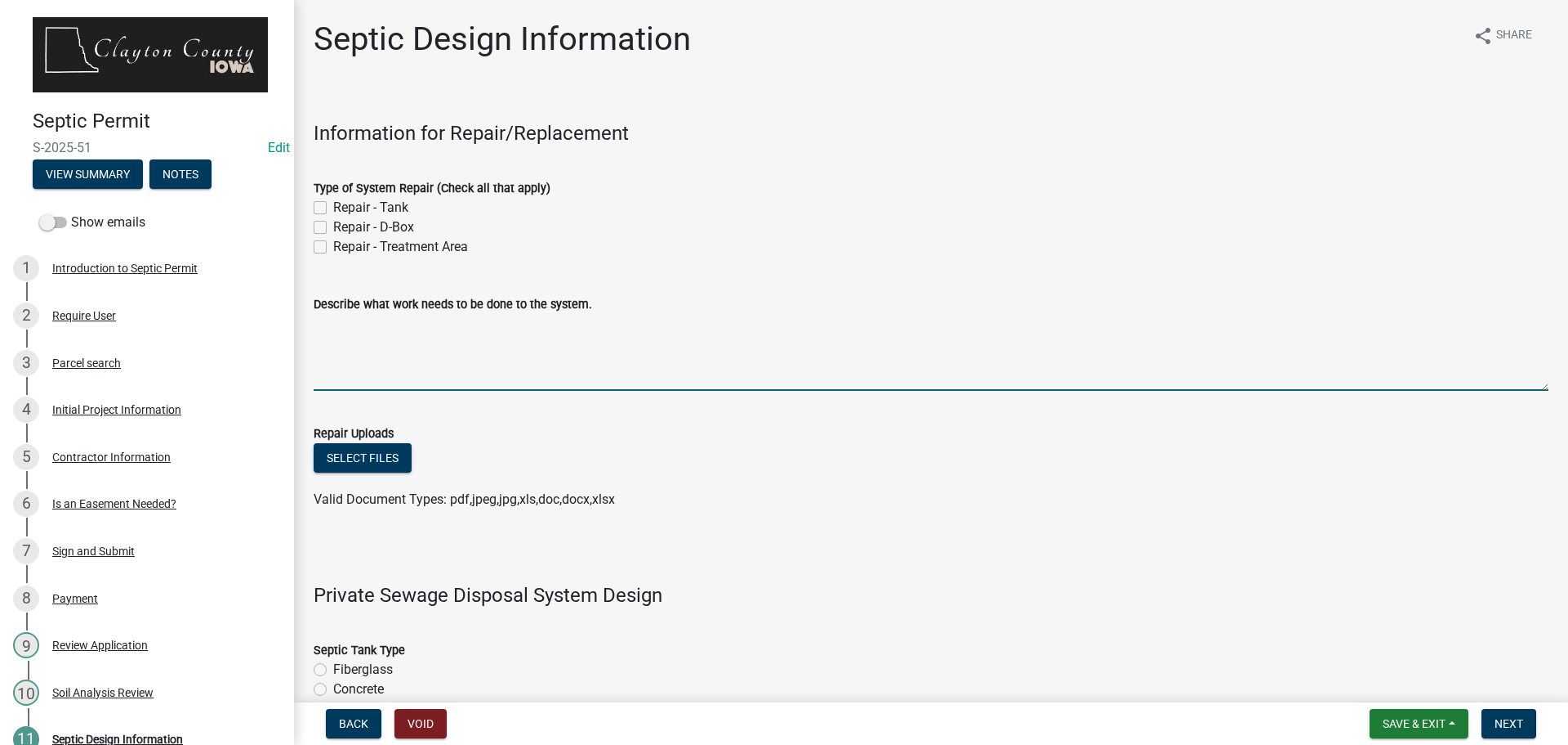
click at [573, 375] on textarea "Describe what work needs to be done to the system." at bounding box center [931, 352] width 1235 height 77
click at [123, 263] on div "Introduction to Septic Permit" at bounding box center [124, 268] width 146 height 11
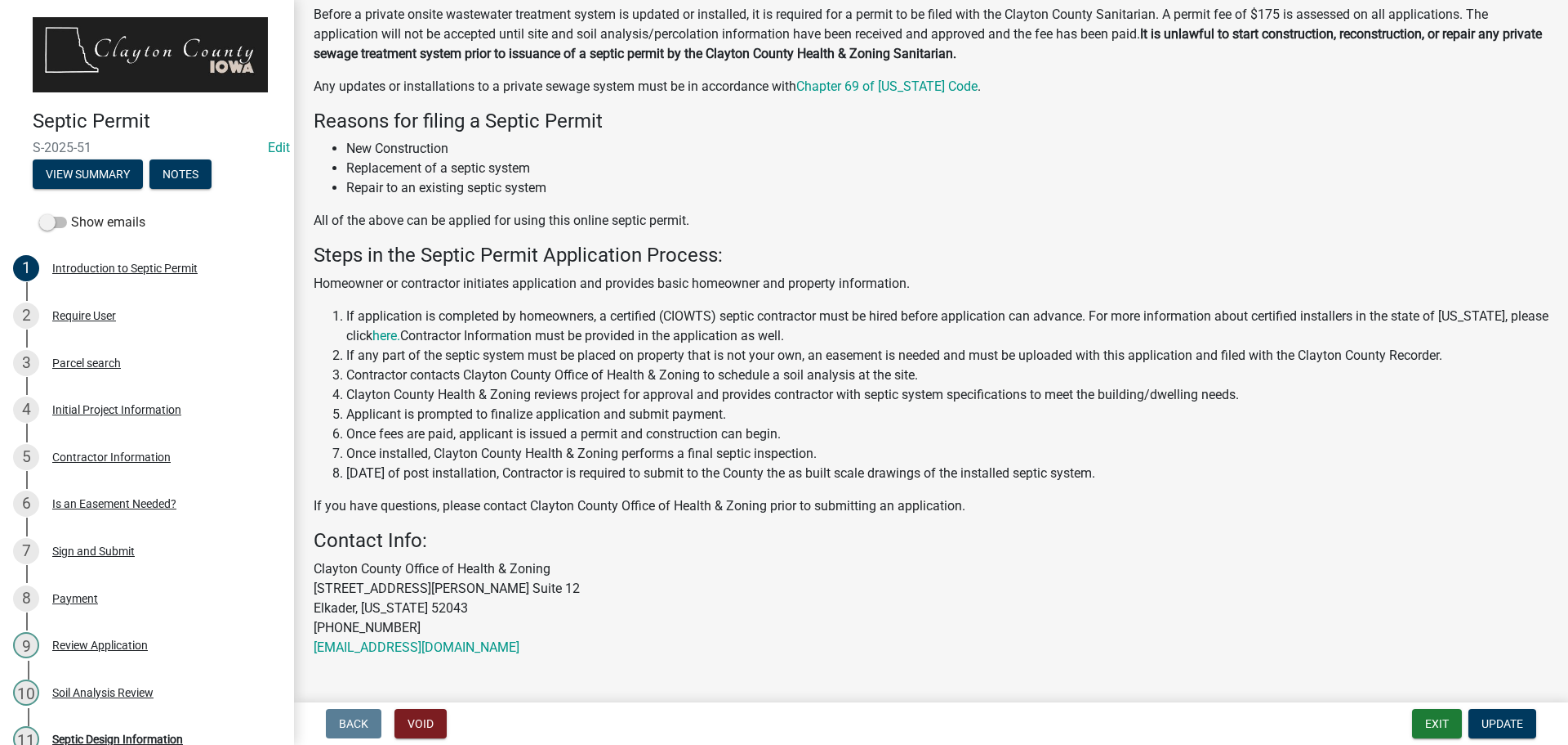
scroll to position [160, 0]
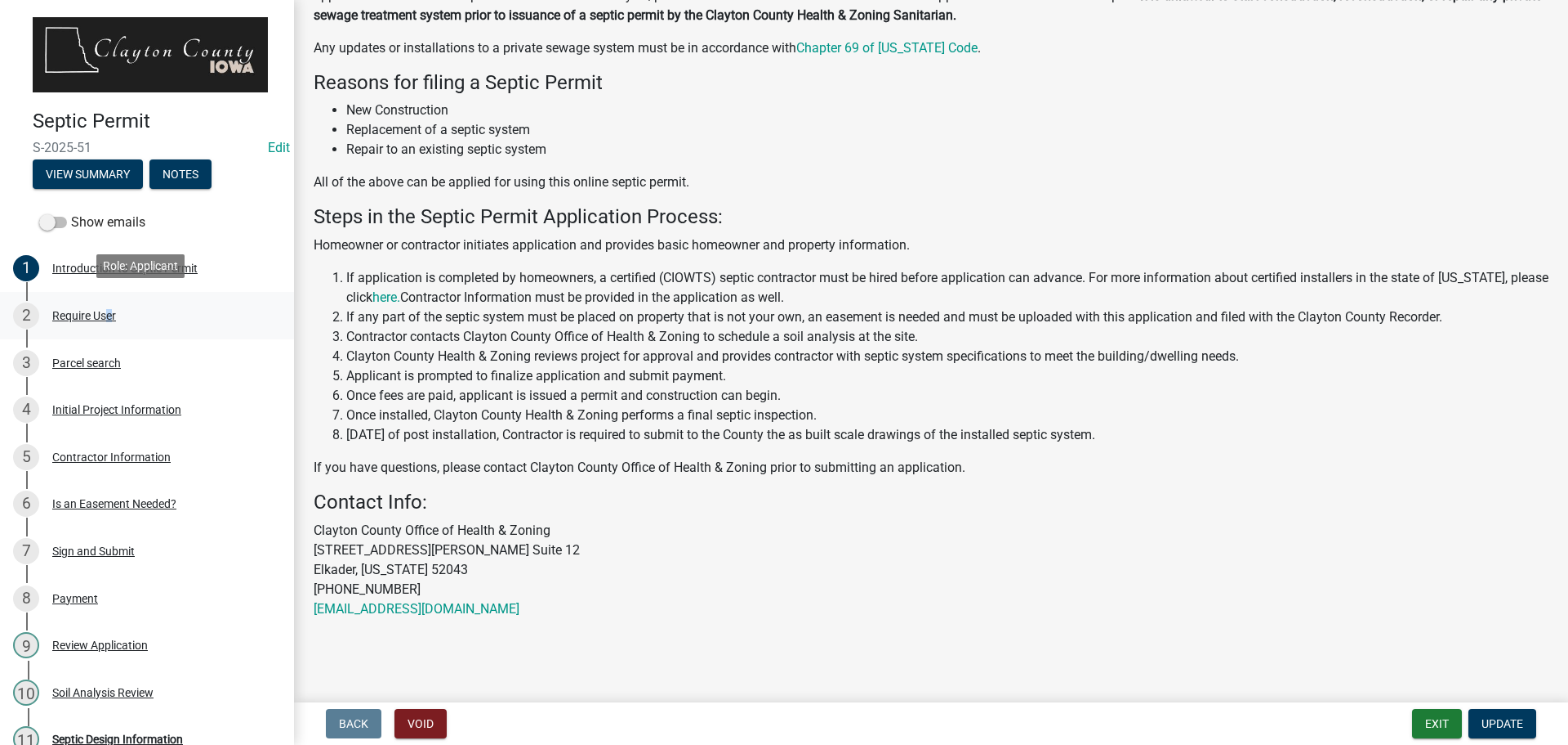
click at [104, 310] on div "Require User" at bounding box center [83, 315] width 64 height 11
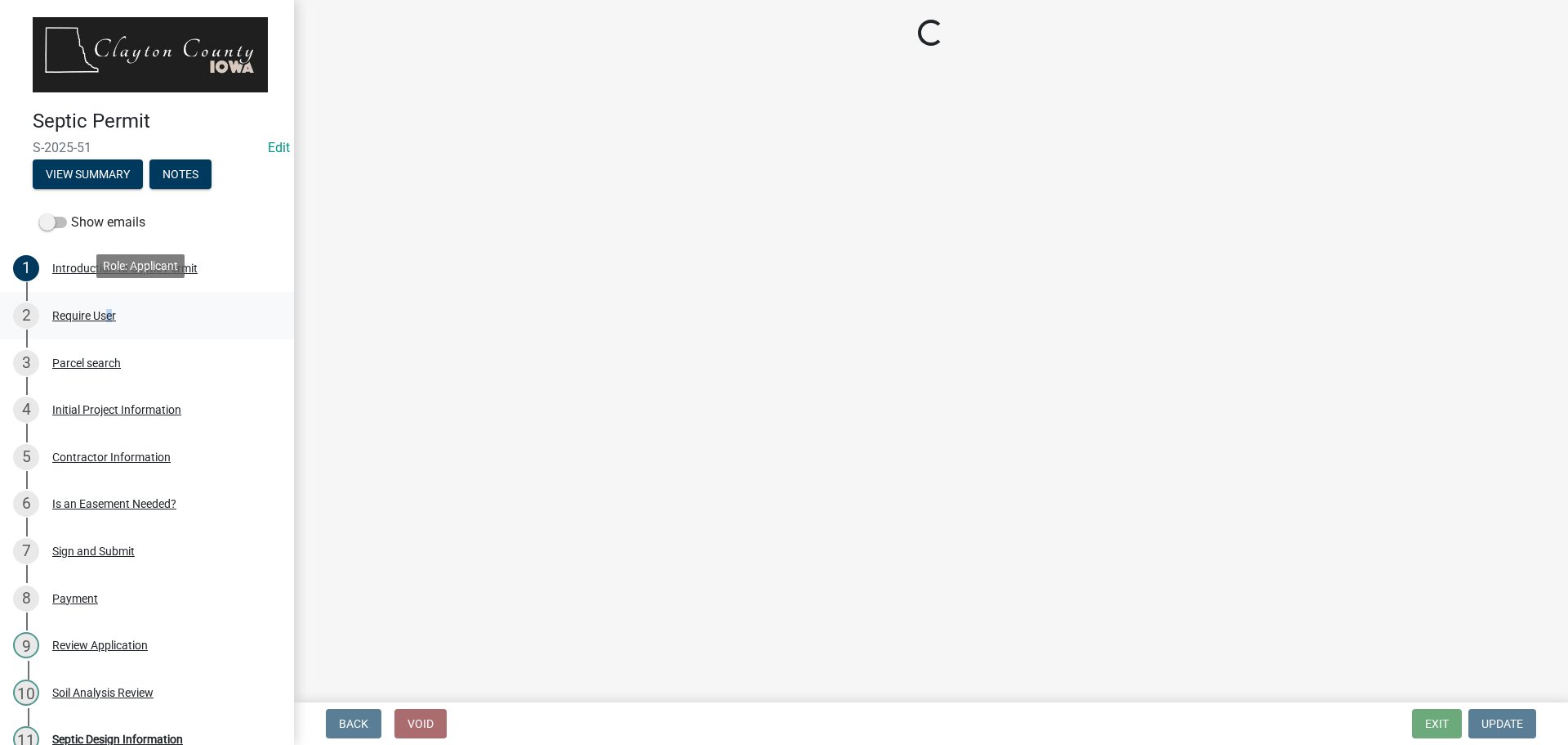
scroll to position [0, 0]
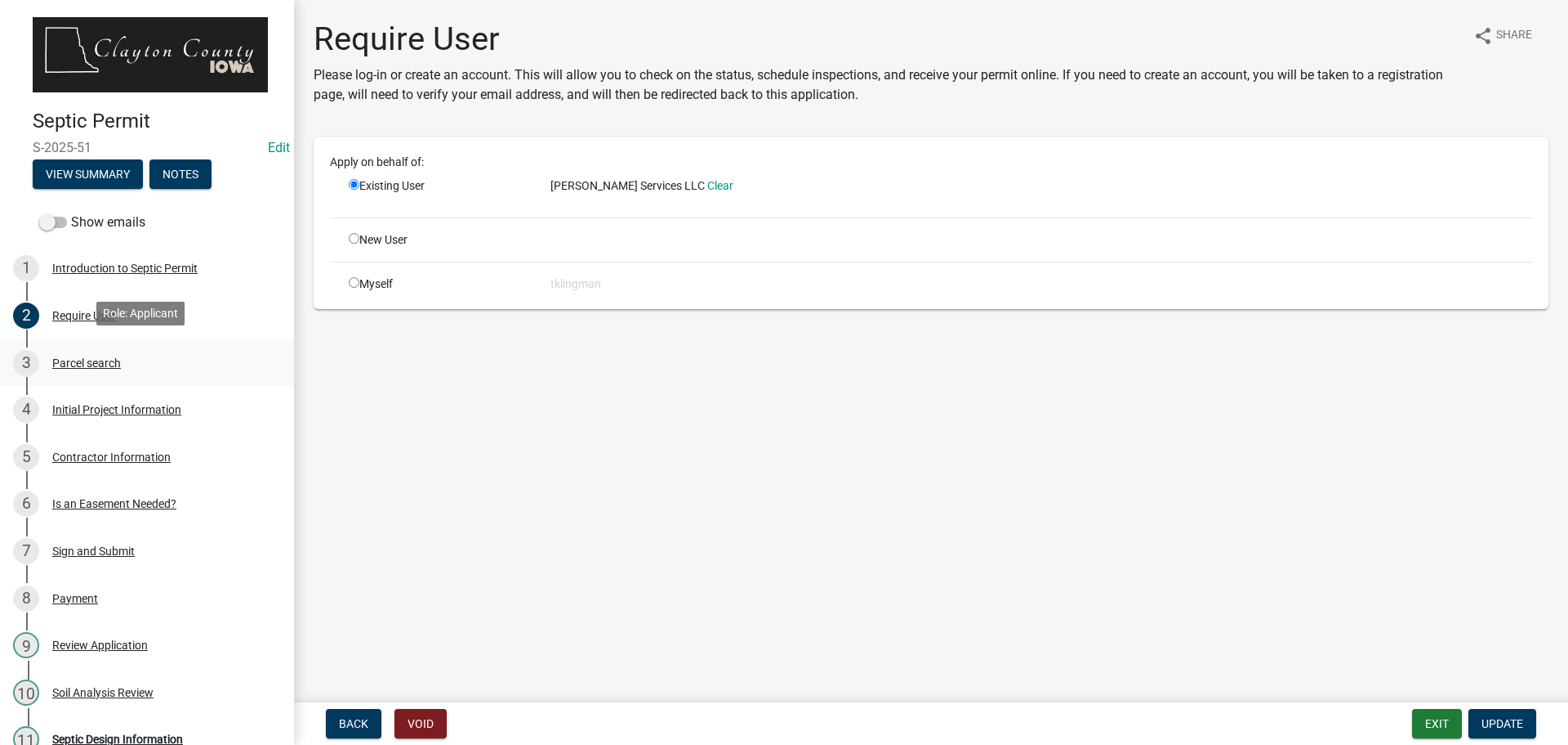
click at [69, 357] on div "Parcel search" at bounding box center [86, 363] width 69 height 11
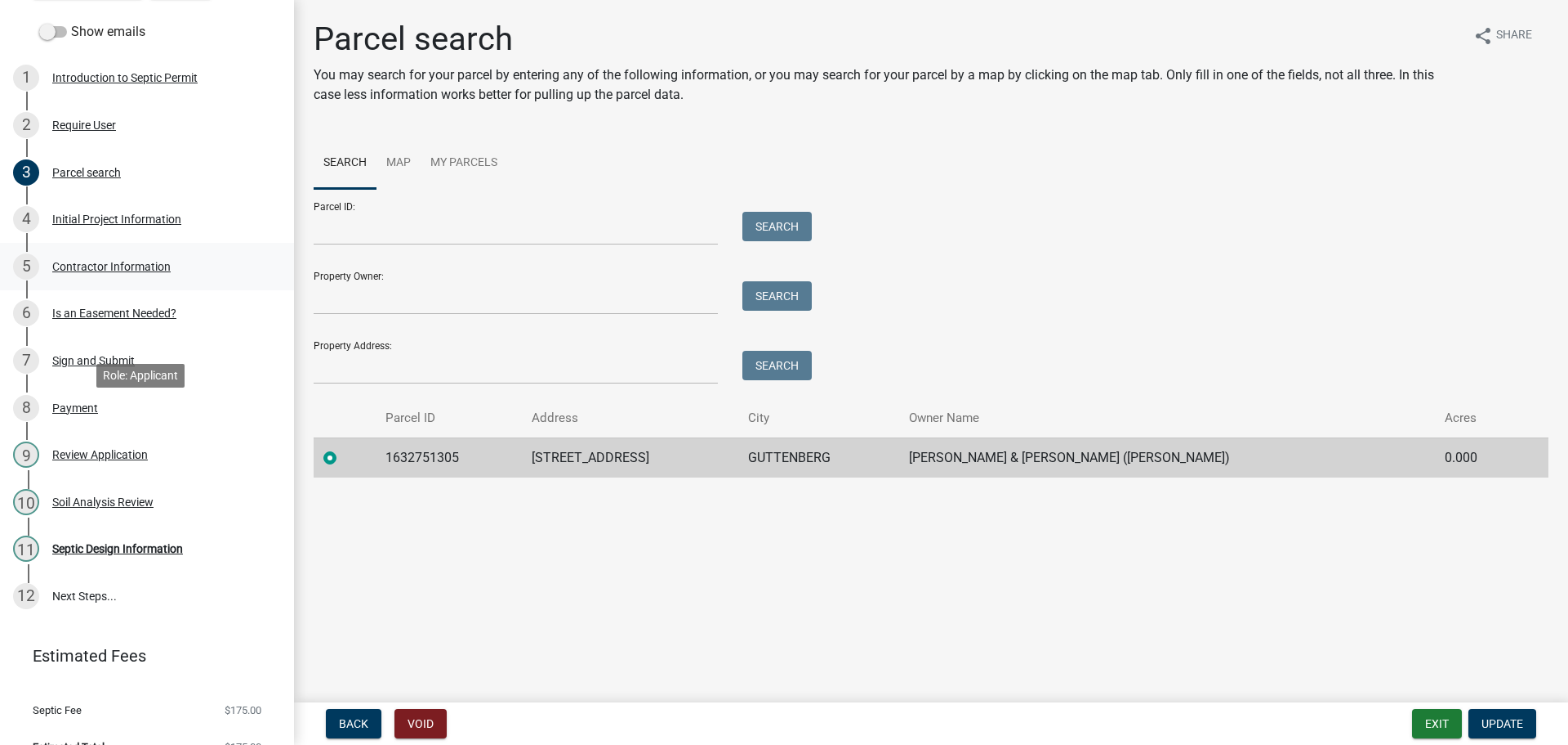
scroll to position [213, 0]
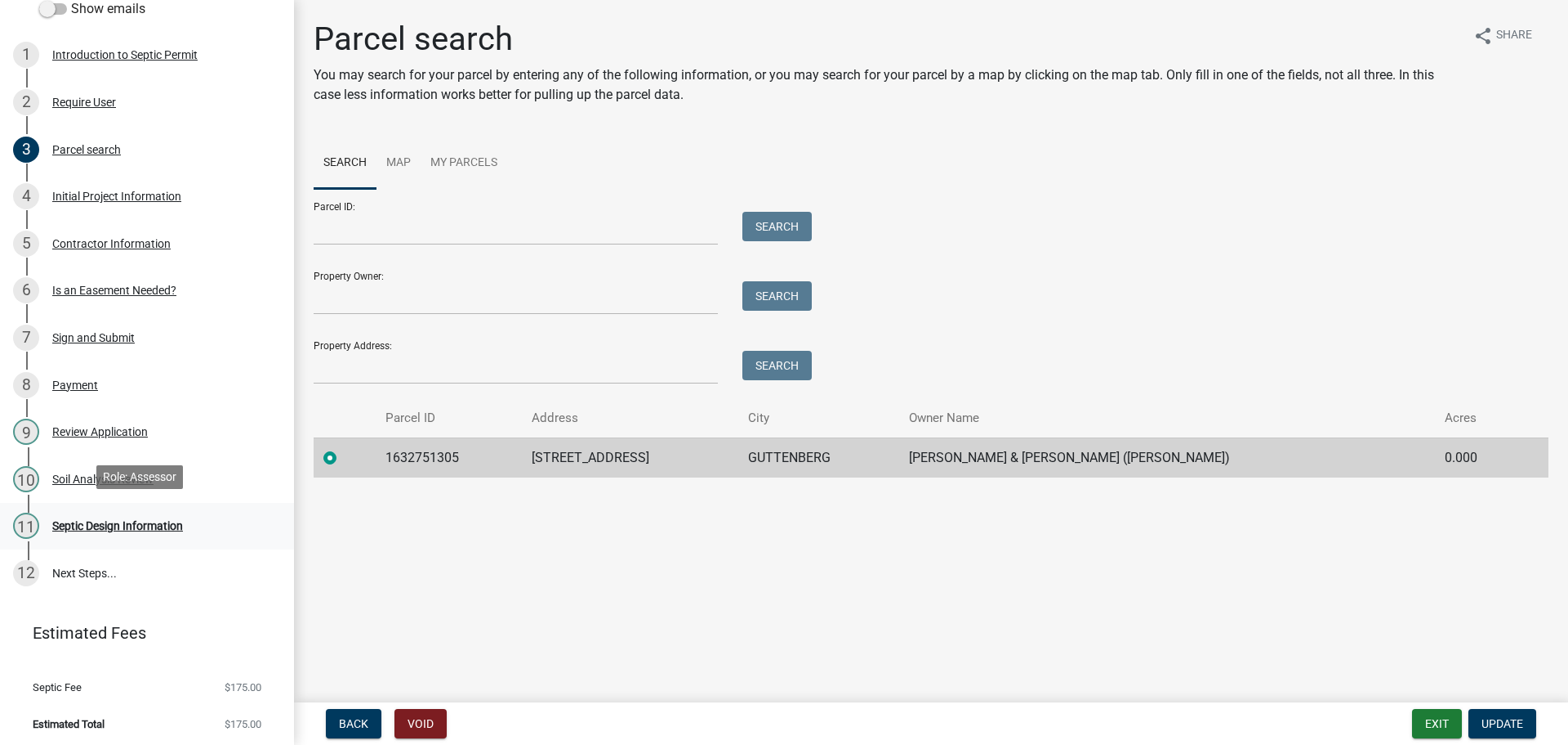
click at [126, 520] on div "Septic Design Information" at bounding box center [117, 525] width 131 height 11
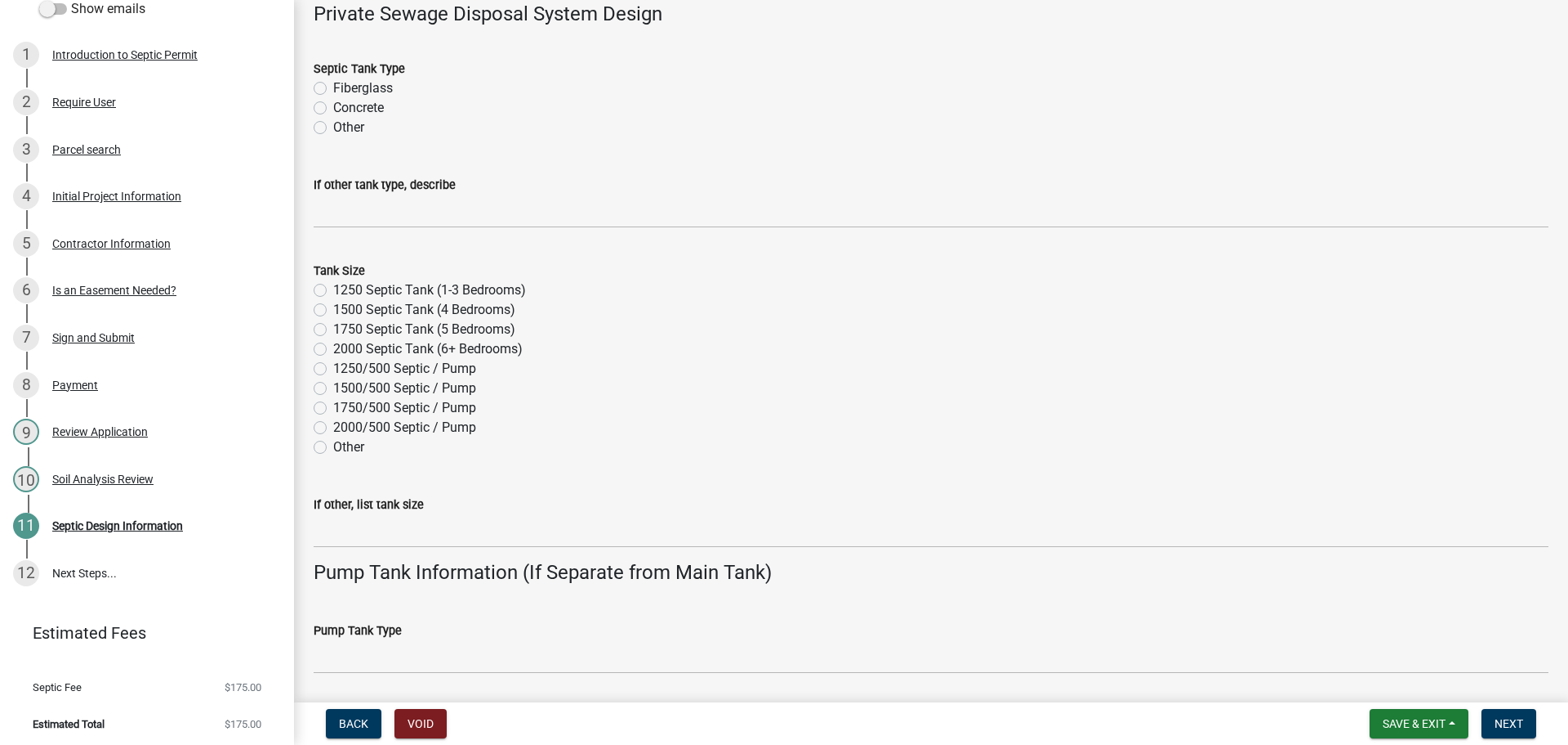
scroll to position [654, 0]
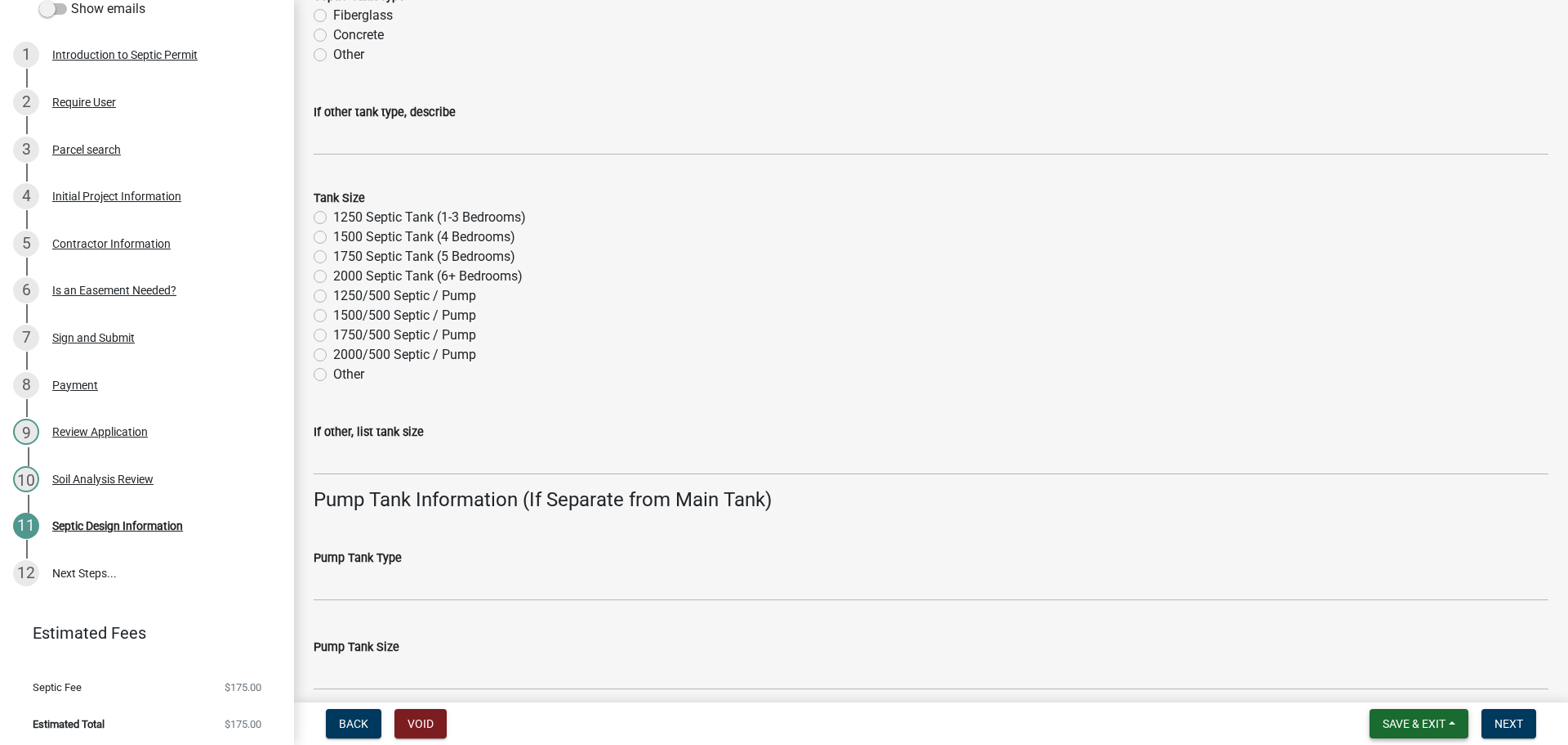
click at [1398, 732] on button "Save & Exit" at bounding box center [1419, 724] width 99 height 30
click at [1403, 677] on button "Save & Exit" at bounding box center [1403, 681] width 131 height 39
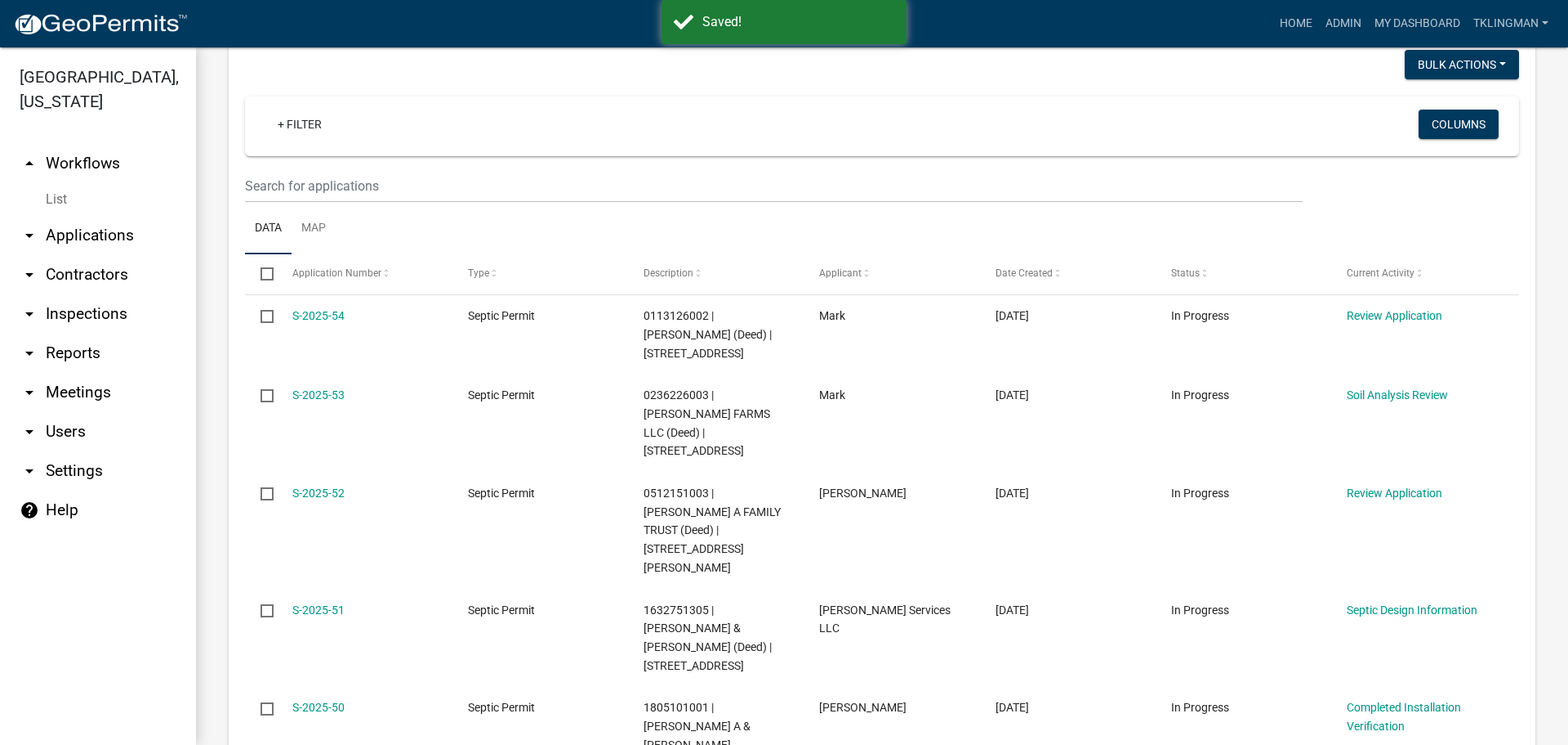
scroll to position [245, 0]
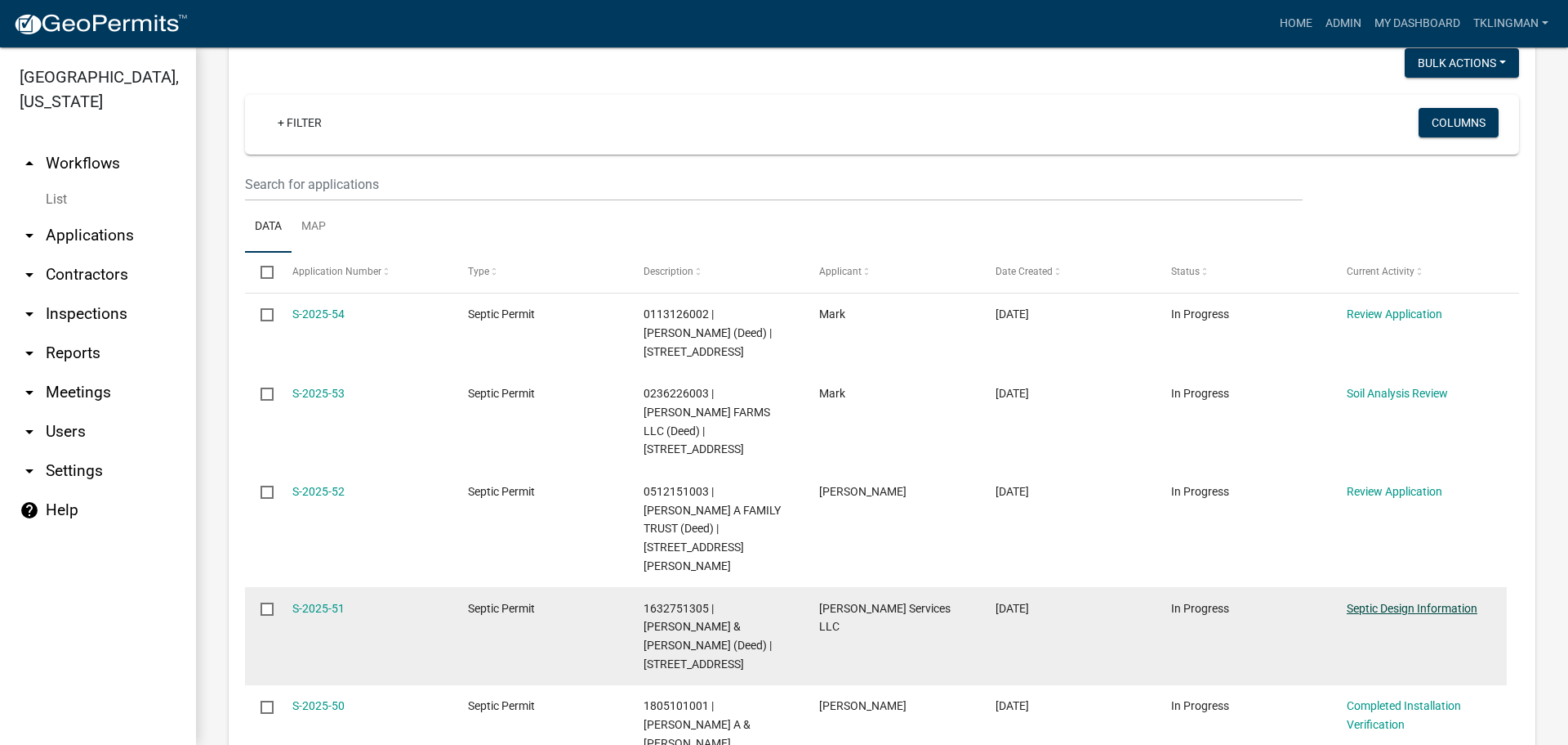
click at [1373, 601] on link "Septic Design Information" at bounding box center [1412, 608] width 131 height 13
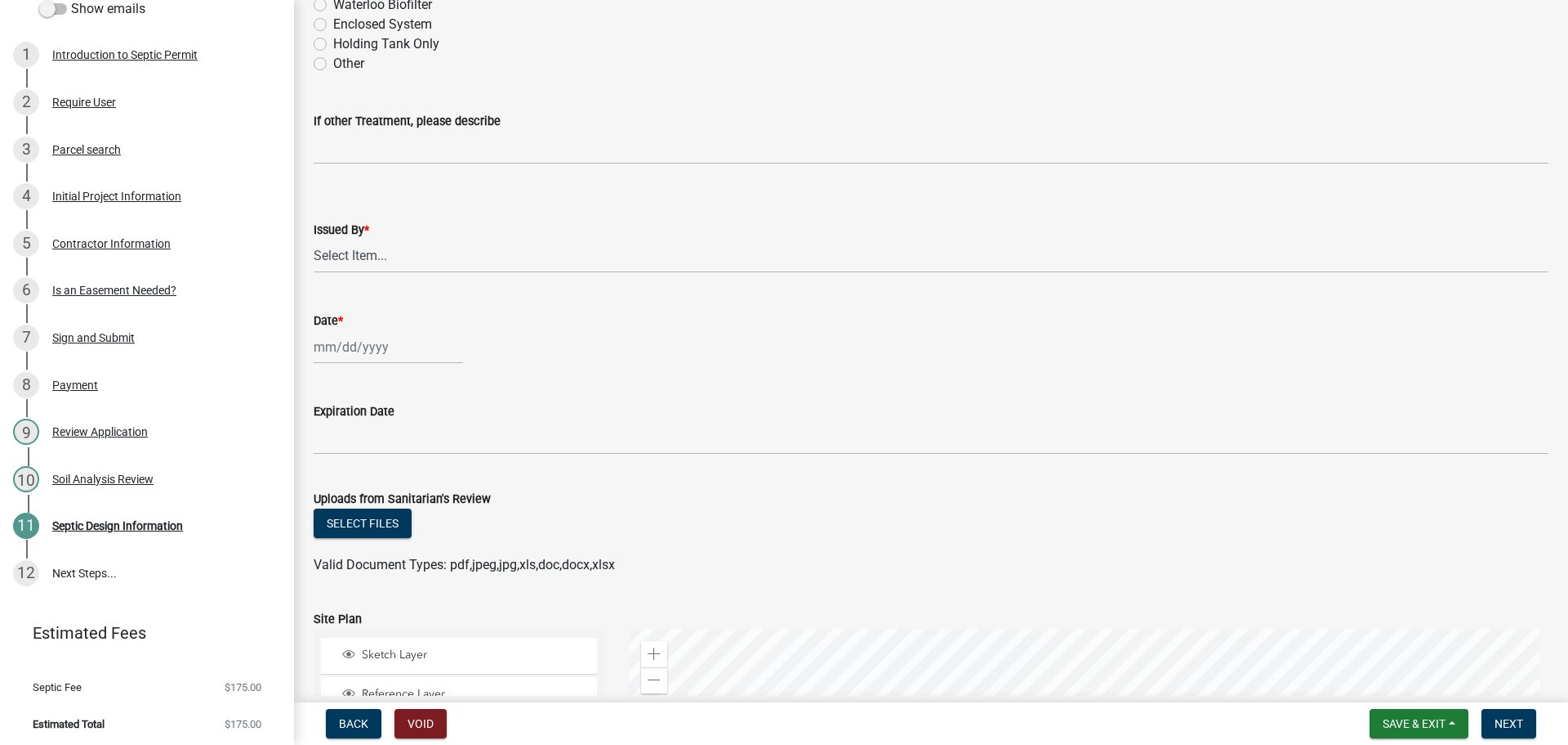
scroll to position [2300, 0]
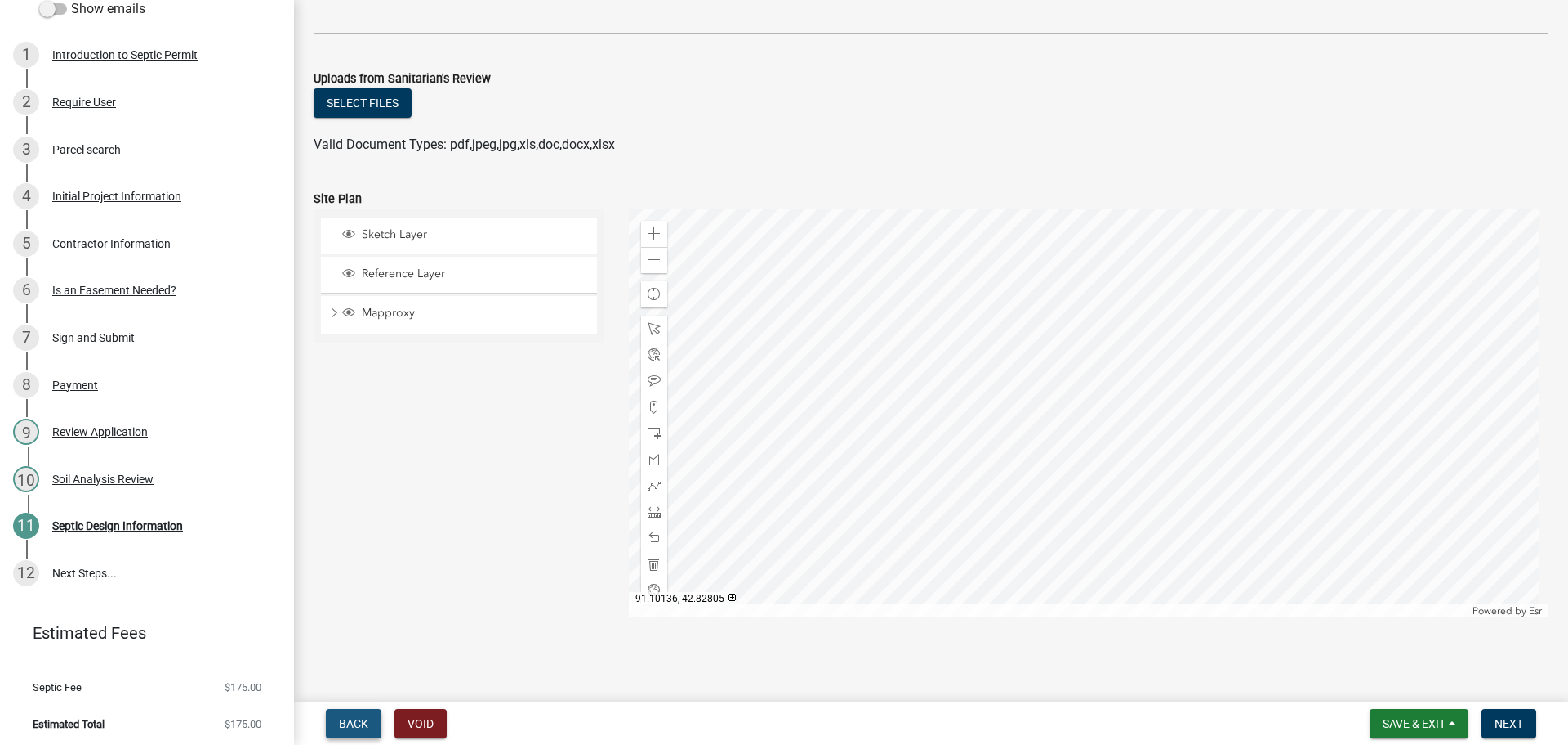
click at [339, 717] on span "Back" at bounding box center [354, 724] width 30 height 13
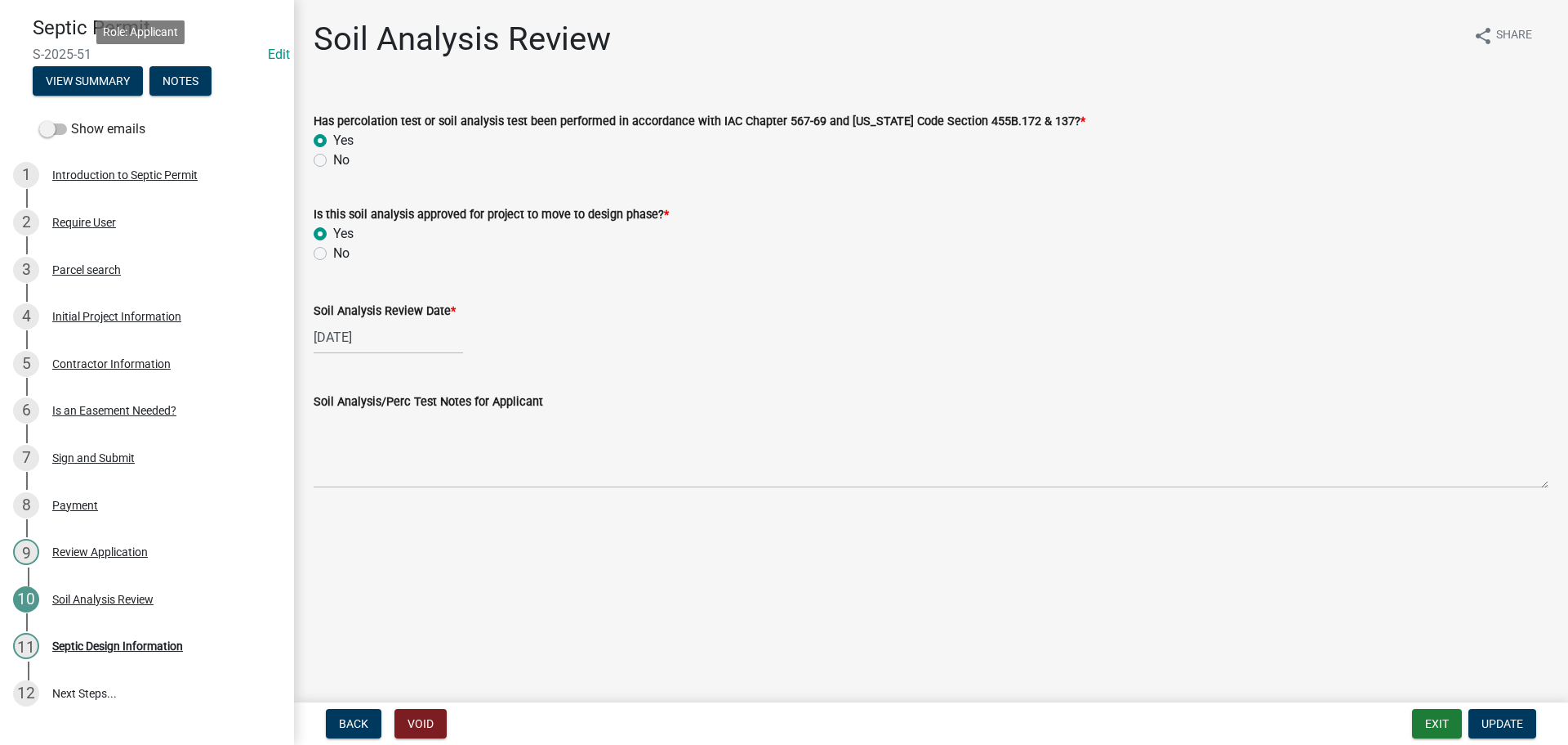
scroll to position [0, 0]
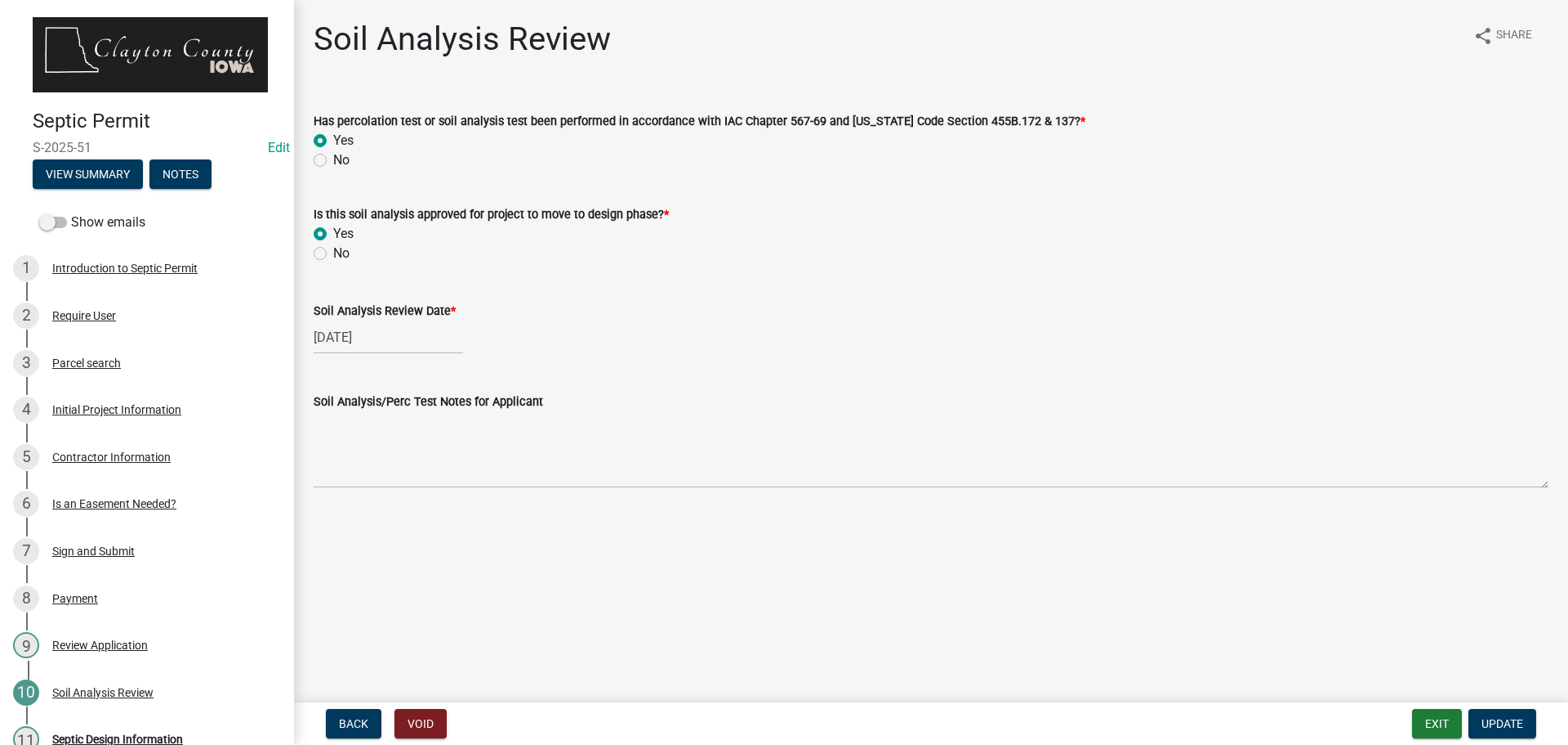
click at [188, 54] on img at bounding box center [150, 55] width 236 height 75
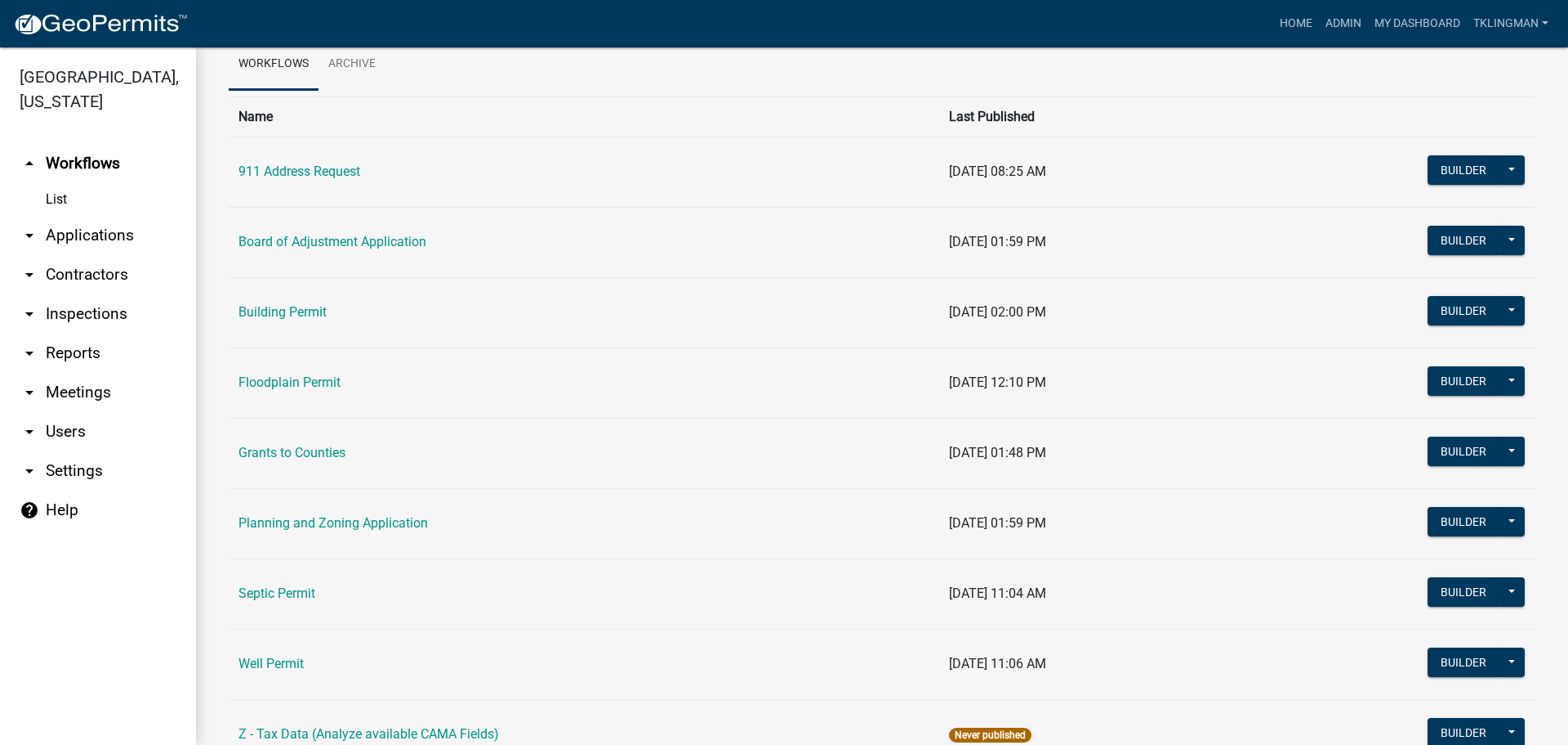
scroll to position [147, 0]
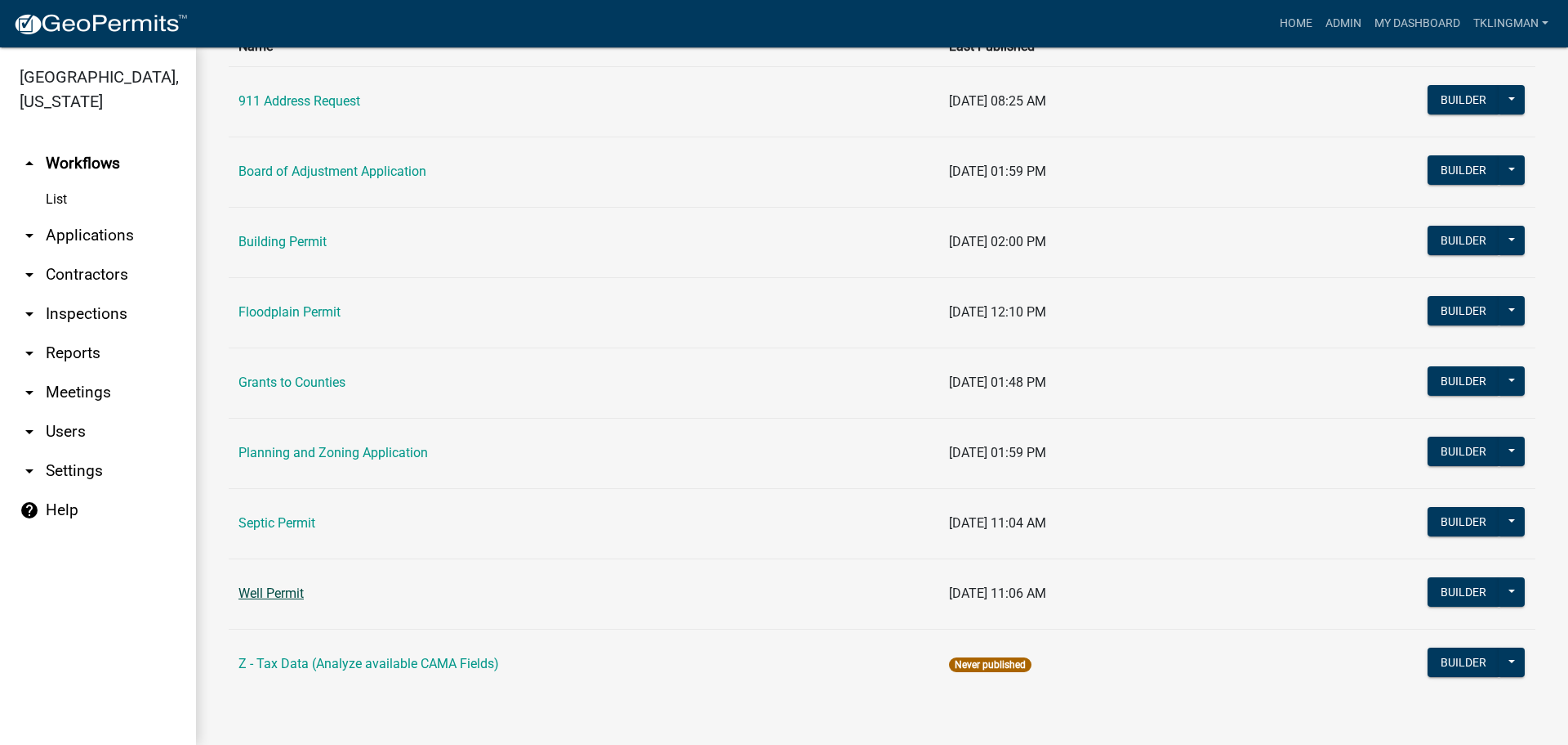
click at [294, 593] on link "Well Permit" at bounding box center [271, 593] width 65 height 16
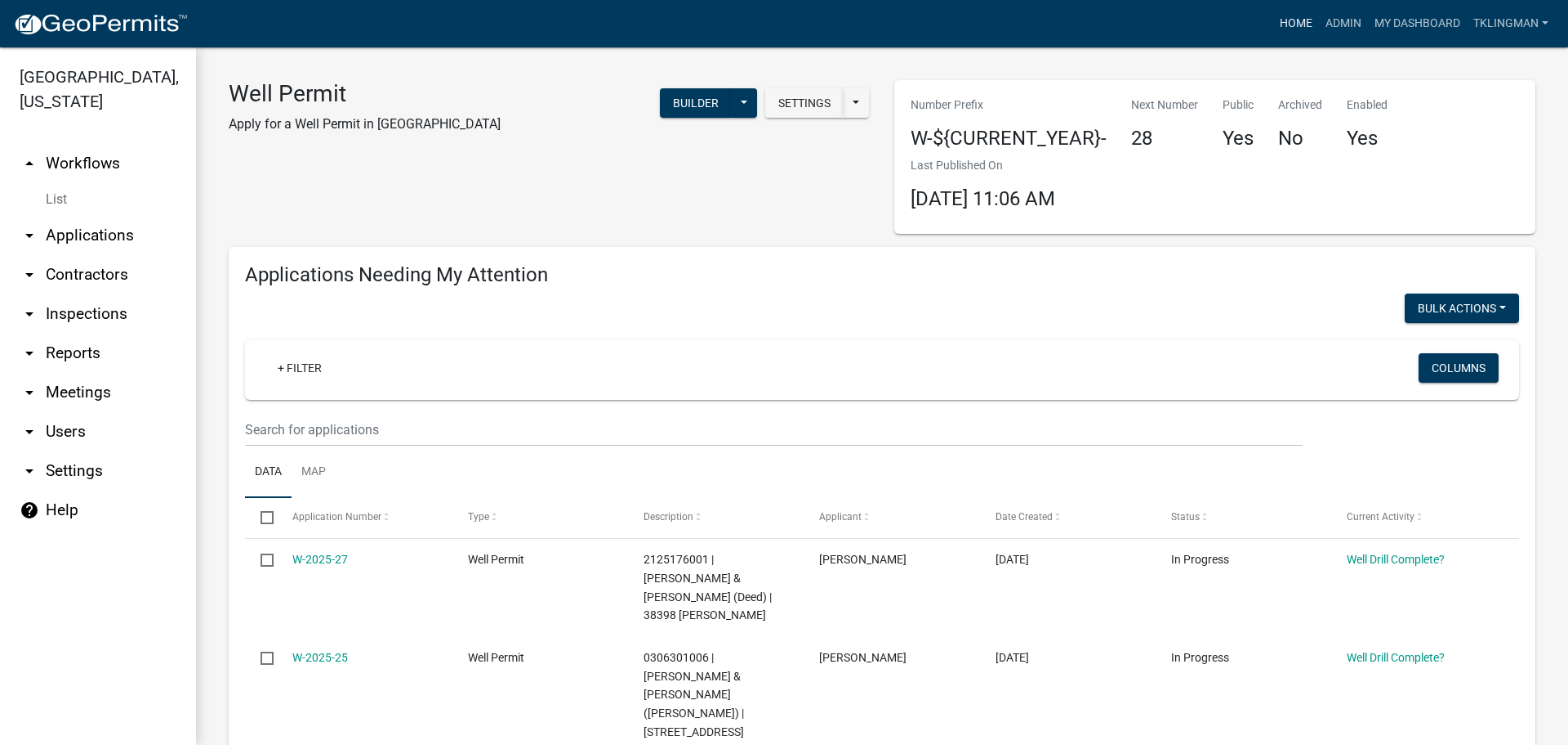
click at [1290, 15] on link "Home" at bounding box center [1295, 23] width 45 height 31
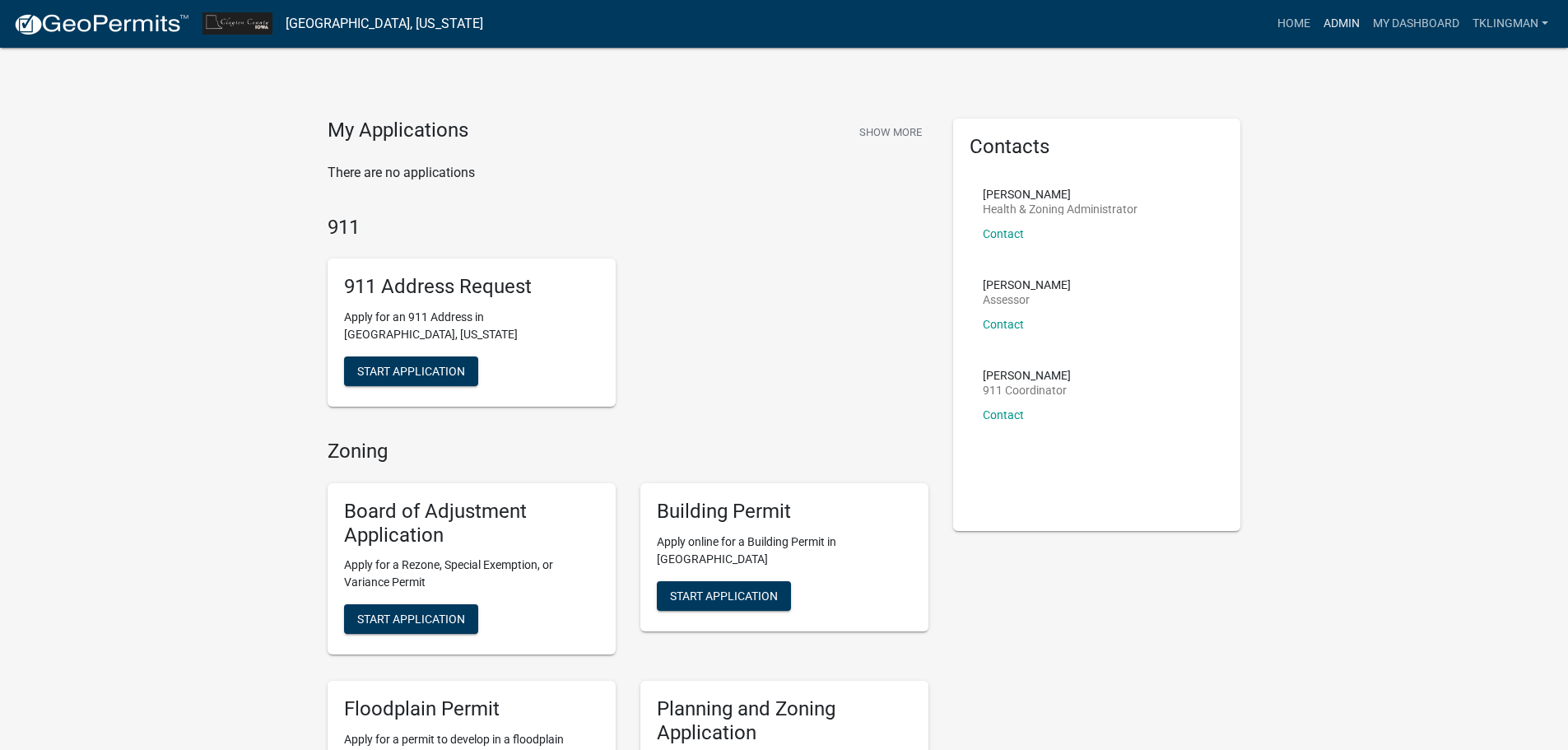
click at [1362, 19] on link "Admin" at bounding box center [1342, 23] width 50 height 31
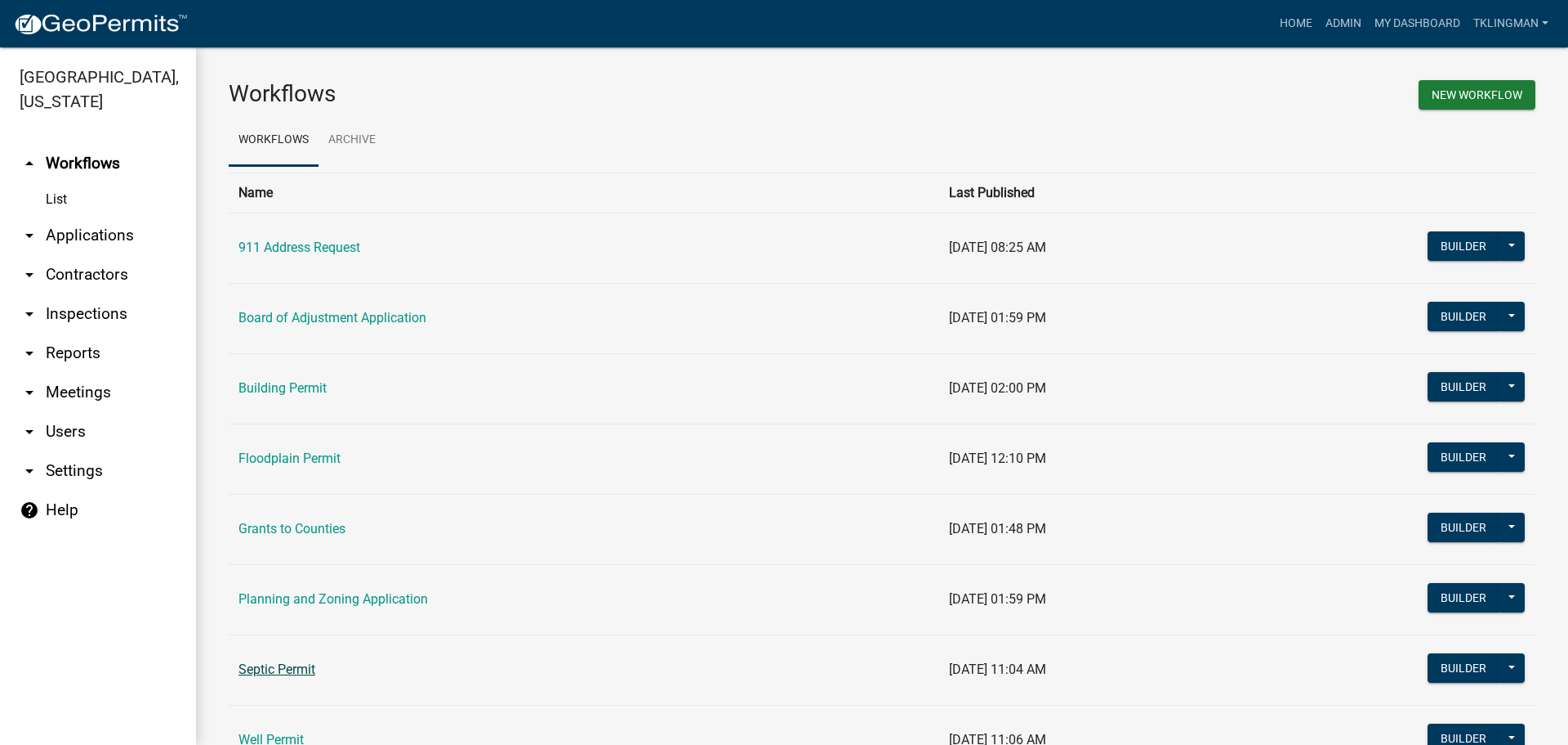
click at [303, 669] on link "Septic Permit" at bounding box center [276, 669] width 77 height 16
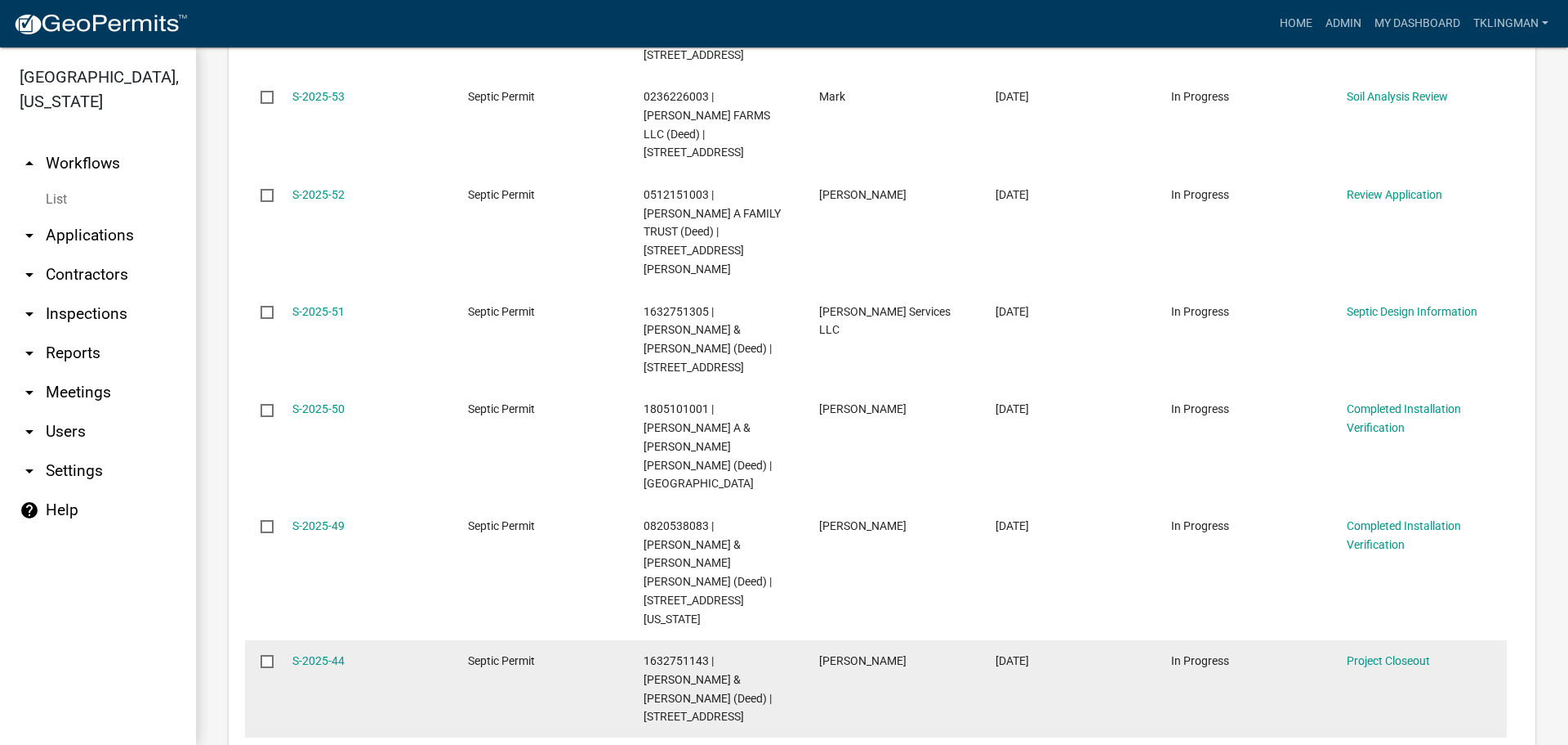
scroll to position [572, 0]
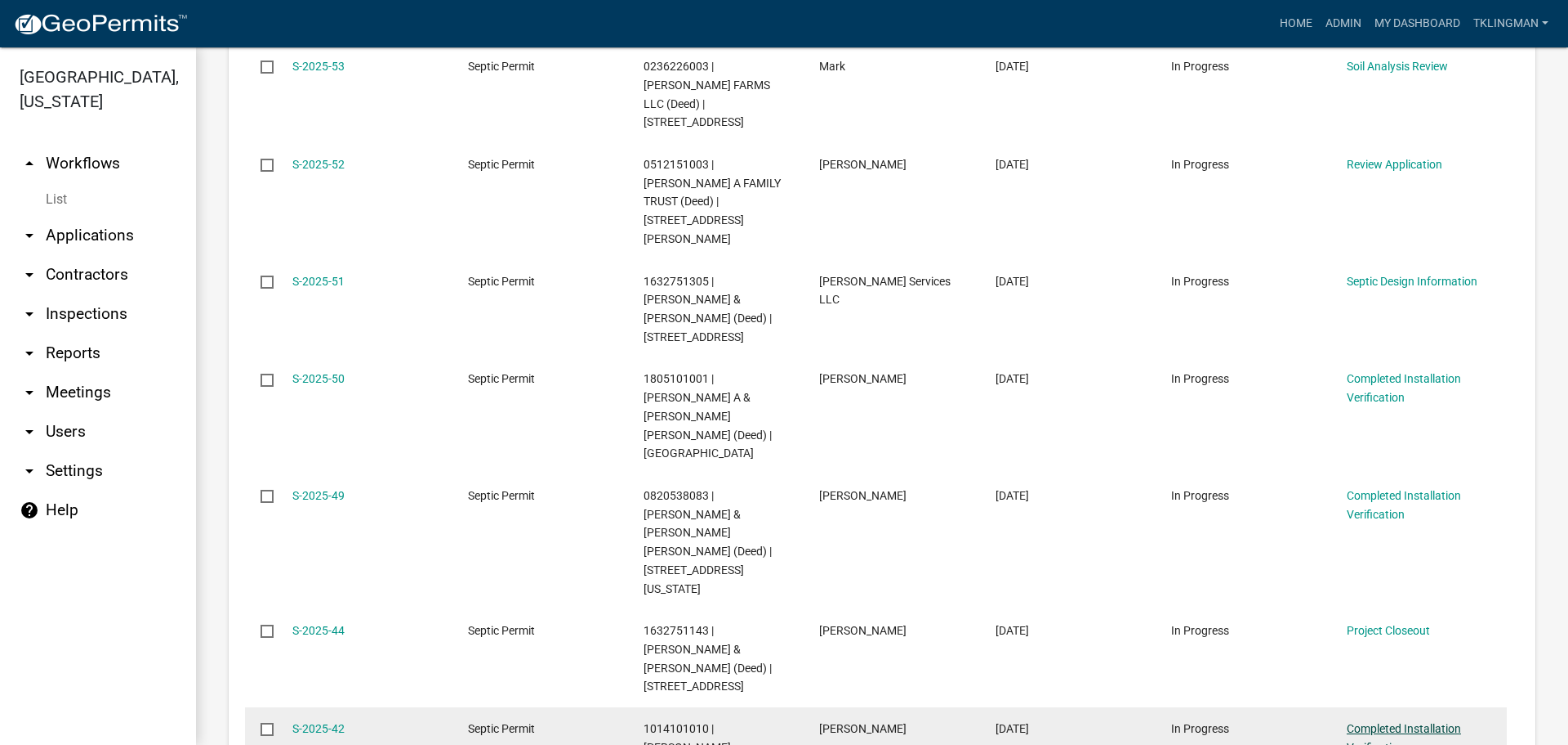
click at [1382, 722] on link "Completed Installation Verification" at bounding box center [1404, 738] width 114 height 32
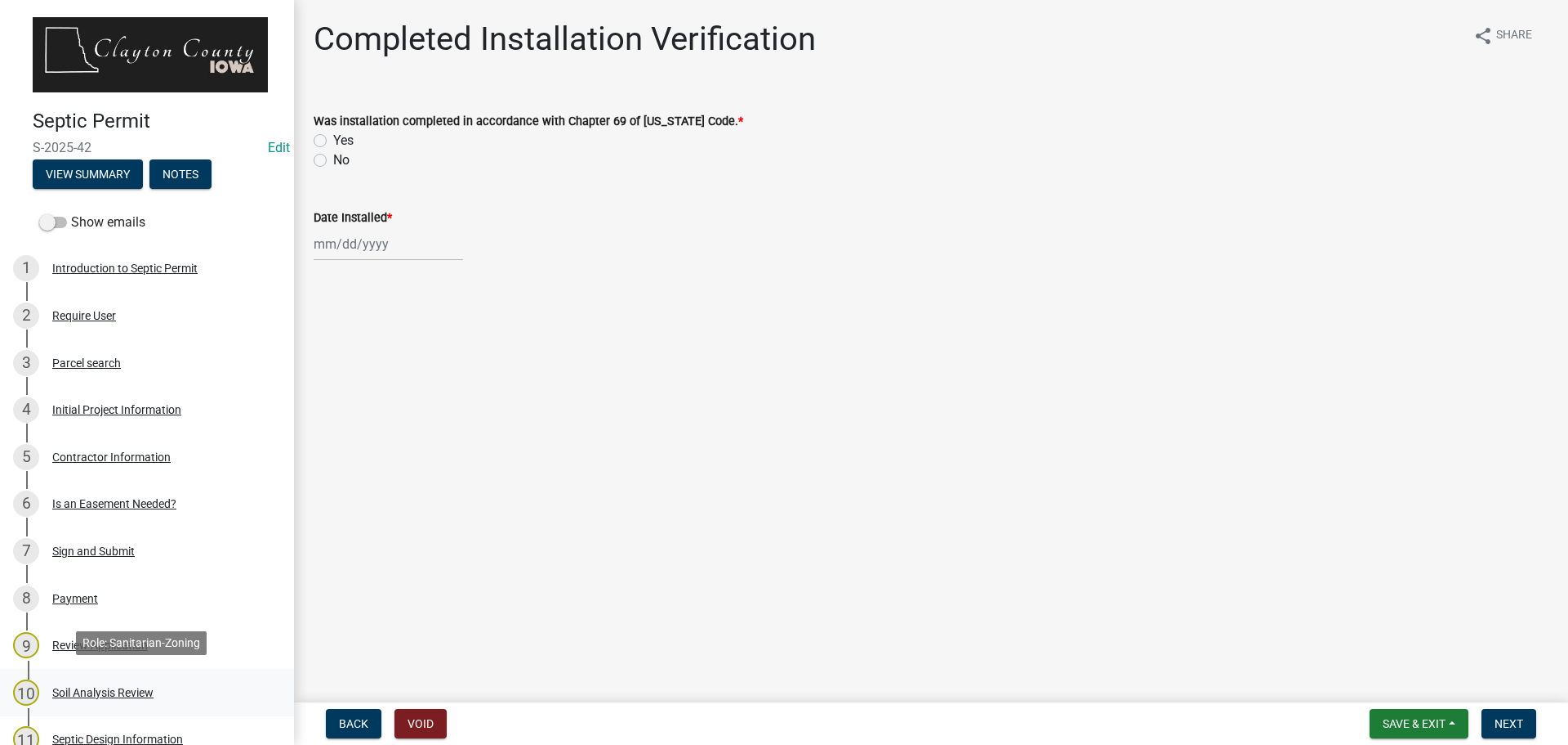
click at [108, 687] on div "Soil Analysis Review" at bounding box center [102, 692] width 101 height 11
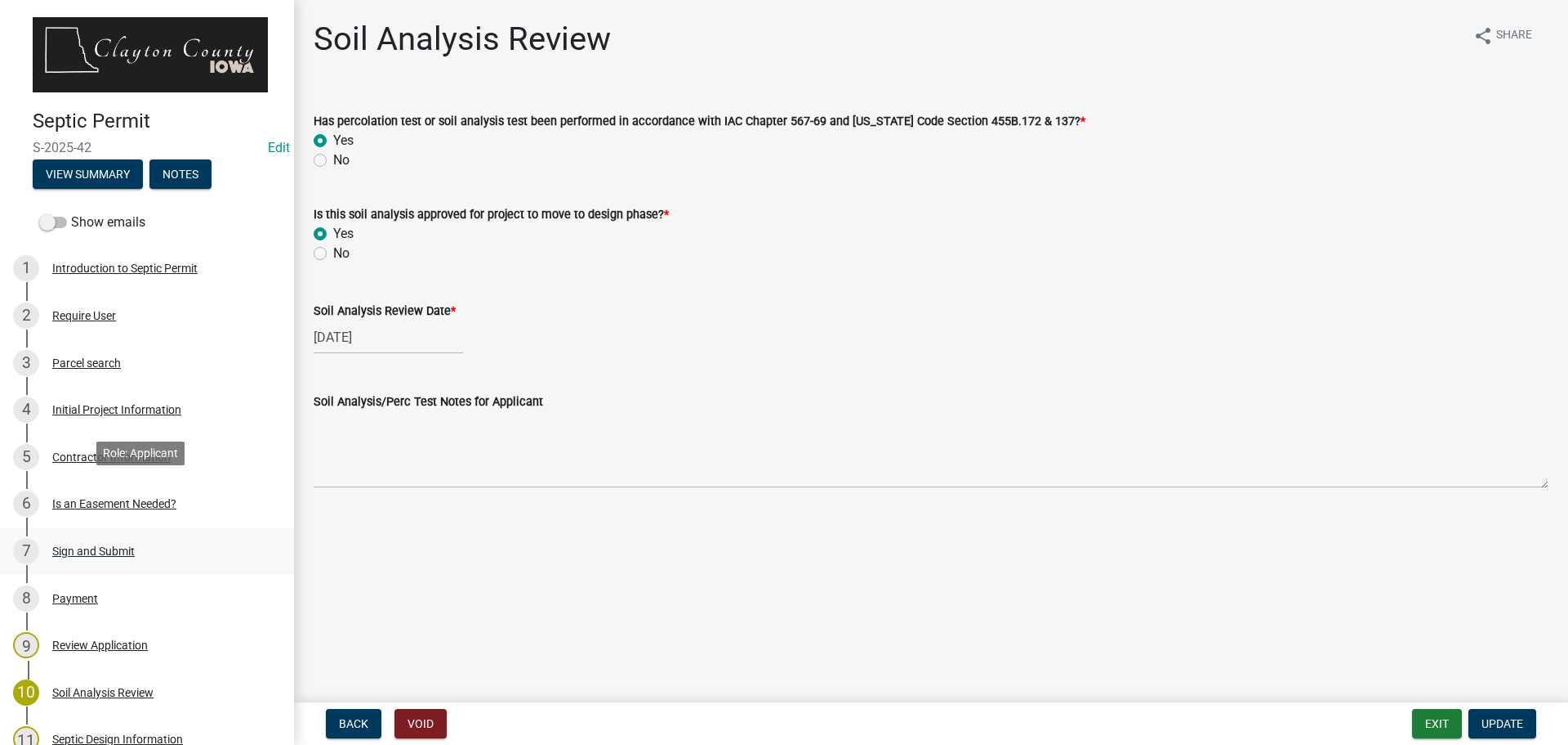
scroll to position [163, 0]
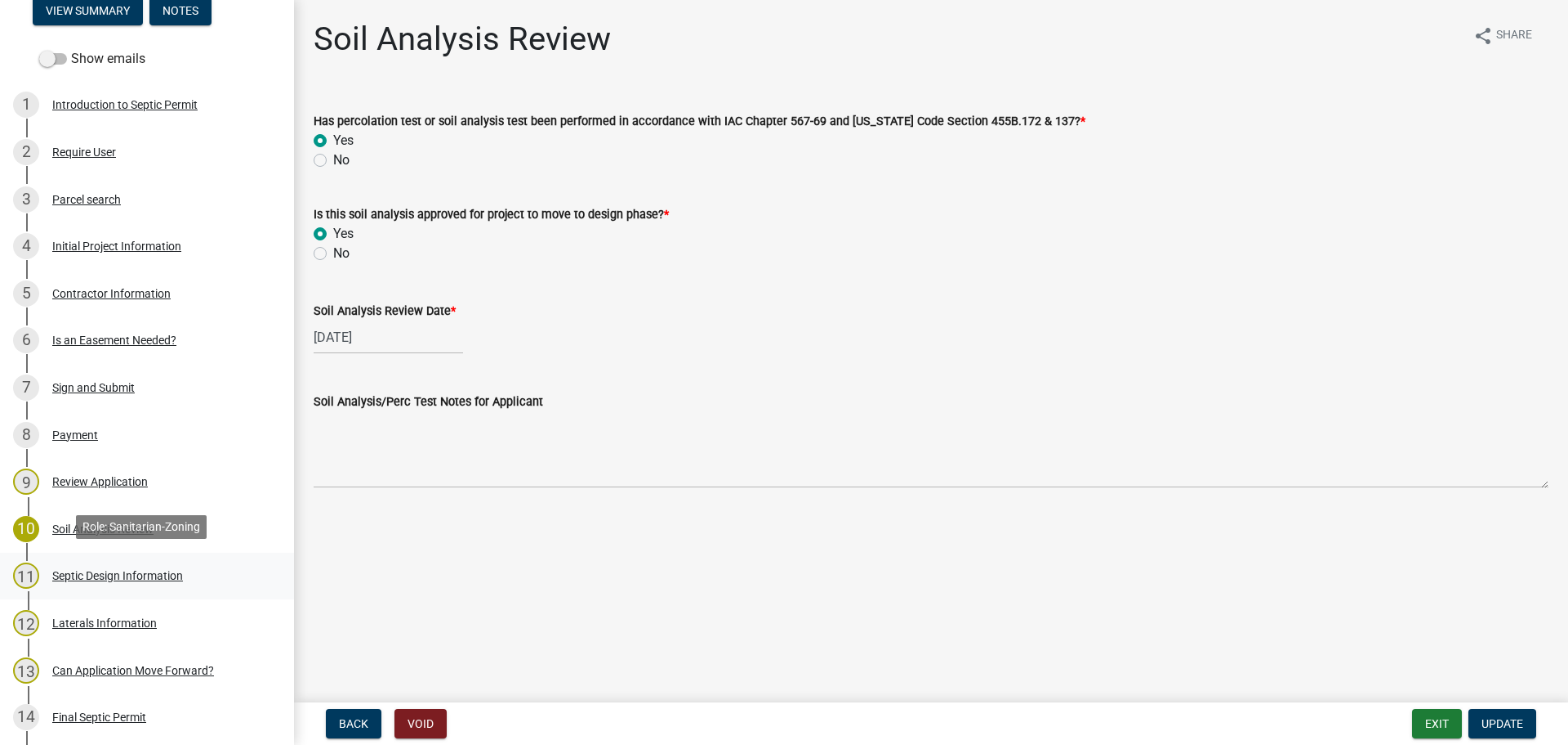
click at [142, 572] on div "Septic Design Information" at bounding box center [117, 575] width 131 height 11
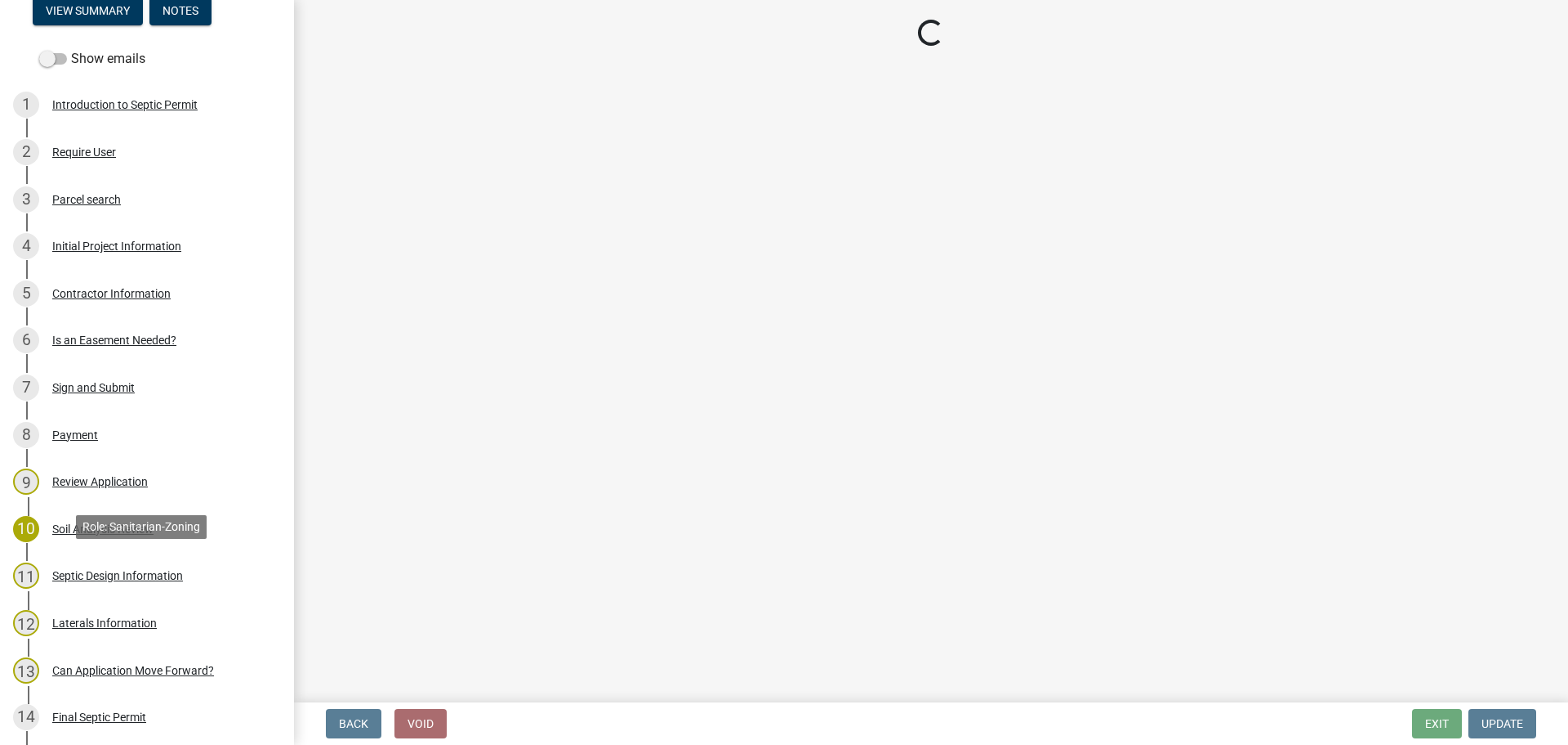
select select "f1d0e1b8-b818-4402-b9ad-74fd73191869"
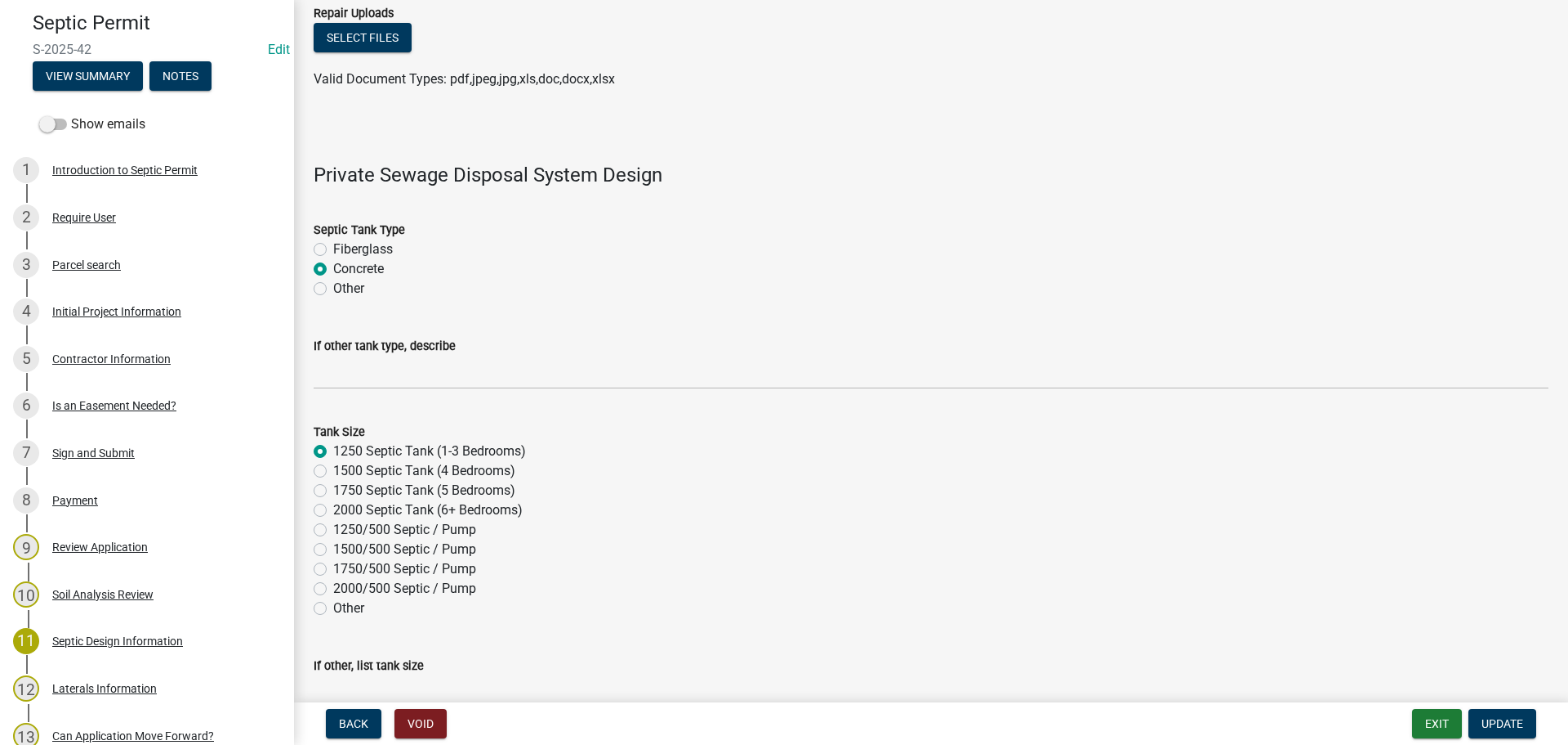
scroll to position [0, 0]
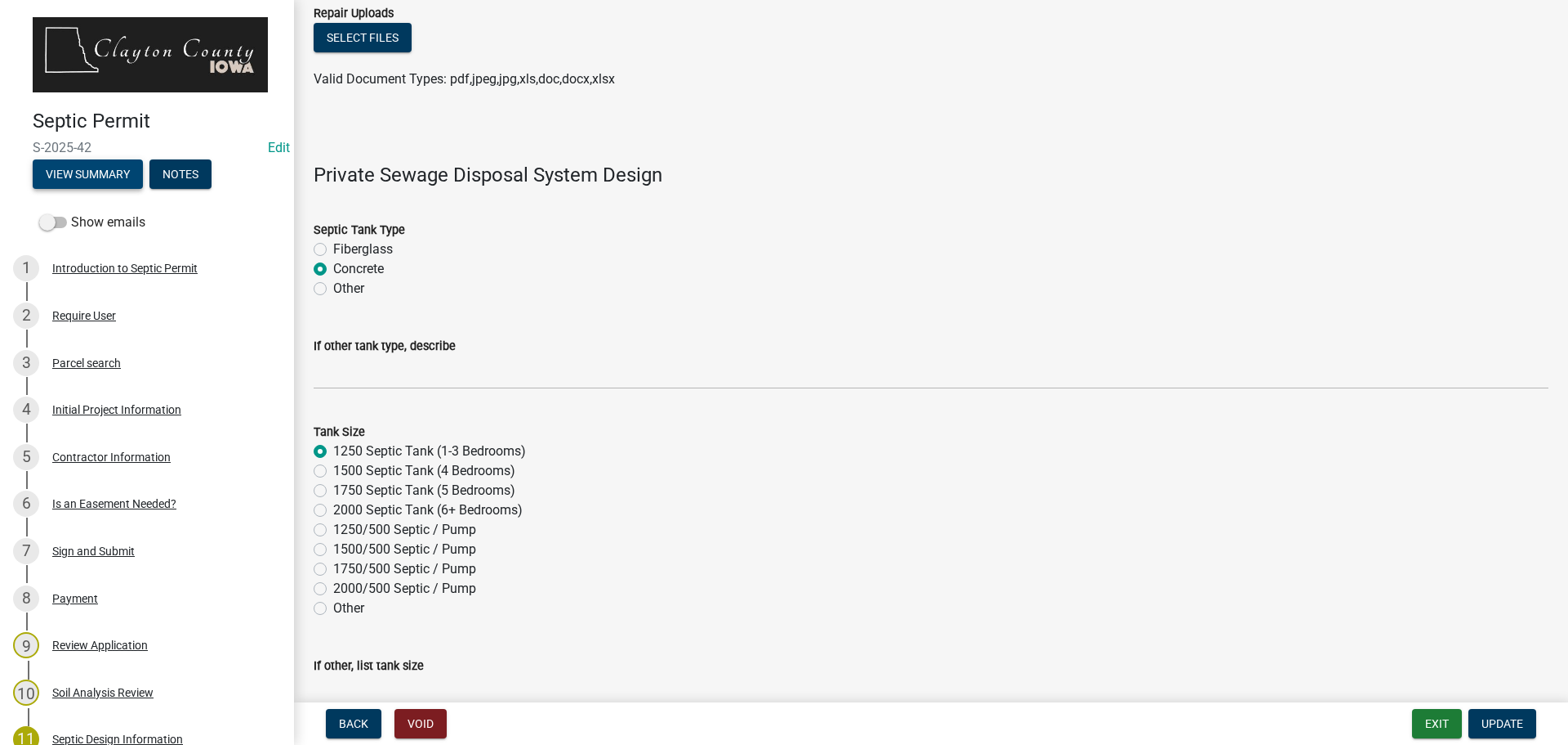
click at [120, 162] on button "View Summary" at bounding box center [87, 174] width 110 height 30
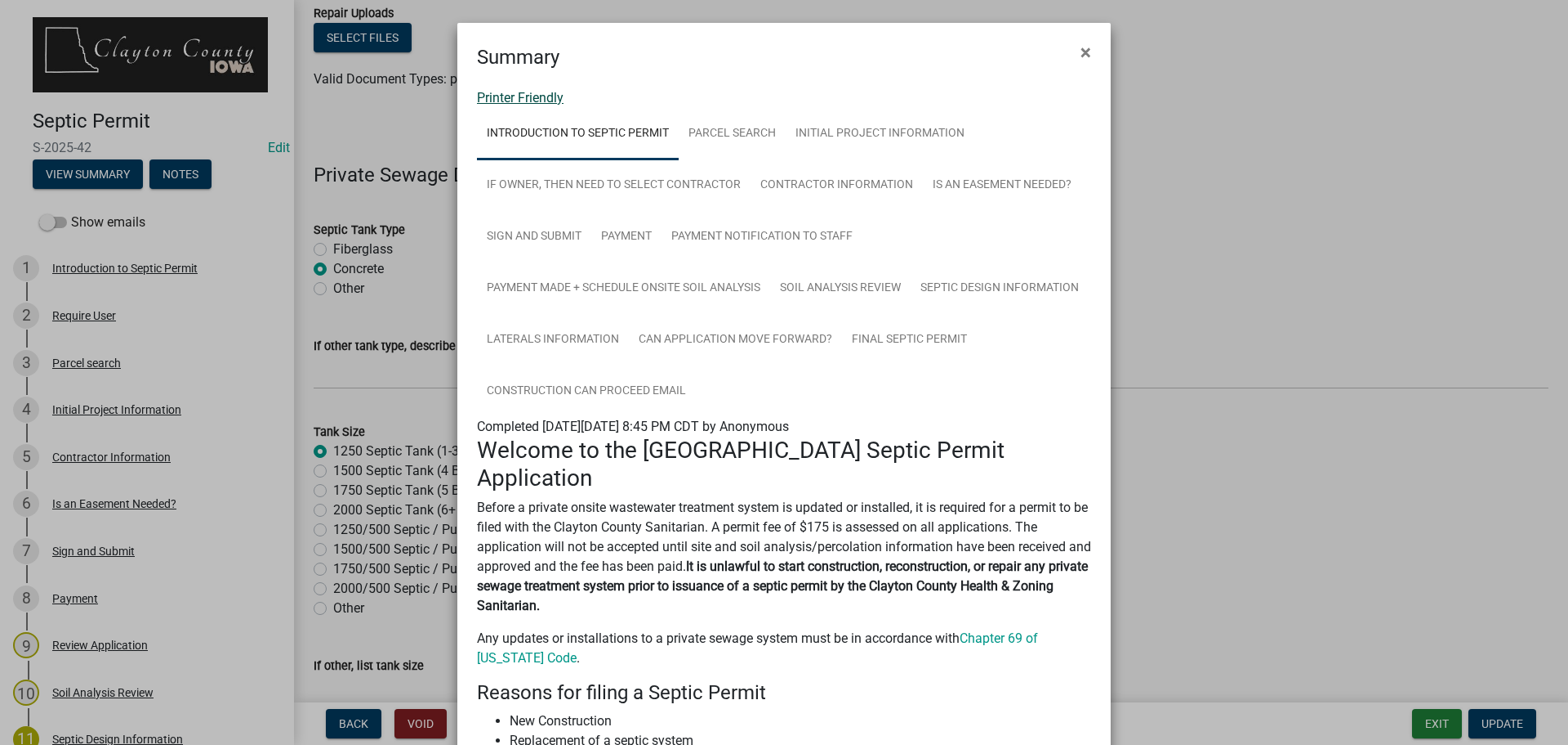
click at [513, 97] on link "Printer Friendly" at bounding box center [519, 97] width 86 height 16
click at [1088, 43] on button "×" at bounding box center [1086, 52] width 37 height 45
